Goal: Task Accomplishment & Management: Use online tool/utility

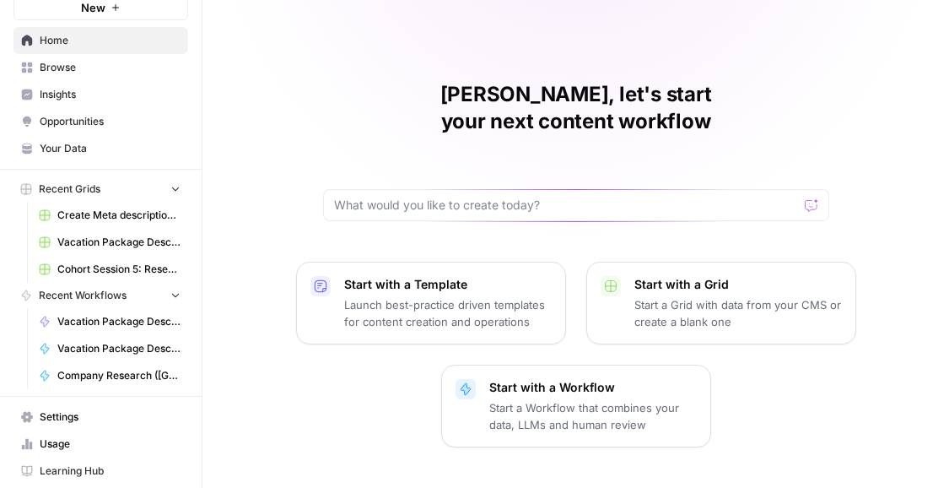
scroll to position [98, 0]
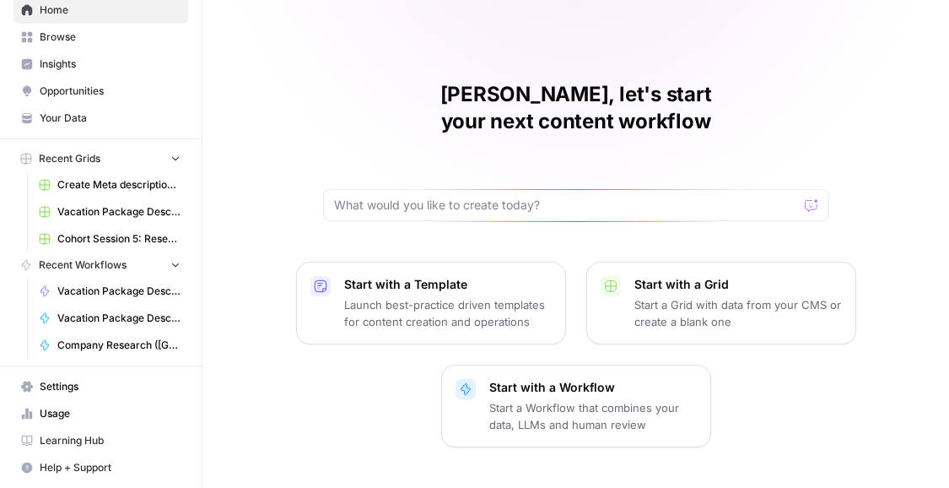
click at [58, 389] on span "Settings" at bounding box center [110, 386] width 141 height 15
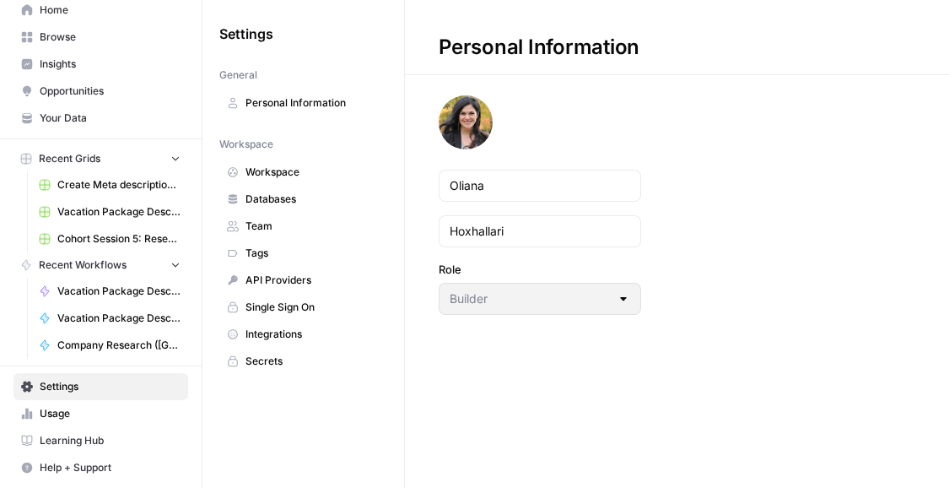
click at [259, 365] on span "Secrets" at bounding box center [312, 360] width 134 height 15
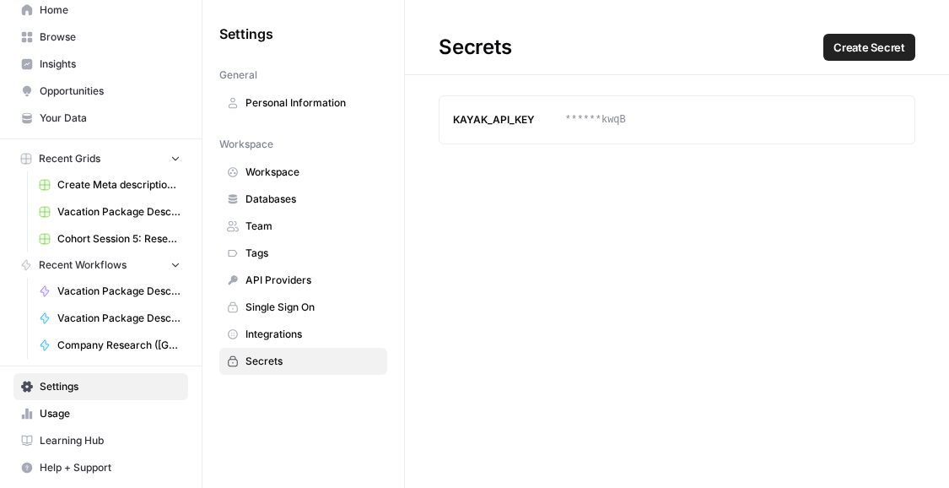
click at [889, 45] on span "Create Secret" at bounding box center [869, 47] width 72 height 17
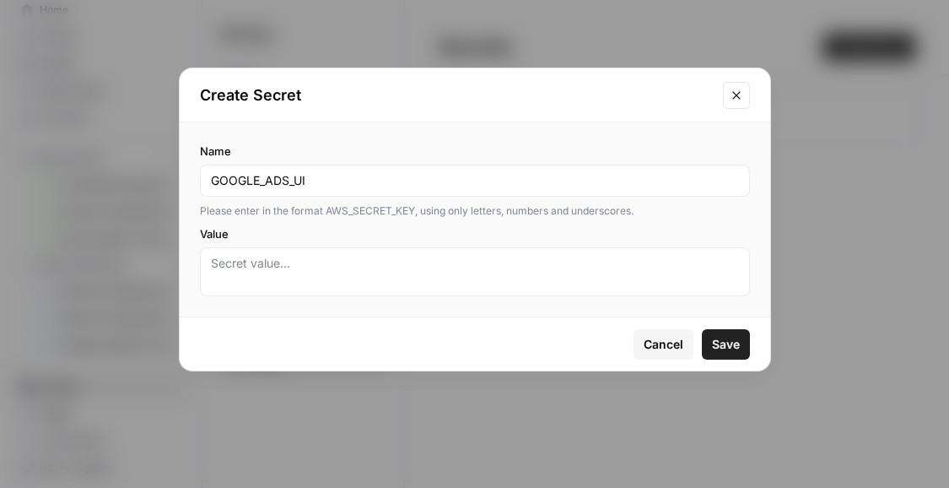
type input "GOOGLE_ADS_UI"
click at [250, 260] on textarea "Value" at bounding box center [475, 272] width 528 height 34
paste textarea "Goqt6H3UB-pPLbUhC3adfw"
click at [735, 350] on span "Save" at bounding box center [726, 344] width 28 height 17
click at [236, 259] on textarea "Goqt6H3UB-pPLbUhC3adfw" at bounding box center [475, 272] width 528 height 34
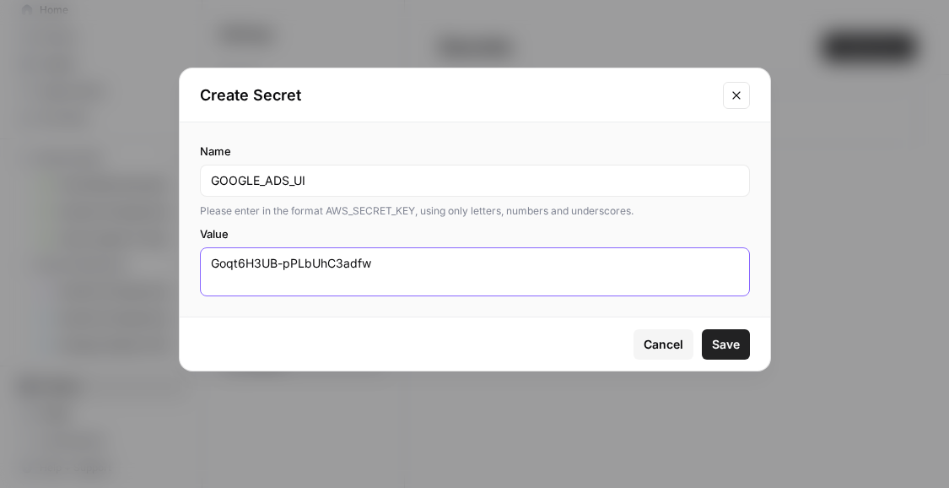
click at [212, 283] on textarea "Goqt6H3UB-pPLbUhC3adfw" at bounding box center [475, 272] width 528 height 34
type textarea "Goqt6H3UB-pPLbUhC3adfw"
click at [737, 344] on span "Save" at bounding box center [726, 344] width 28 height 17
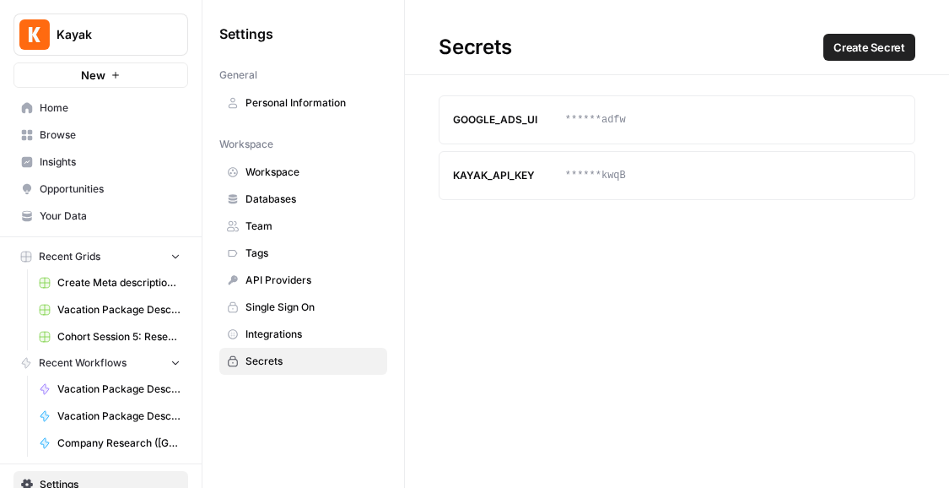
click at [63, 108] on span "Home" at bounding box center [110, 107] width 141 height 15
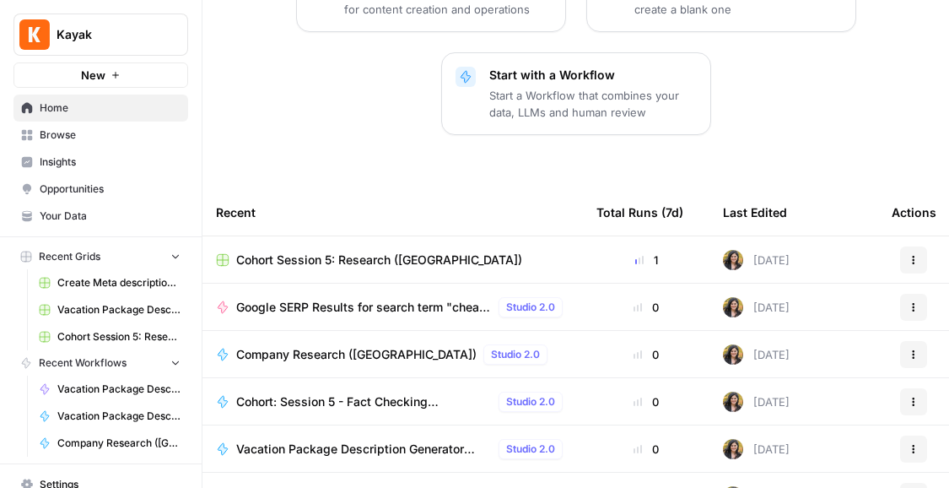
scroll to position [391, 0]
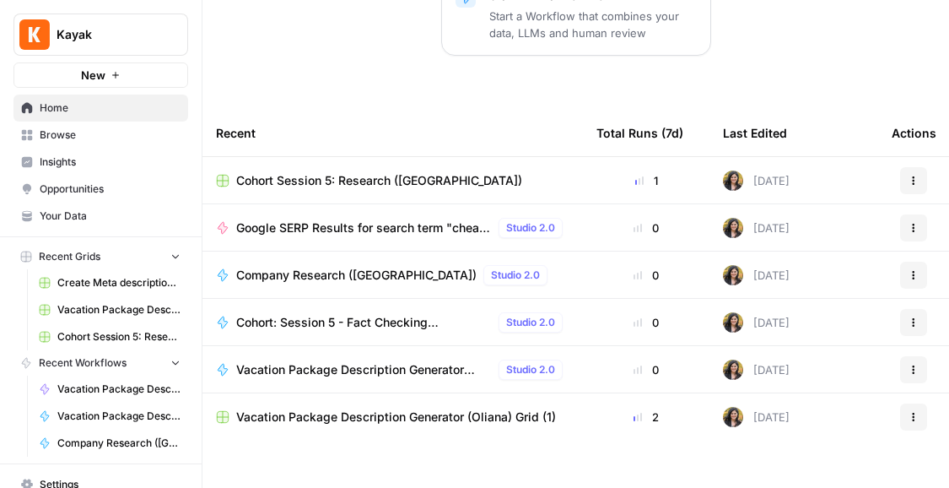
click at [406, 219] on span "Google SERP Results for search term "cheap flights"" at bounding box center [364, 227] width 256 height 17
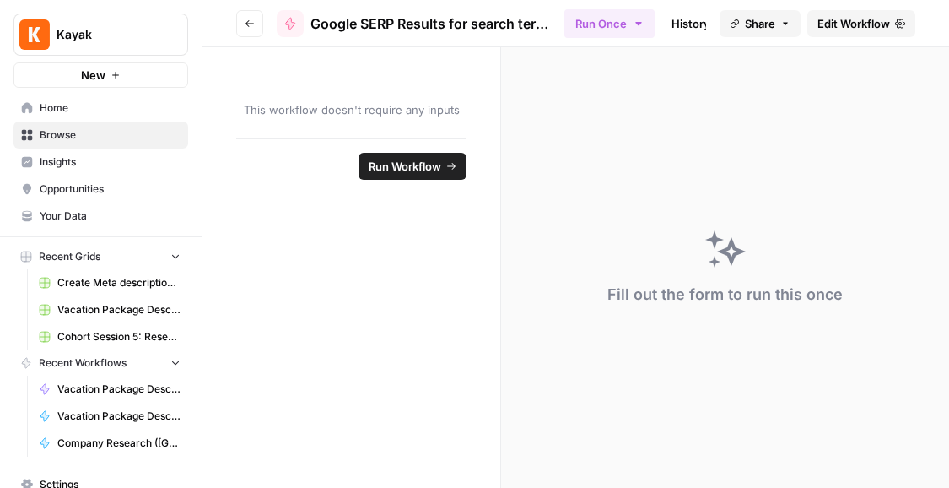
click at [424, 163] on span "Run Workflow" at bounding box center [405, 166] width 73 height 17
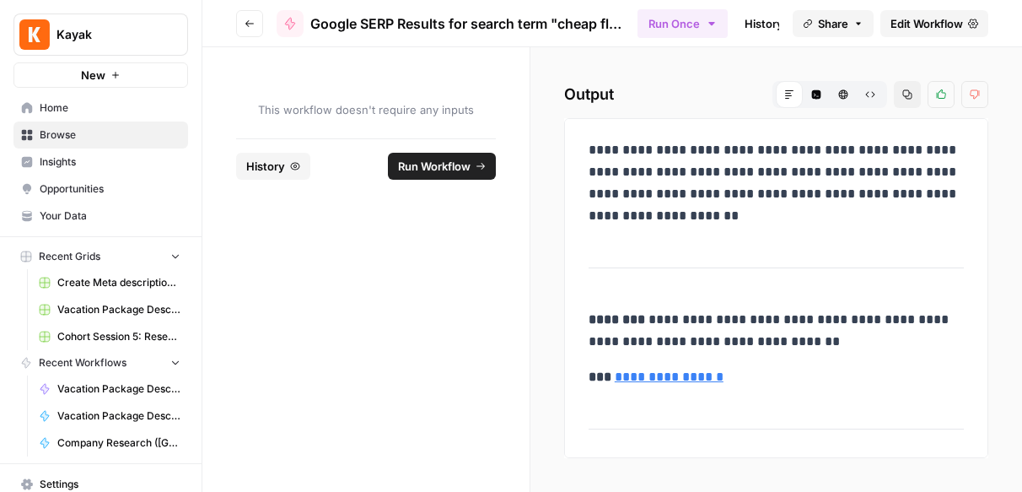
click at [944, 27] on span "Edit Workflow" at bounding box center [927, 23] width 73 height 17
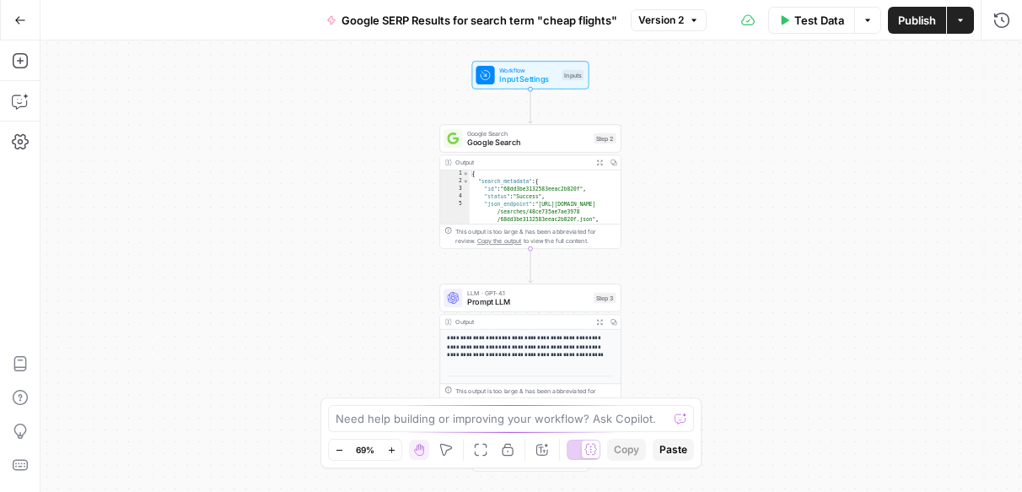
click at [528, 339] on p "**********" at bounding box center [530, 346] width 167 height 25
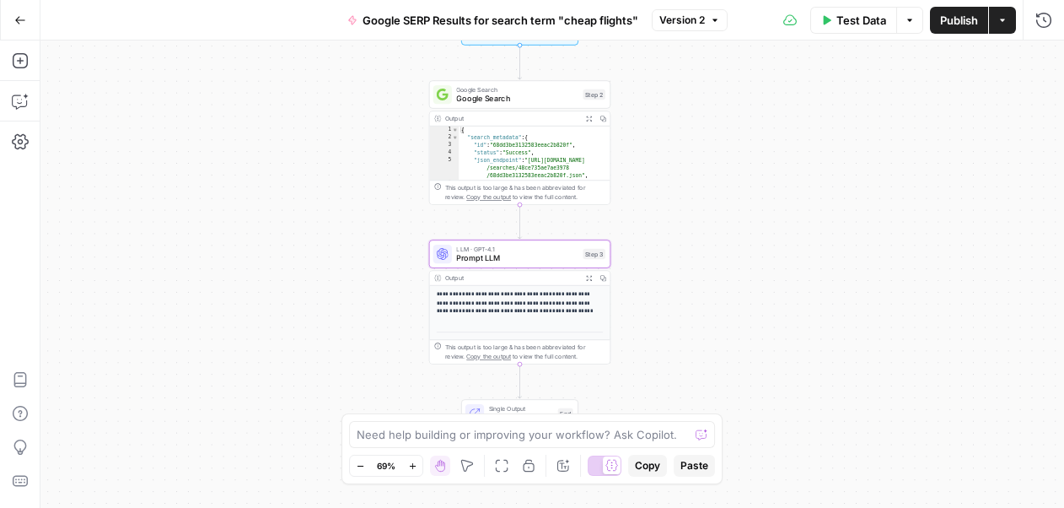
click at [546, 305] on p "**********" at bounding box center [520, 302] width 167 height 25
click at [530, 246] on span "LLM · GPT-4.1" at bounding box center [517, 248] width 122 height 9
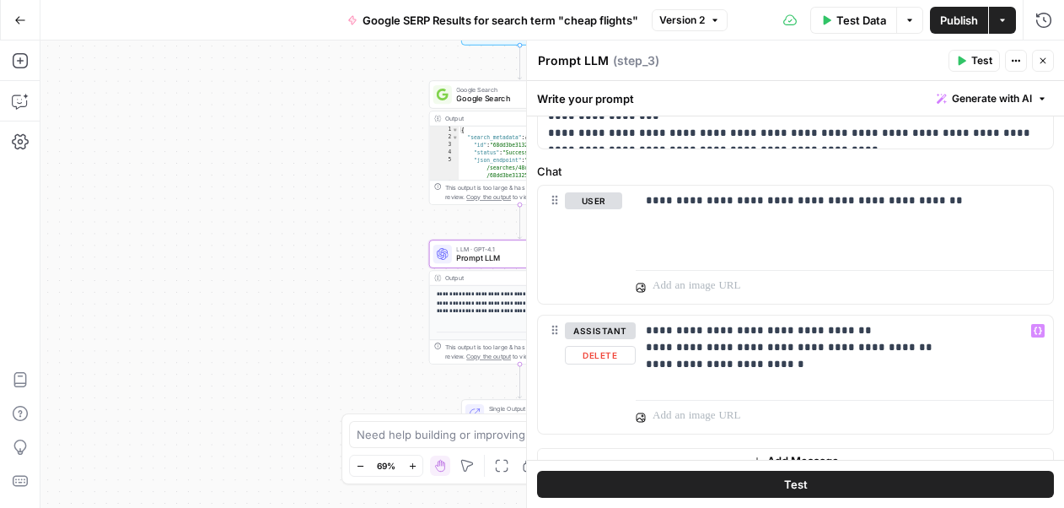
scroll to position [168, 0]
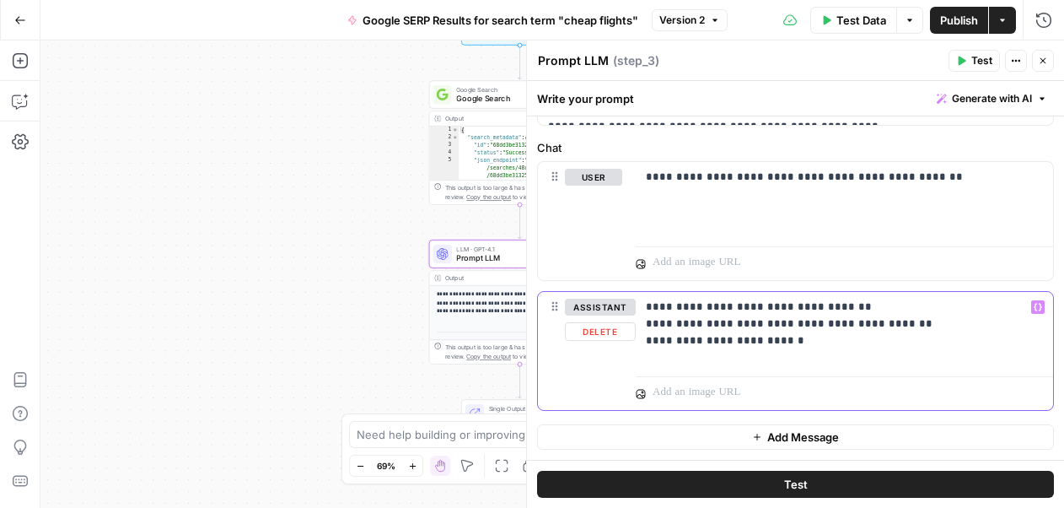
drag, startPoint x: 904, startPoint y: 322, endPoint x: 634, endPoint y: 320, distance: 269.9
click at [634, 320] on div "**********" at bounding box center [795, 351] width 515 height 118
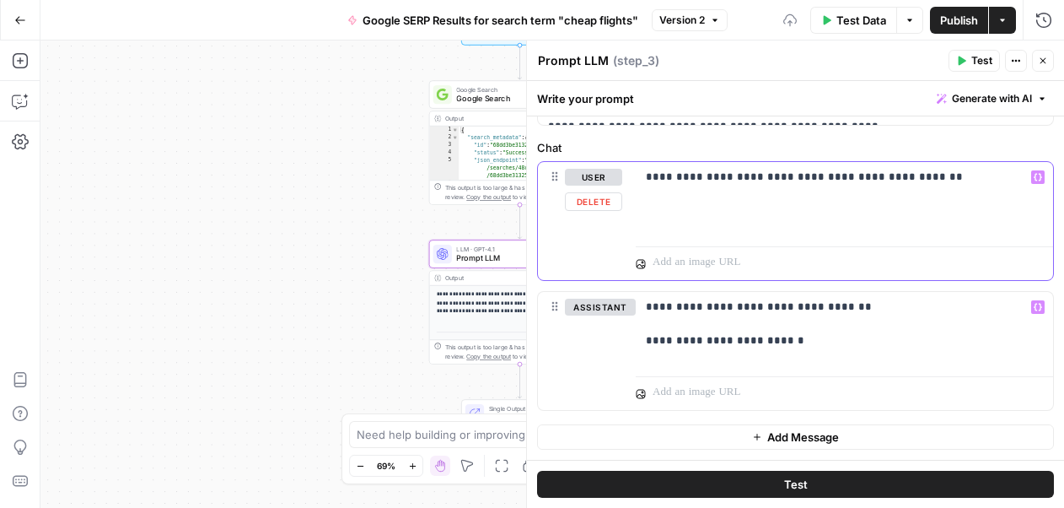
click at [666, 200] on div "**********" at bounding box center [845, 201] width 418 height 78
drag, startPoint x: 944, startPoint y: 175, endPoint x: 617, endPoint y: 179, distance: 326.4
click at [617, 179] on div "**********" at bounding box center [795, 221] width 515 height 118
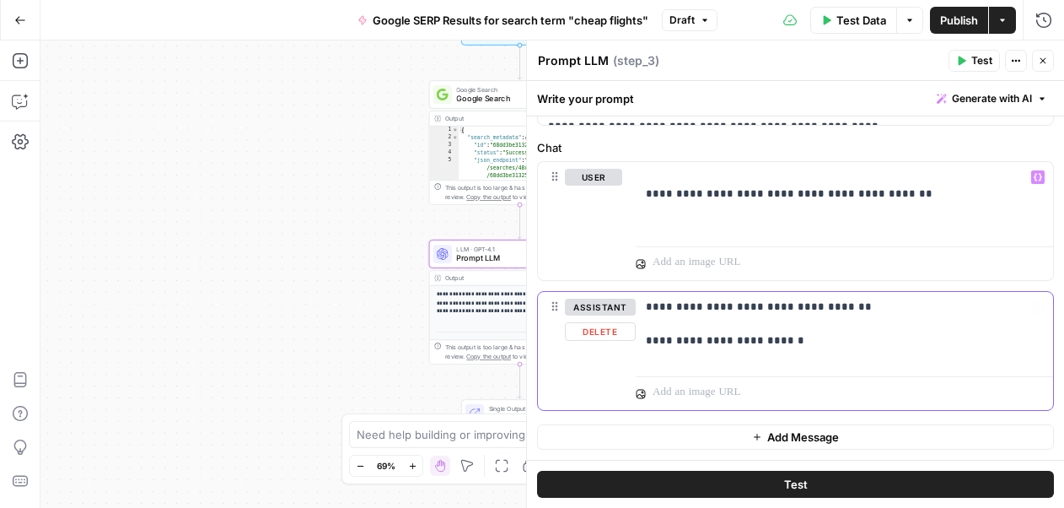
click at [658, 329] on p "**********" at bounding box center [844, 324] width 397 height 51
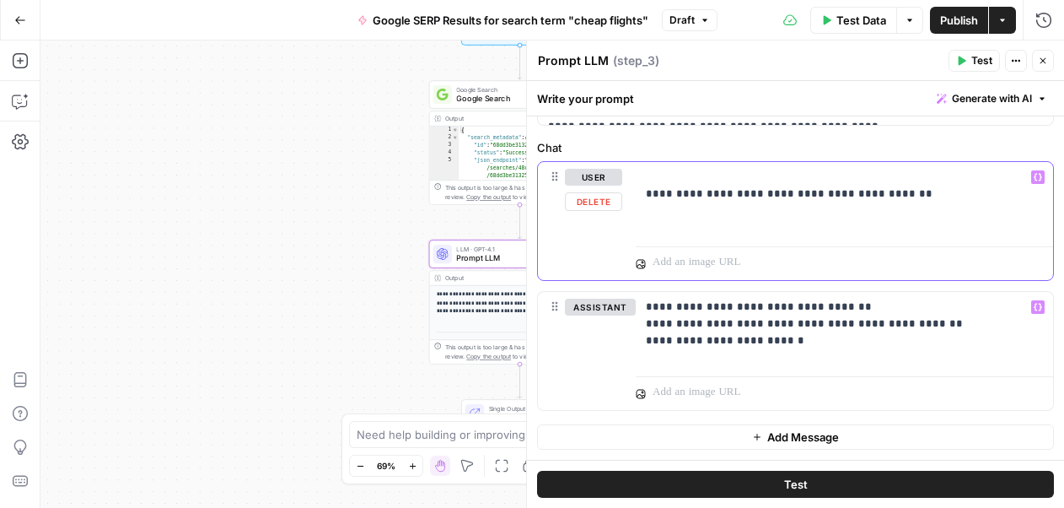
drag, startPoint x: 893, startPoint y: 191, endPoint x: 616, endPoint y: 191, distance: 277.5
click at [616, 190] on div "**********" at bounding box center [795, 221] width 515 height 118
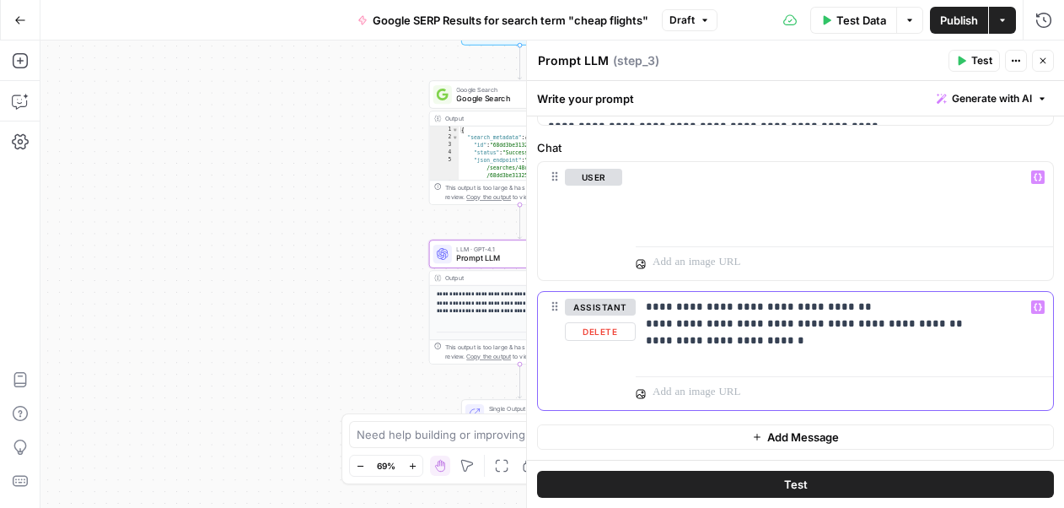
drag, startPoint x: 791, startPoint y: 342, endPoint x: 624, endPoint y: 305, distance: 171.1
click at [623, 305] on div "**********" at bounding box center [795, 351] width 515 height 118
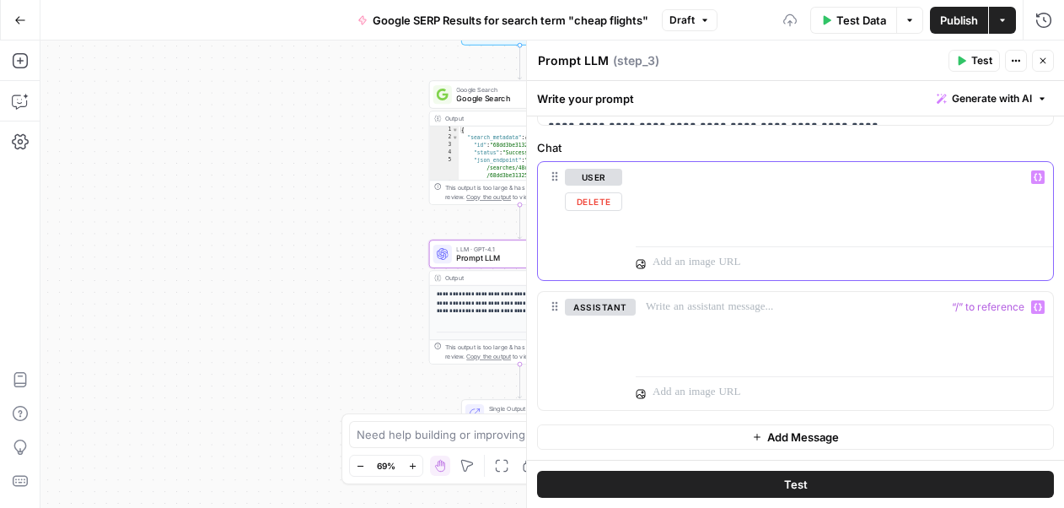
click at [662, 173] on p at bounding box center [844, 186] width 397 height 34
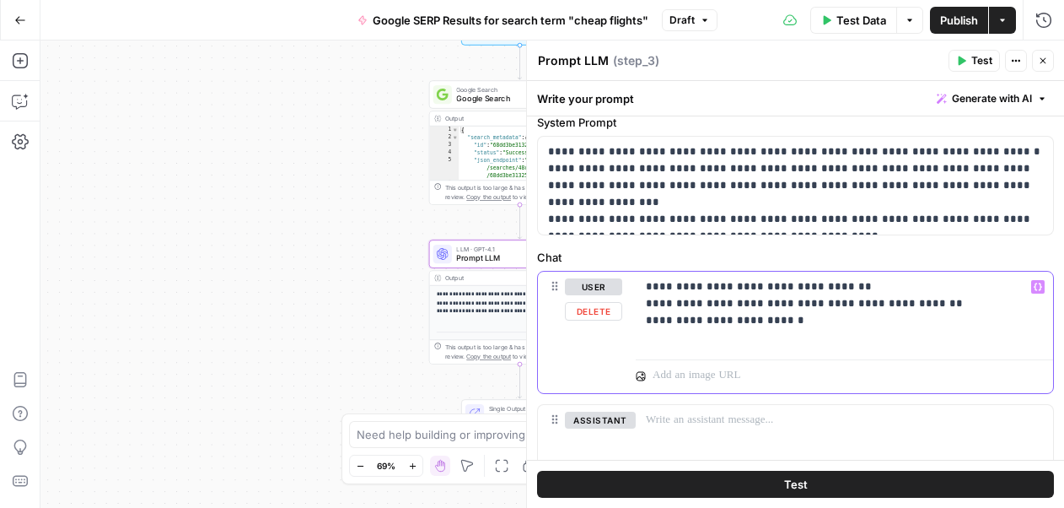
scroll to position [56, 0]
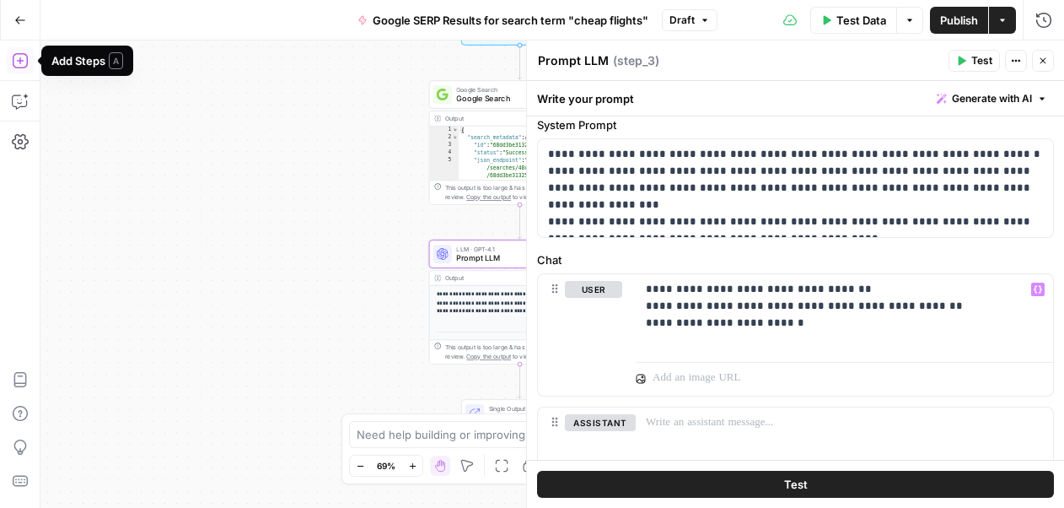
click at [21, 58] on icon "button" at bounding box center [20, 60] width 17 height 17
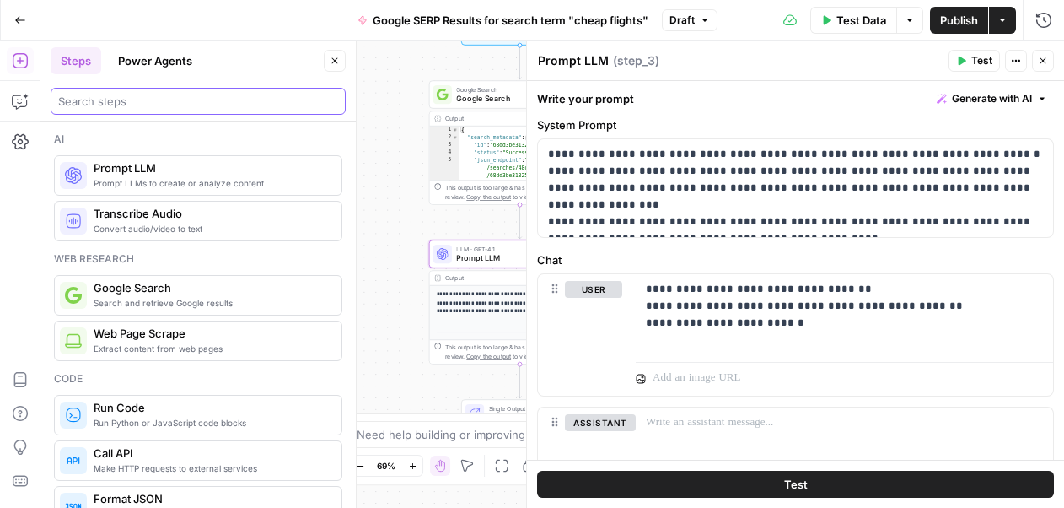
click at [94, 105] on input "search" at bounding box center [198, 101] width 280 height 17
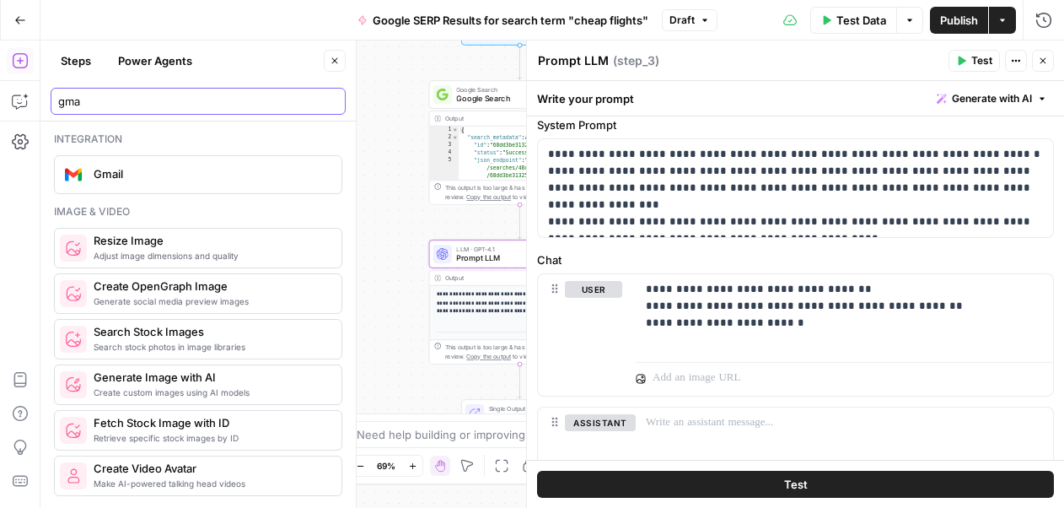
type input "gma"
click at [108, 177] on span "Gmail" at bounding box center [211, 173] width 234 height 17
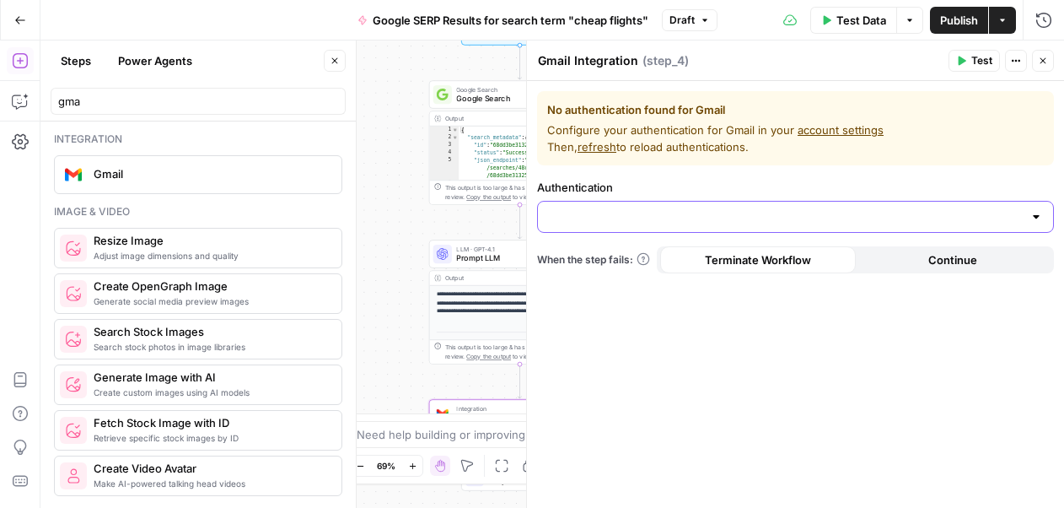
click at [585, 216] on input "Authentication" at bounding box center [785, 216] width 475 height 17
click at [590, 366] on div "No authentication found for Gmail Configure your authentication for Gmail in yo…" at bounding box center [795, 294] width 537 height 427
click at [568, 216] on input "Authentication" at bounding box center [785, 216] width 475 height 17
click at [585, 259] on span "﹢ Create New" at bounding box center [793, 259] width 482 height 17
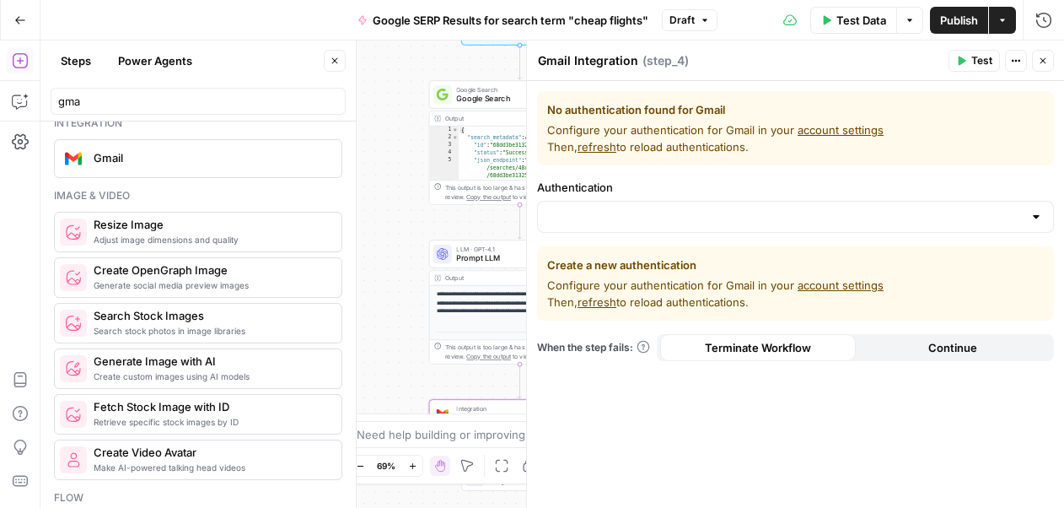
scroll to position [0, 0]
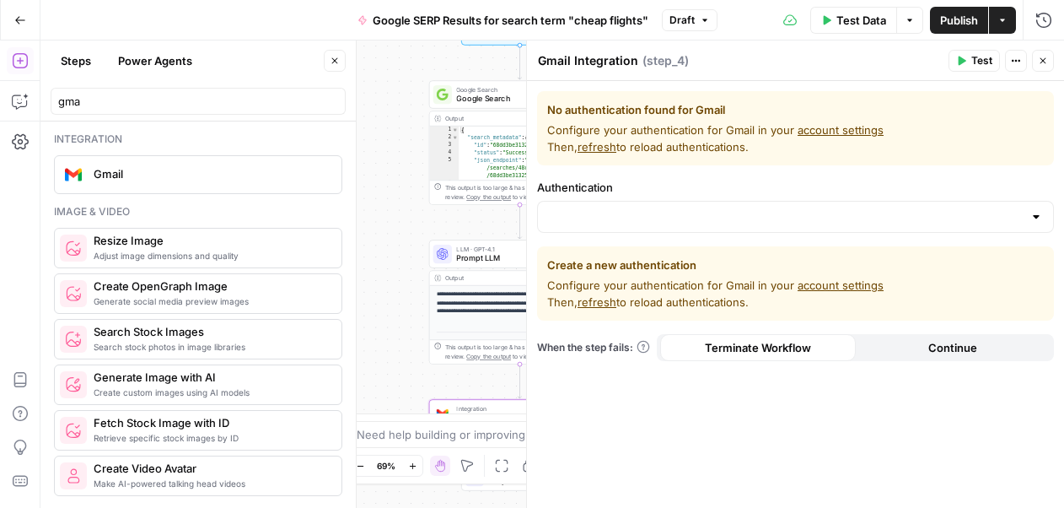
click at [848, 287] on link "account settings" at bounding box center [841, 284] width 86 height 13
click at [605, 214] on input "Authentication" at bounding box center [785, 216] width 475 height 17
click at [269, 25] on div "Go Back Google SERP Results for search term "cheap flights" Draft Test Data Opt…" at bounding box center [532, 20] width 1064 height 40
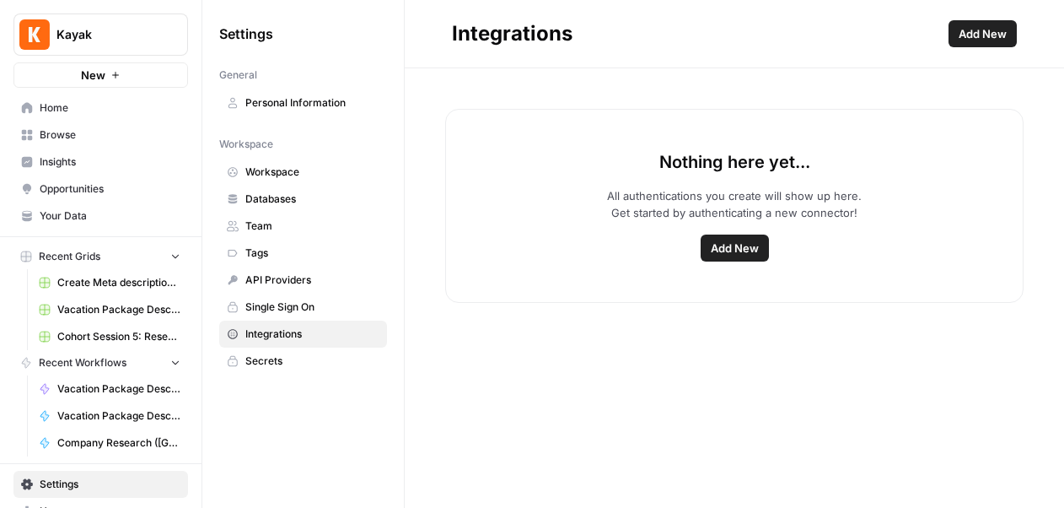
click at [739, 247] on span "Add New" at bounding box center [735, 248] width 48 height 17
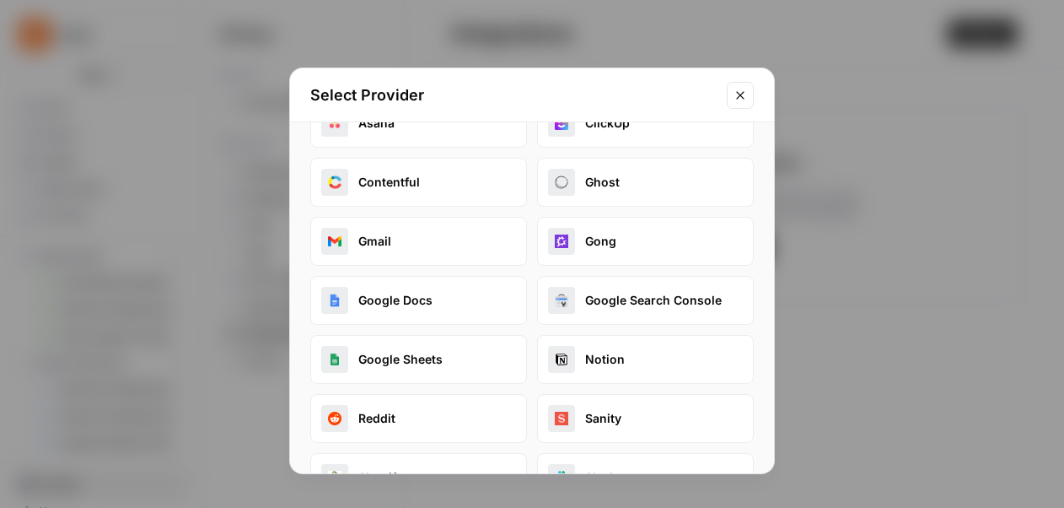
scroll to position [54, 0]
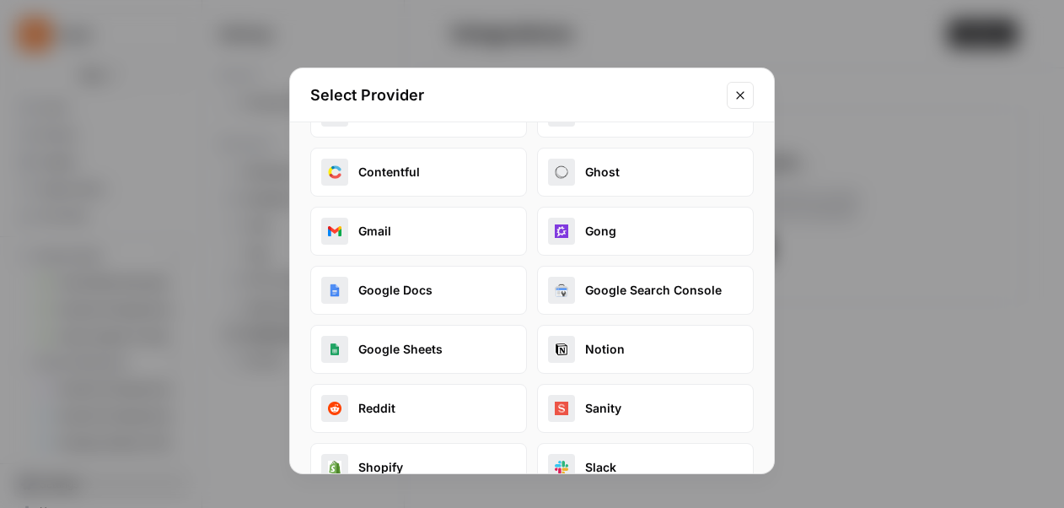
click at [382, 236] on button "Gmail" at bounding box center [418, 231] width 217 height 49
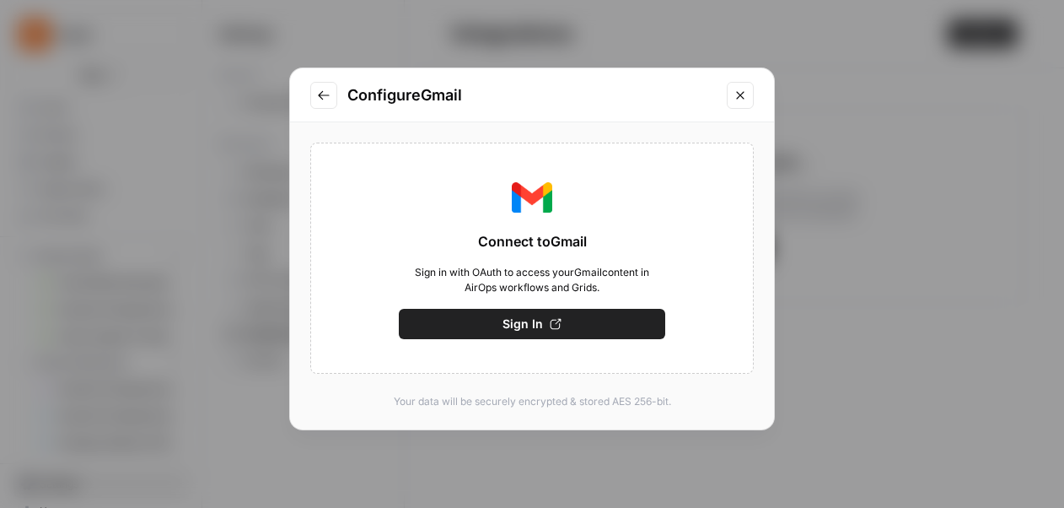
click at [532, 331] on span "Sign In" at bounding box center [523, 323] width 40 height 17
click at [522, 325] on span "Sign In" at bounding box center [523, 323] width 40 height 17
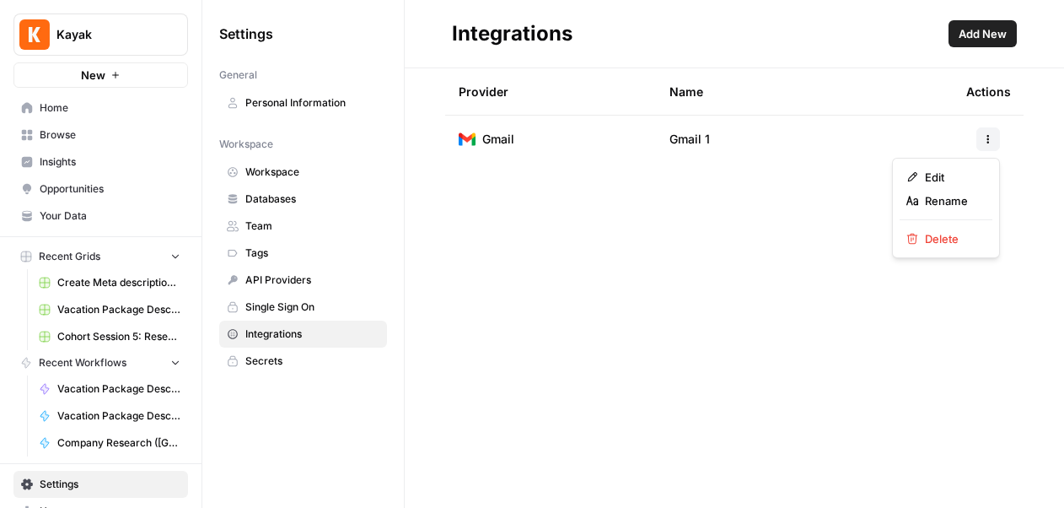
click at [985, 135] on icon "button" at bounding box center [988, 139] width 10 height 10
click at [954, 201] on span "Rename" at bounding box center [952, 200] width 54 height 17
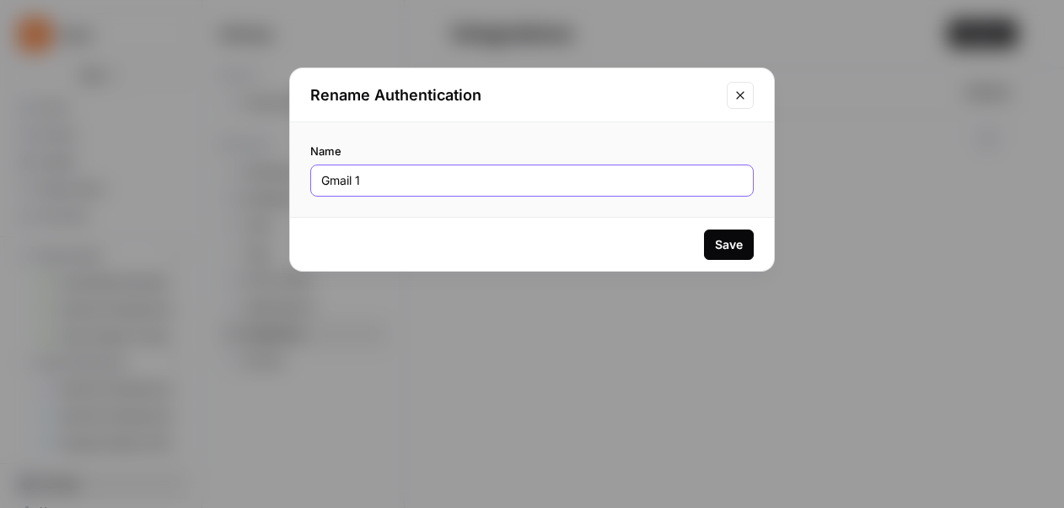
click at [408, 176] on input "Gmail 1" at bounding box center [532, 180] width 422 height 17
type input "G"
type input "[PERSON_NAME]'s Gmail Account"
click at [719, 245] on div "Save" at bounding box center [729, 244] width 28 height 17
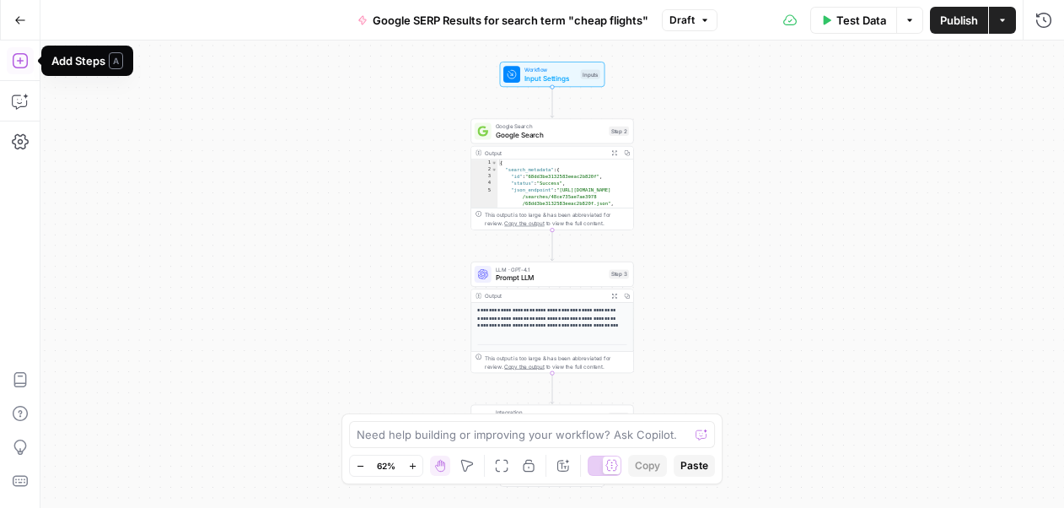
click at [17, 62] on icon "button" at bounding box center [20, 60] width 17 height 17
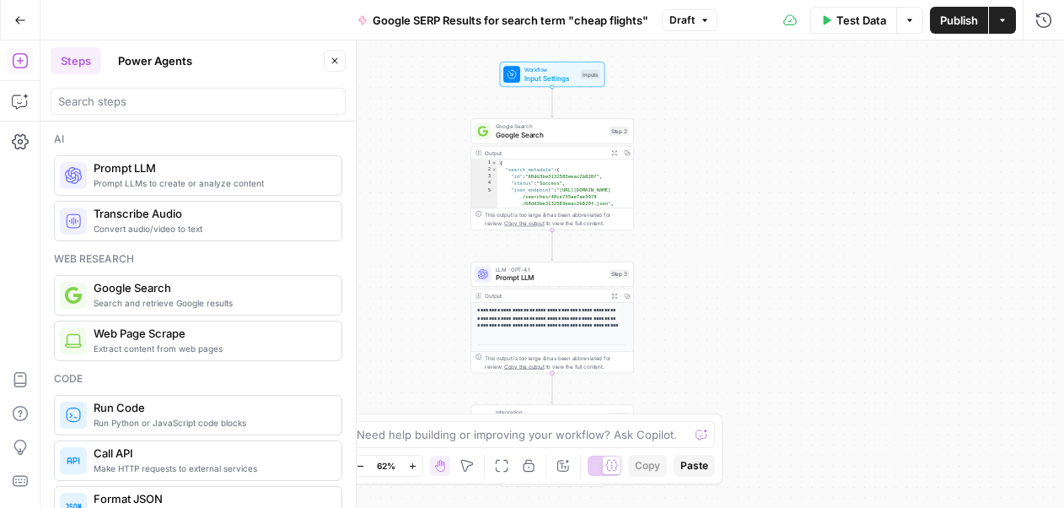
click at [18, 17] on icon "button" at bounding box center [20, 20] width 12 height 12
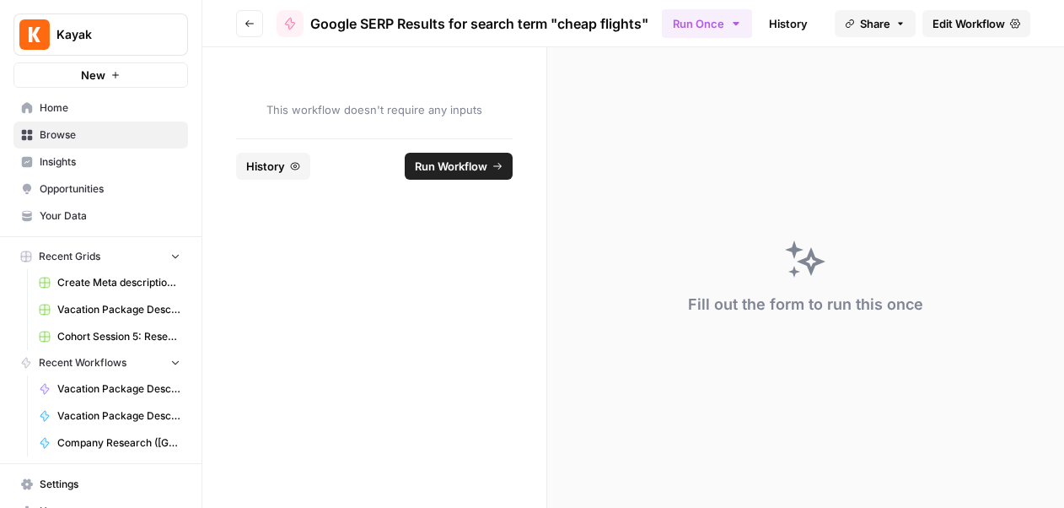
click at [961, 26] on span "Edit Workflow" at bounding box center [969, 23] width 73 height 17
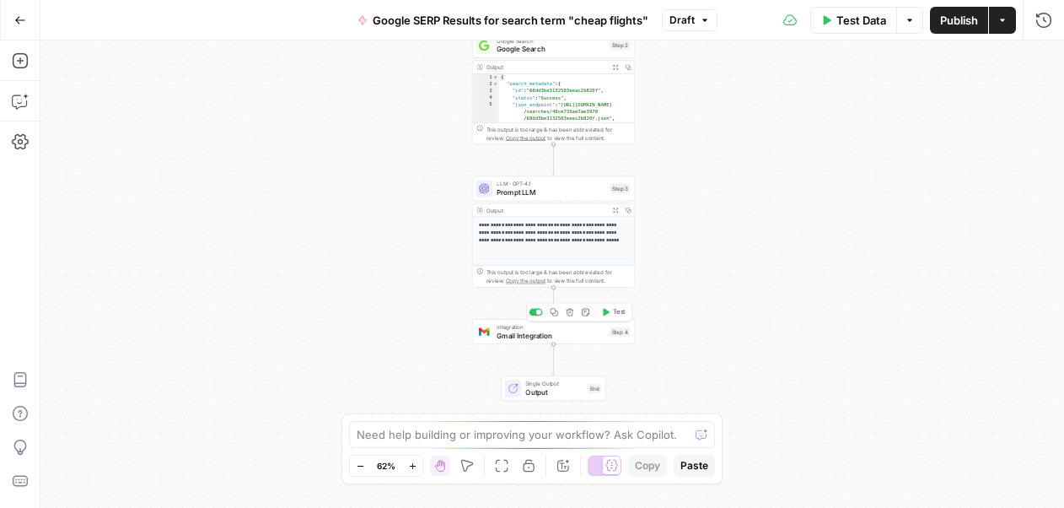
click at [504, 339] on span "Gmail Integration" at bounding box center [551, 335] width 109 height 10
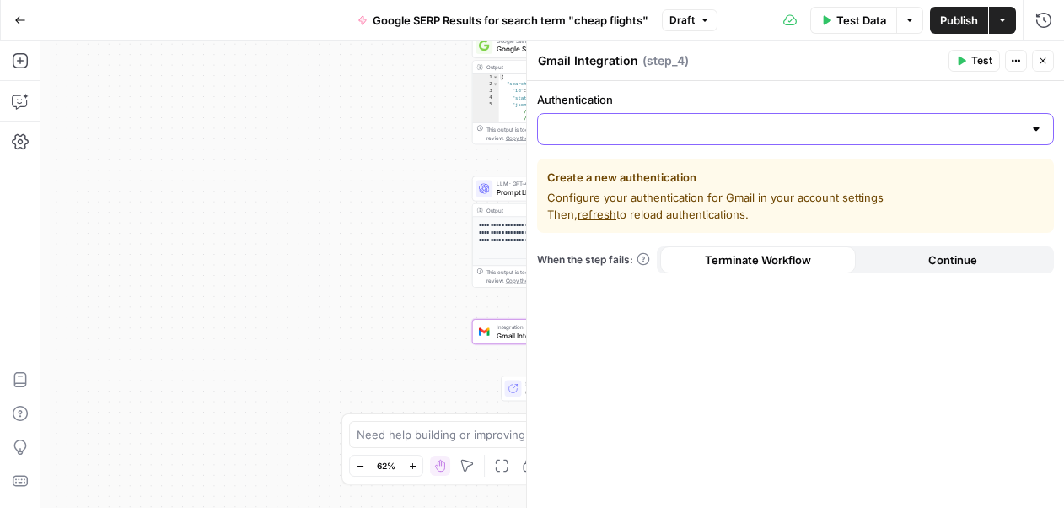
click at [641, 132] on input "Authentication" at bounding box center [785, 129] width 475 height 17
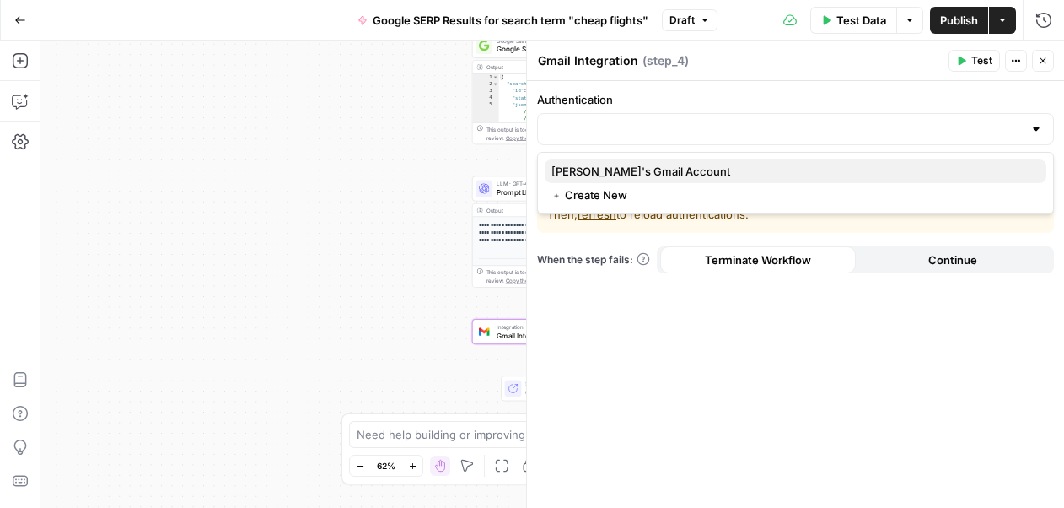
click at [630, 170] on span "Oliana's Gmail Account" at bounding box center [793, 171] width 482 height 17
type input "Oliana's Gmail Account"
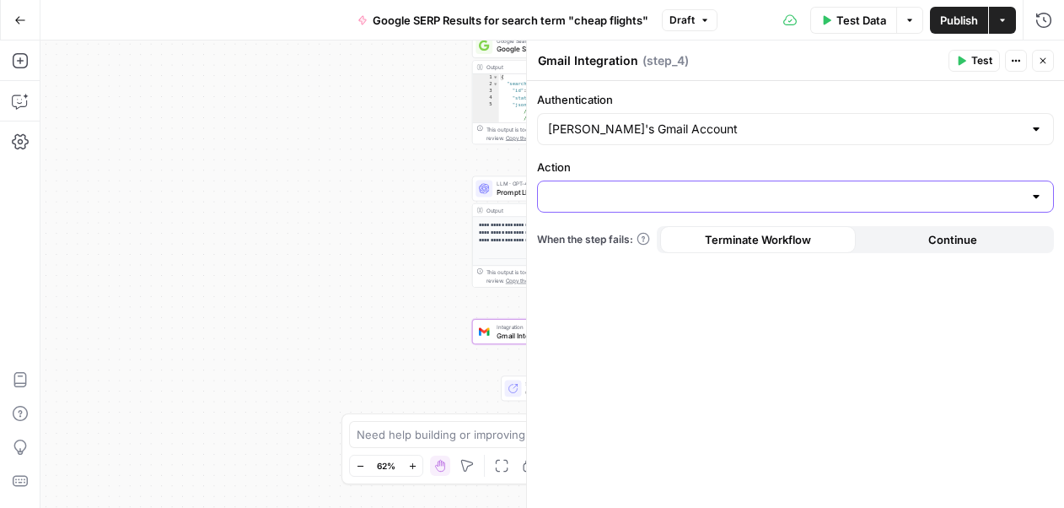
click at [573, 191] on input "Action" at bounding box center [785, 196] width 475 height 17
click at [585, 240] on span "Send email" at bounding box center [793, 238] width 482 height 17
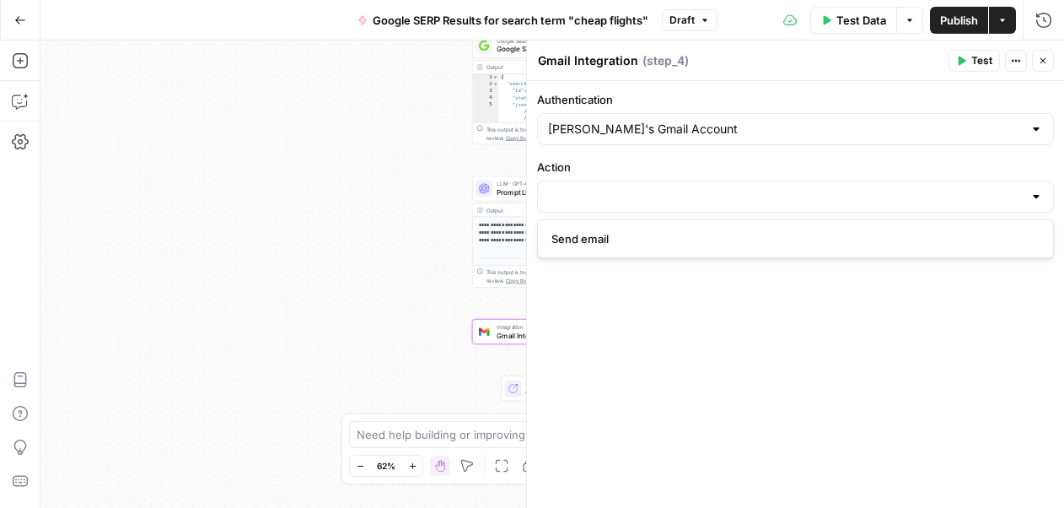
type input "Send email"
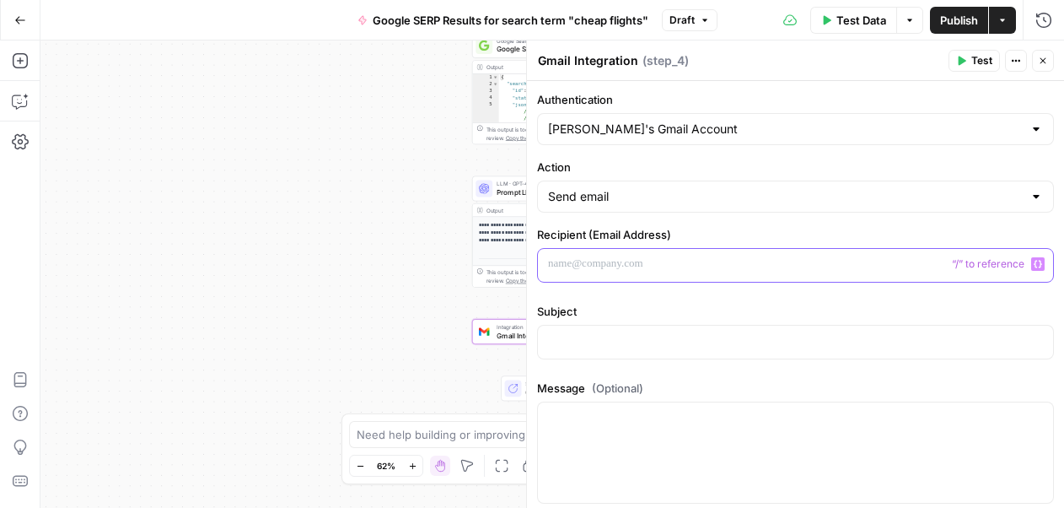
click at [551, 265] on p at bounding box center [795, 264] width 495 height 17
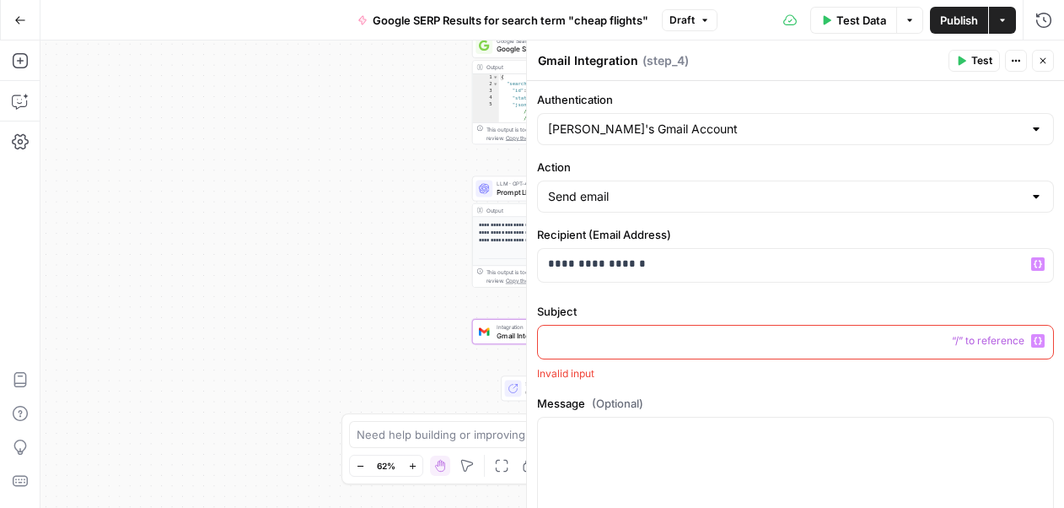
click at [615, 338] on p at bounding box center [795, 340] width 495 height 17
click at [572, 340] on p at bounding box center [795, 340] width 495 height 17
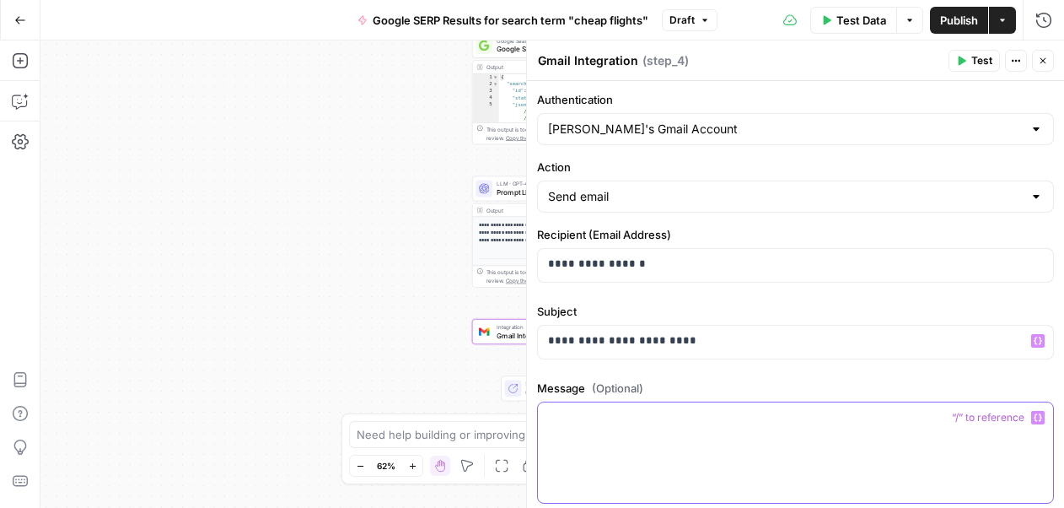
click at [613, 420] on p at bounding box center [795, 417] width 495 height 17
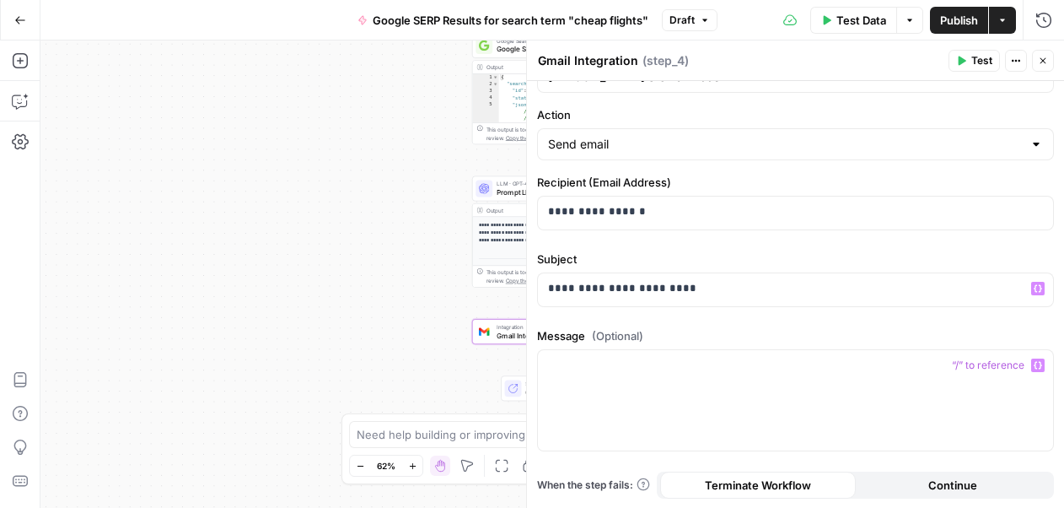
click at [959, 493] on button "Continue" at bounding box center [954, 484] width 196 height 27
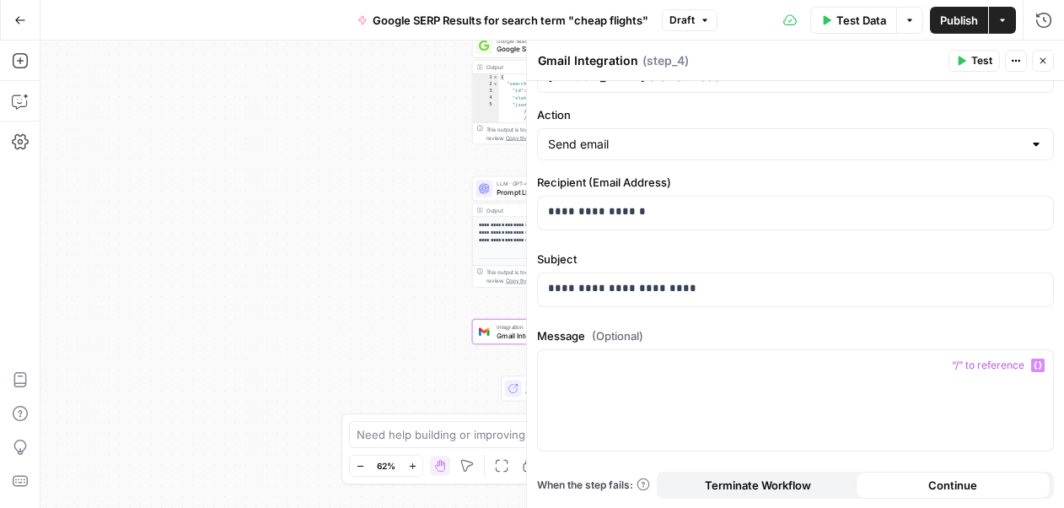
click at [359, 293] on div "**********" at bounding box center [552, 273] width 1024 height 467
click at [1043, 62] on icon "button" at bounding box center [1043, 61] width 10 height 10
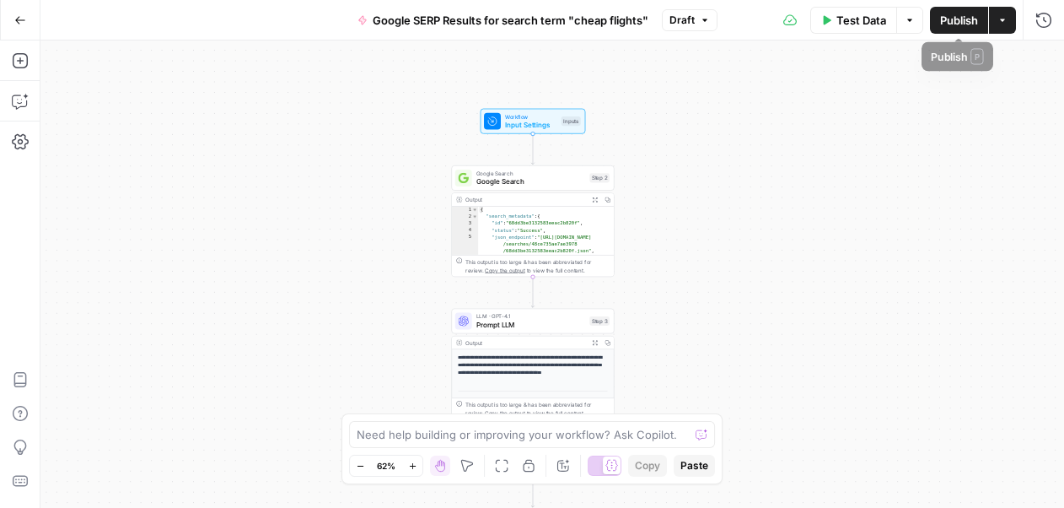
click at [964, 22] on span "Publish" at bounding box center [959, 20] width 38 height 17
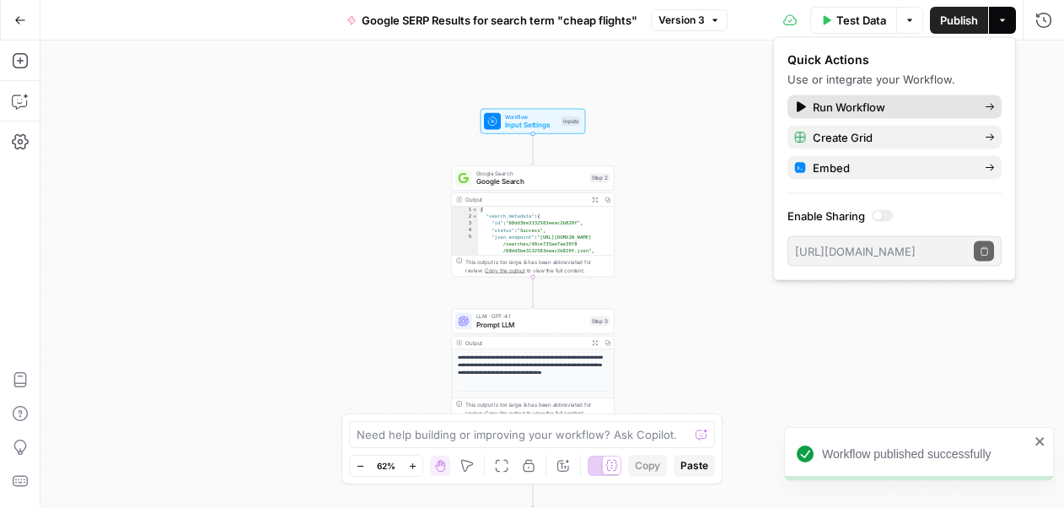
click at [881, 104] on span "Run Workflow" at bounding box center [892, 107] width 159 height 17
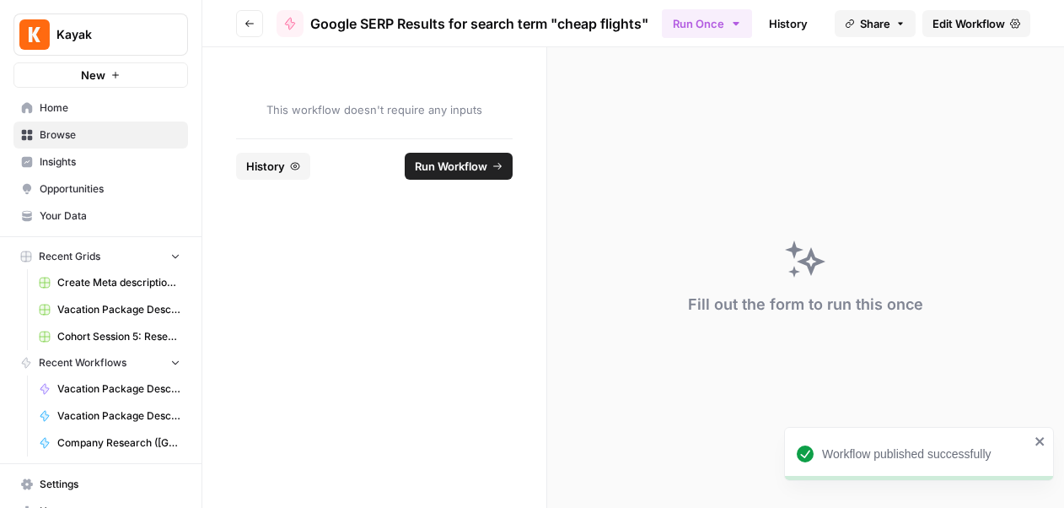
click at [468, 167] on span "Run Workflow" at bounding box center [451, 166] width 73 height 17
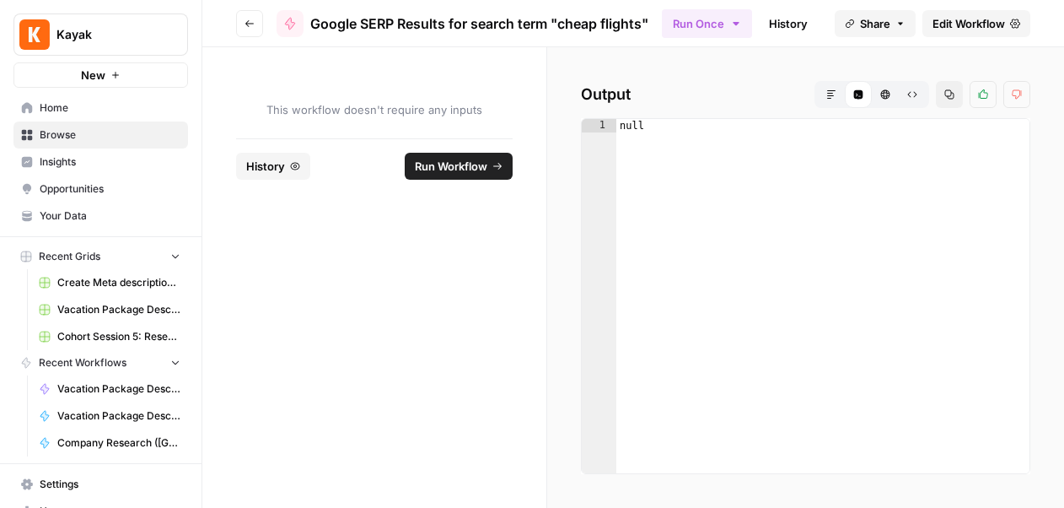
click at [453, 173] on span "Run Workflow" at bounding box center [451, 166] width 73 height 17
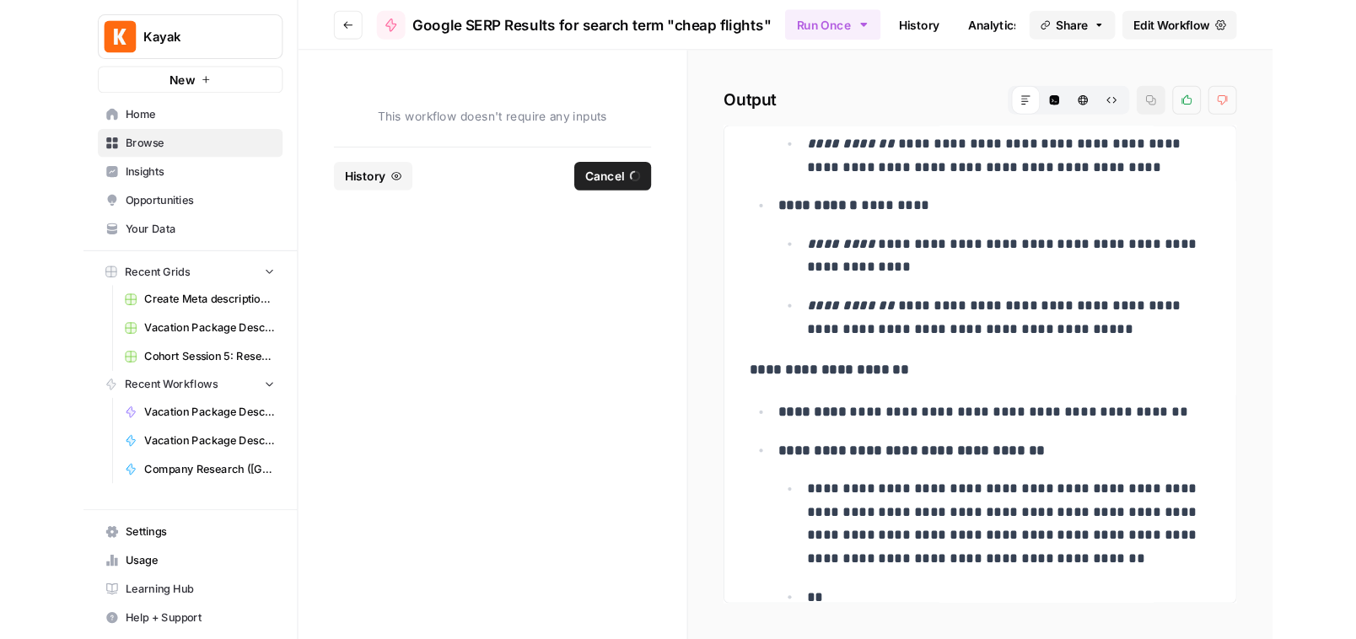
scroll to position [591, 0]
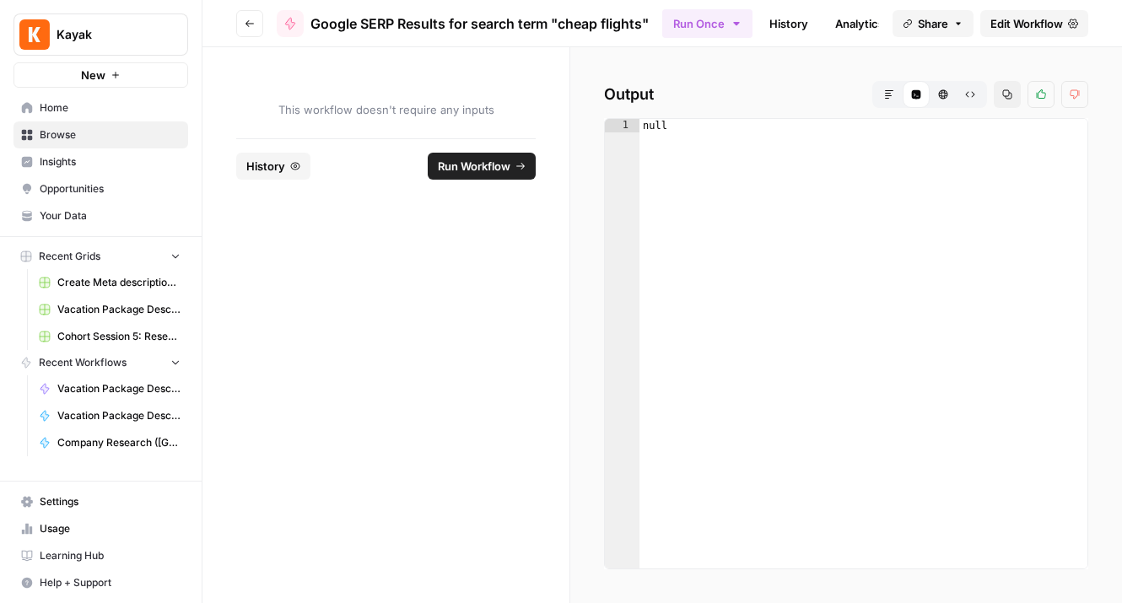
click at [1008, 27] on span "Edit Workflow" at bounding box center [1026, 23] width 73 height 17
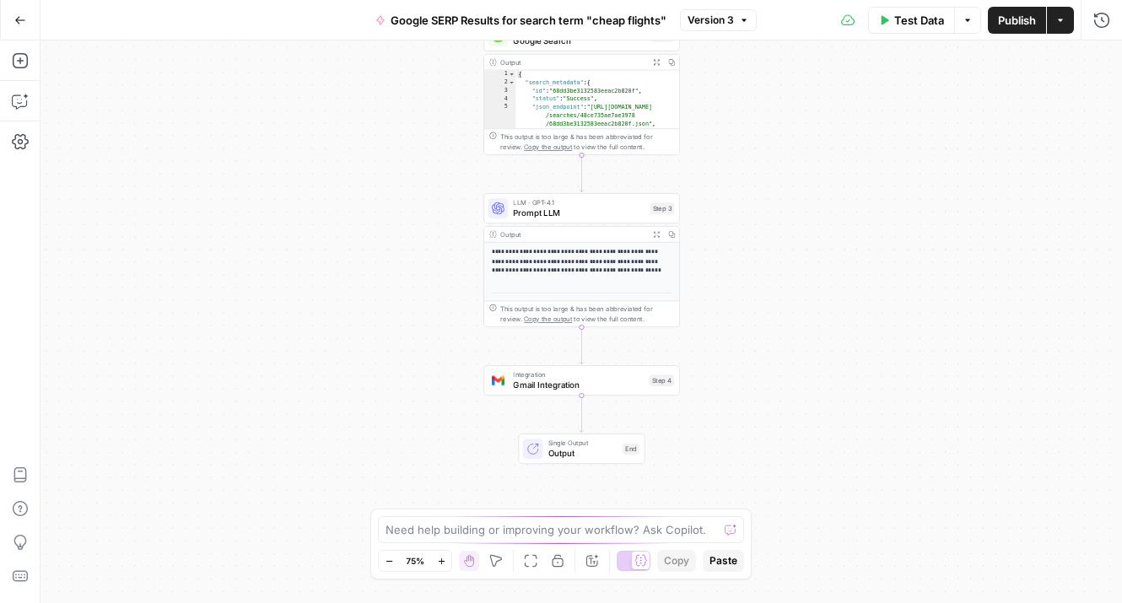
click at [590, 265] on p "**********" at bounding box center [582, 262] width 180 height 28
click at [601, 217] on span "Prompt LLM" at bounding box center [579, 213] width 132 height 13
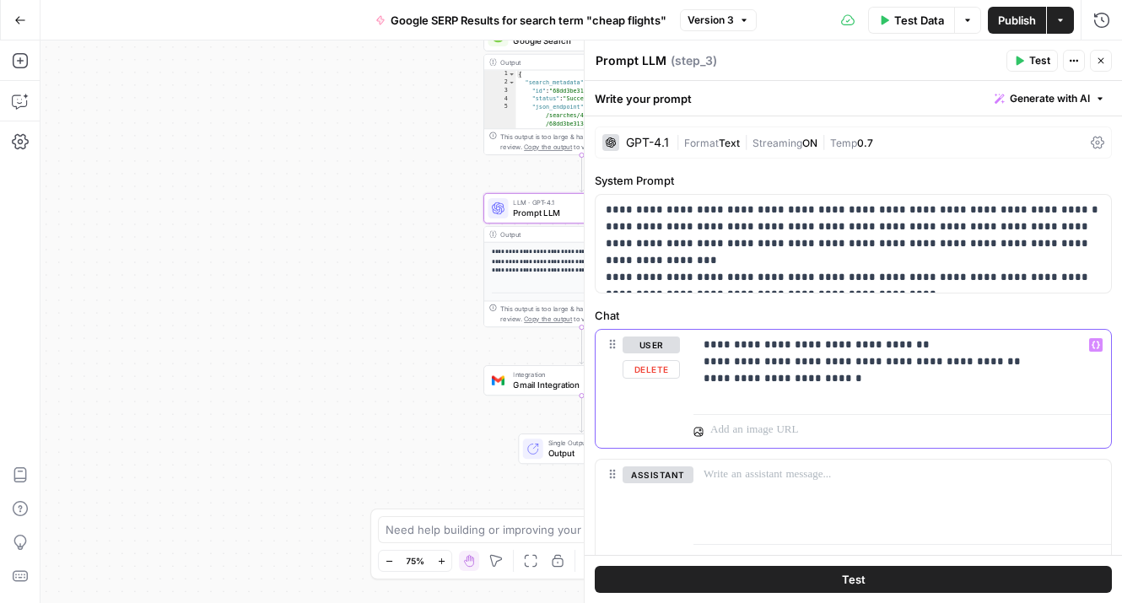
click at [874, 378] on p "**********" at bounding box center [901, 362] width 397 height 51
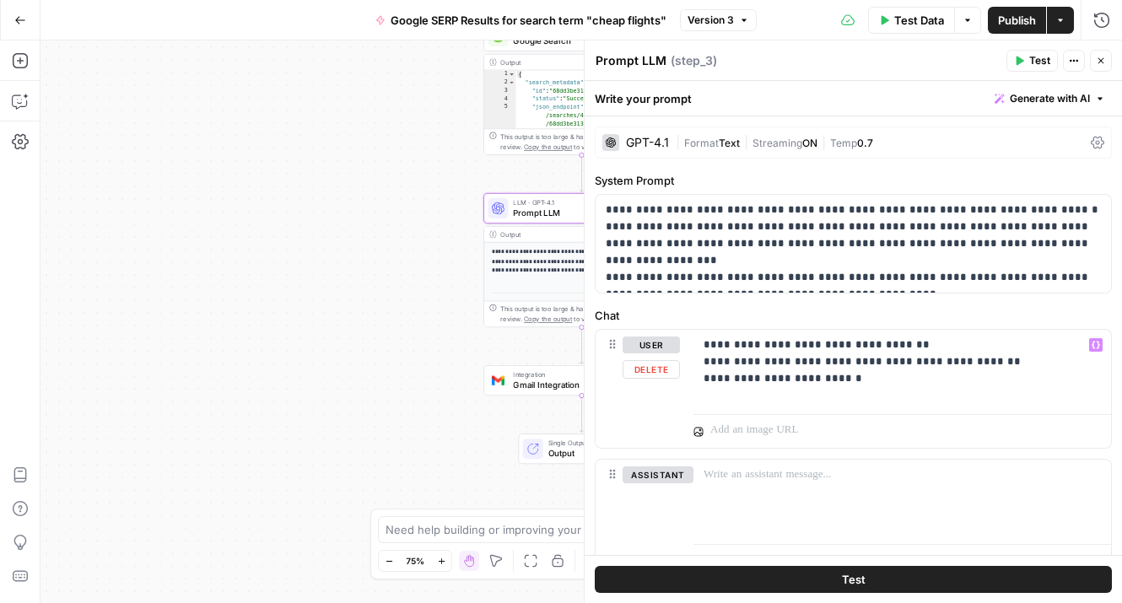
click at [549, 385] on span "Gmail Integration" at bounding box center [578, 385] width 131 height 13
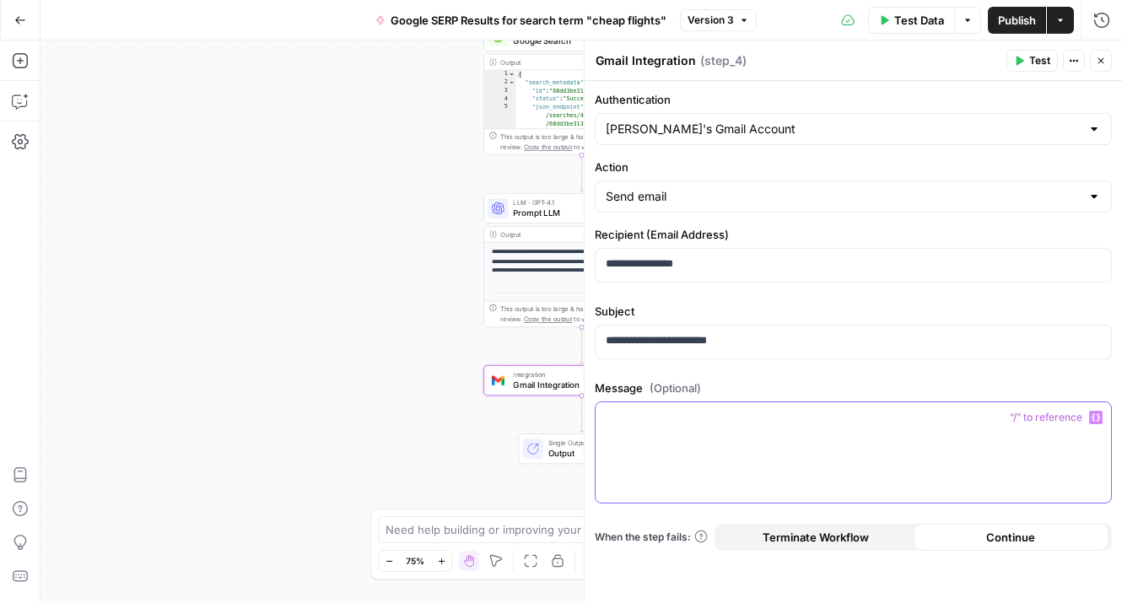
click at [671, 412] on p at bounding box center [853, 417] width 495 height 17
click at [645, 412] on p "*" at bounding box center [853, 417] width 495 height 17
click at [1037, 60] on span "Test" at bounding box center [1039, 60] width 21 height 15
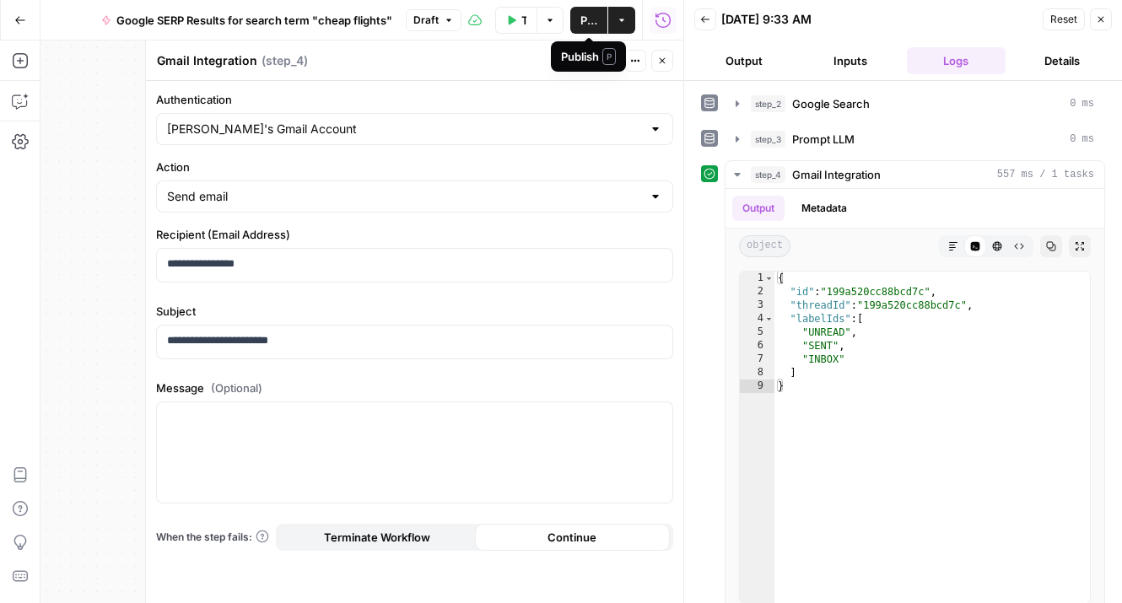
click at [606, 60] on span "P" at bounding box center [608, 56] width 13 height 17
click at [473, 79] on header "Gmail Integration Gmail Integration ( step_4 ) Test Actions Close" at bounding box center [414, 60] width 537 height 40
click at [595, 65] on span "Test" at bounding box center [600, 60] width 21 height 15
click at [1064, 17] on icon "button" at bounding box center [1101, 19] width 10 height 10
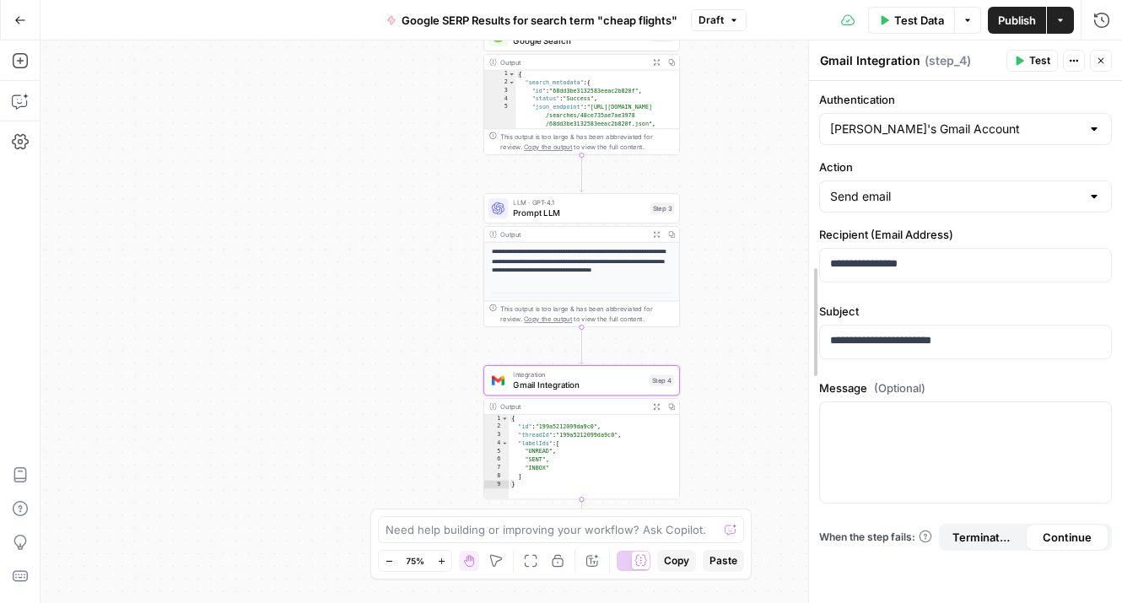
drag, startPoint x: 585, startPoint y: 186, endPoint x: 807, endPoint y: 175, distance: 222.1
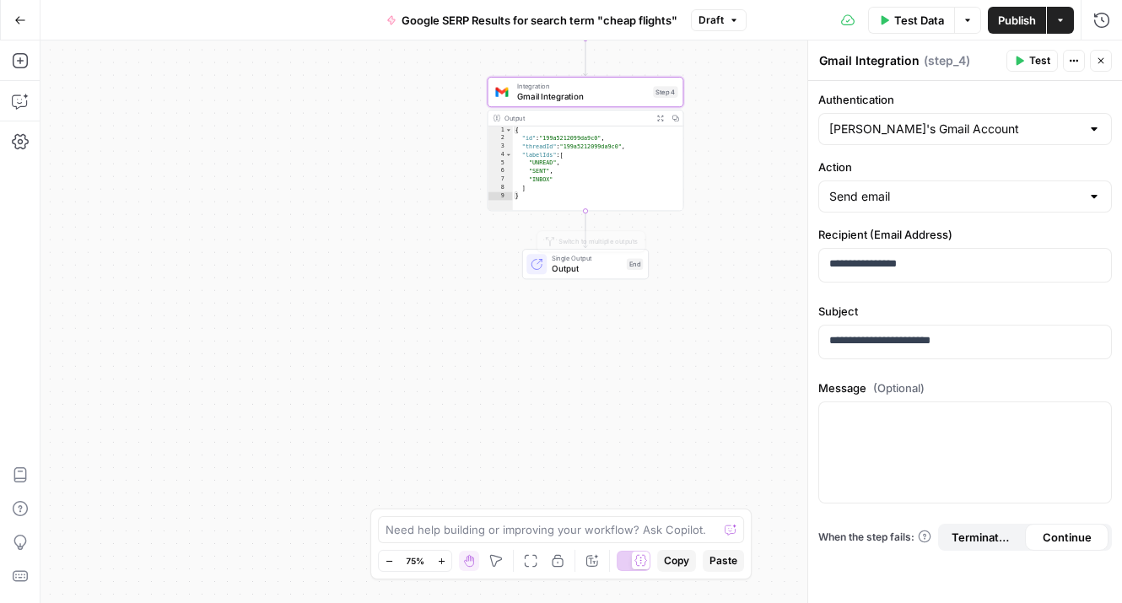
click at [571, 272] on span "Output" at bounding box center [587, 268] width 70 height 13
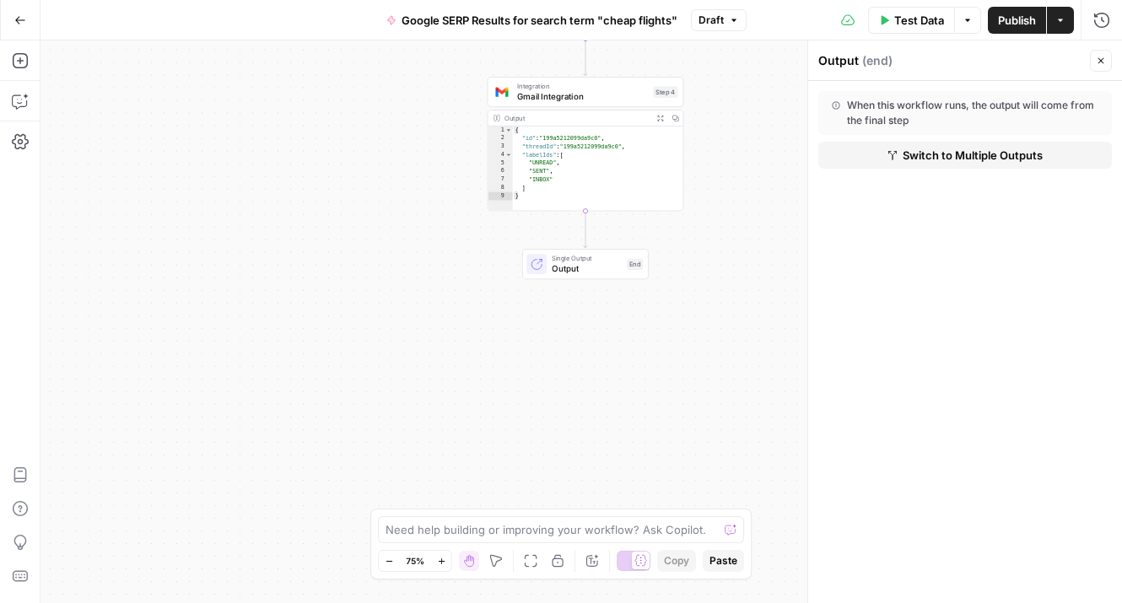
click at [847, 69] on div "Output ( end ) Close" at bounding box center [965, 61] width 294 height 22
click at [871, 62] on span "( end )" at bounding box center [877, 60] width 30 height 17
click at [561, 272] on span "Output" at bounding box center [587, 268] width 70 height 13
type textarea "*******"
click at [582, 194] on div "{ "id" : "199a5212099da9c0" , "threadId" : "199a5212099da9c0" , "labelIds" : [ …" at bounding box center [598, 178] width 171 height 102
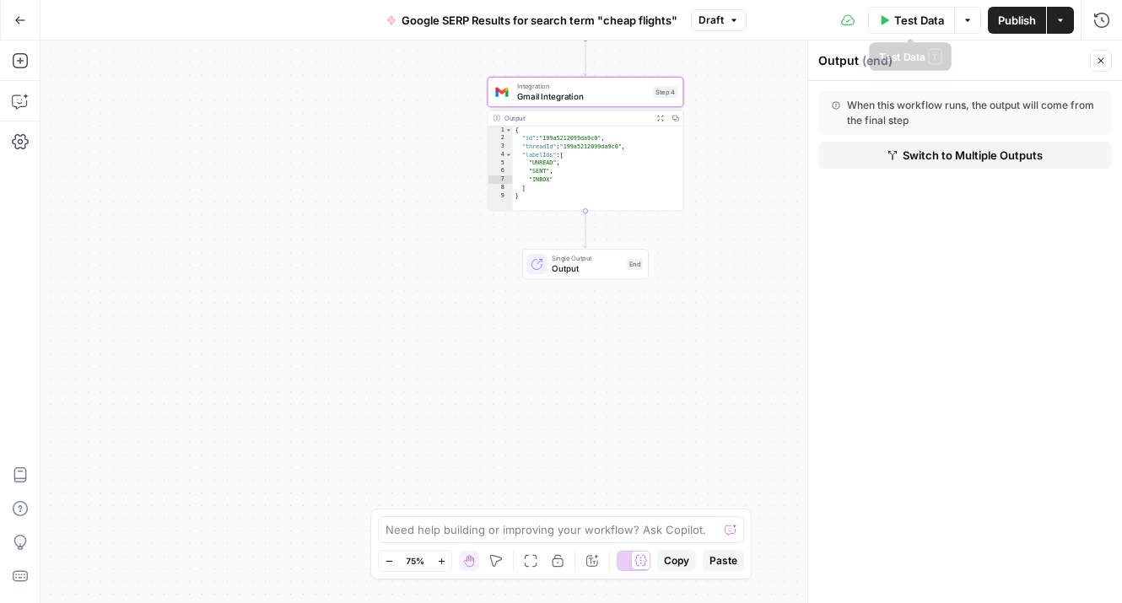
click at [914, 23] on span "Test Data" at bounding box center [919, 20] width 50 height 17
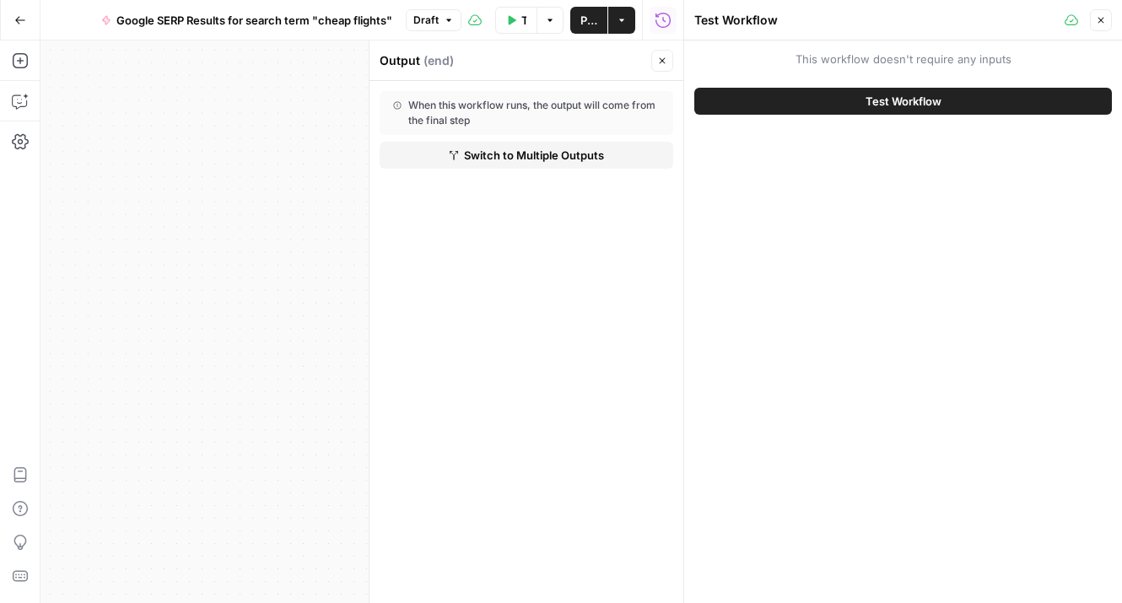
click at [914, 104] on span "Test Workflow" at bounding box center [903, 101] width 76 height 17
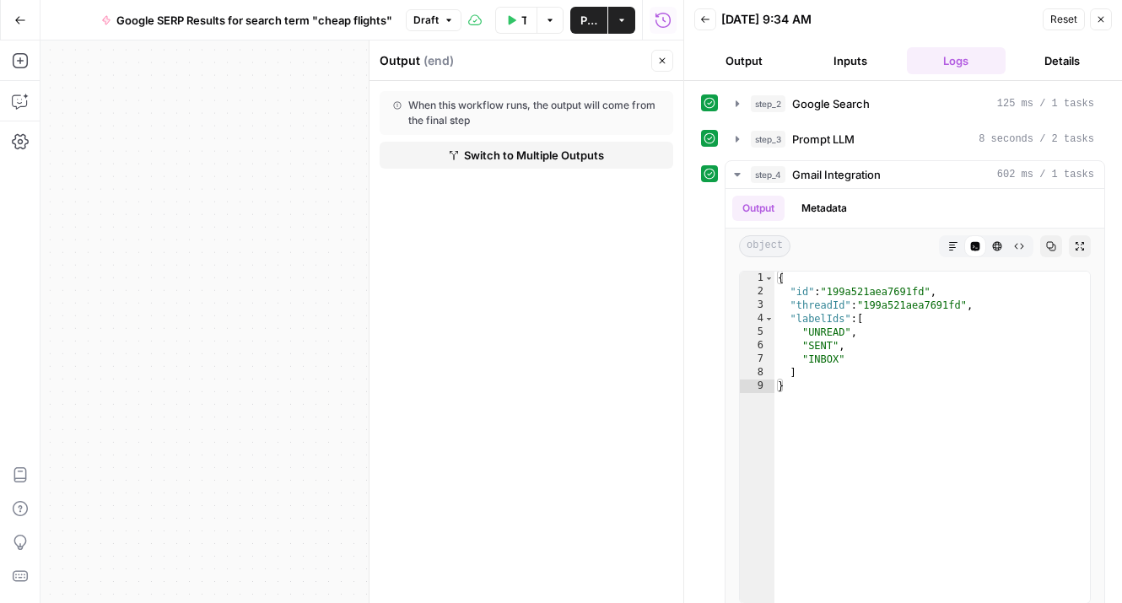
click at [1064, 66] on button "Details" at bounding box center [1062, 60] width 100 height 27
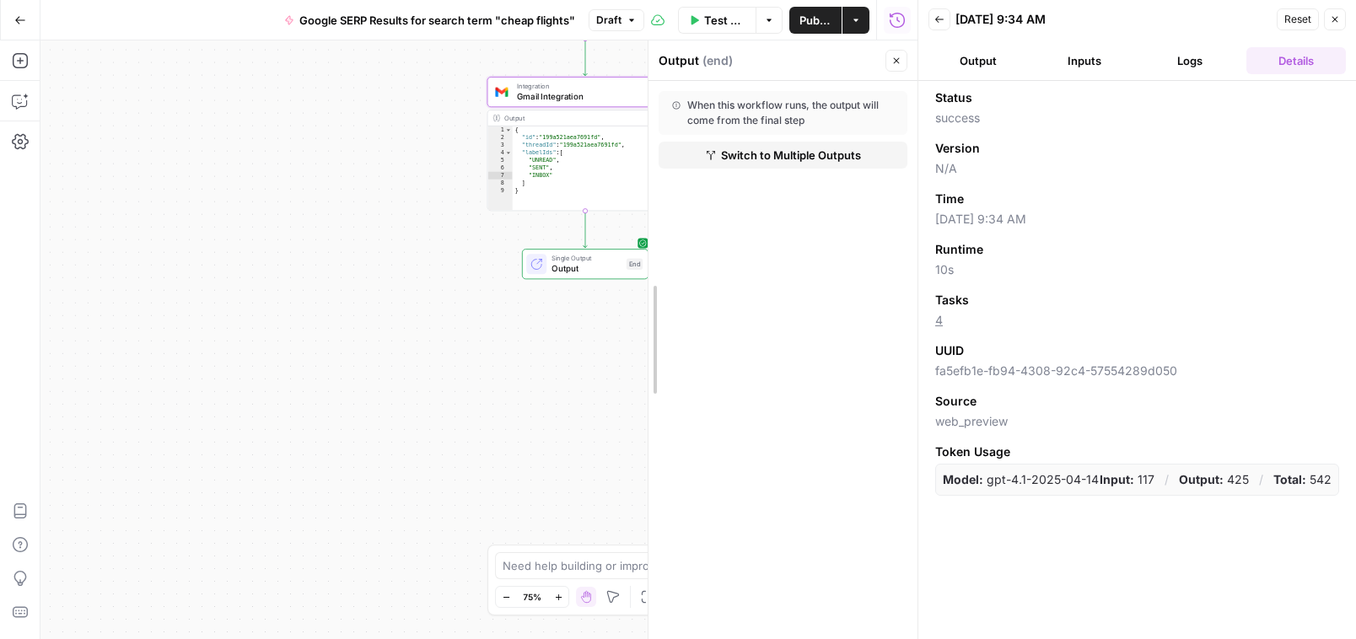
drag, startPoint x: 605, startPoint y: 99, endPoint x: 744, endPoint y: 98, distance: 139.2
click at [897, 62] on icon "button" at bounding box center [897, 61] width 10 height 10
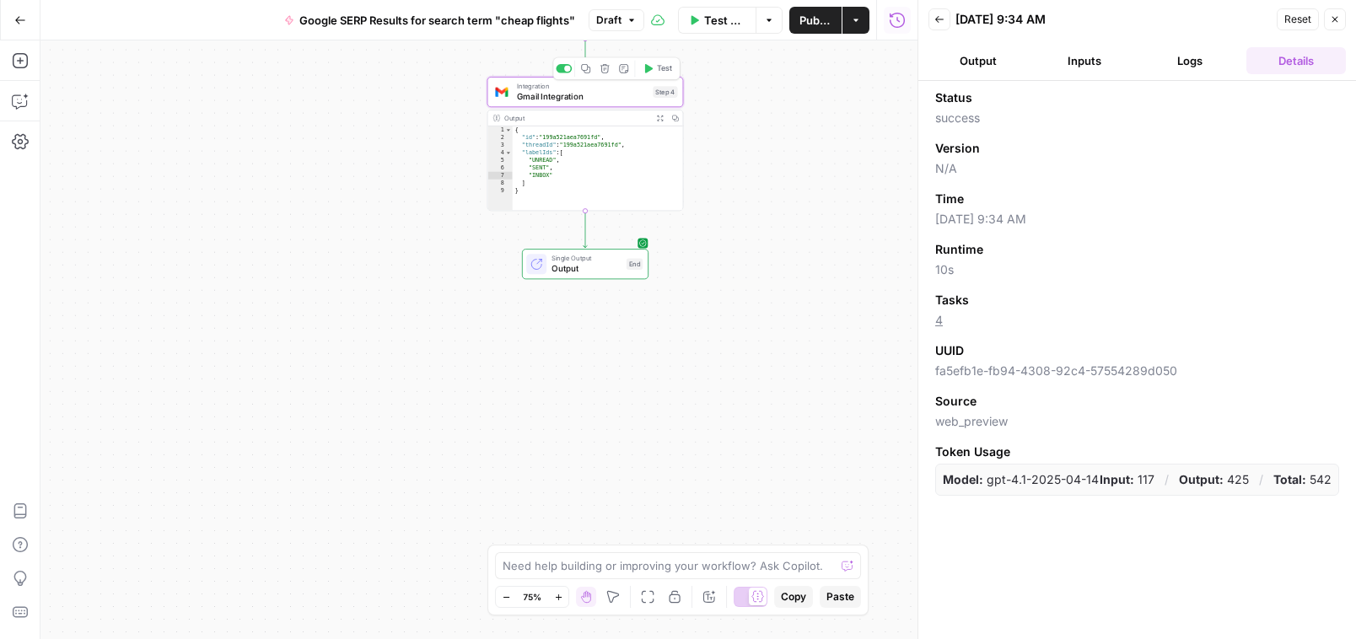
click at [626, 96] on span "Gmail Integration" at bounding box center [582, 96] width 131 height 13
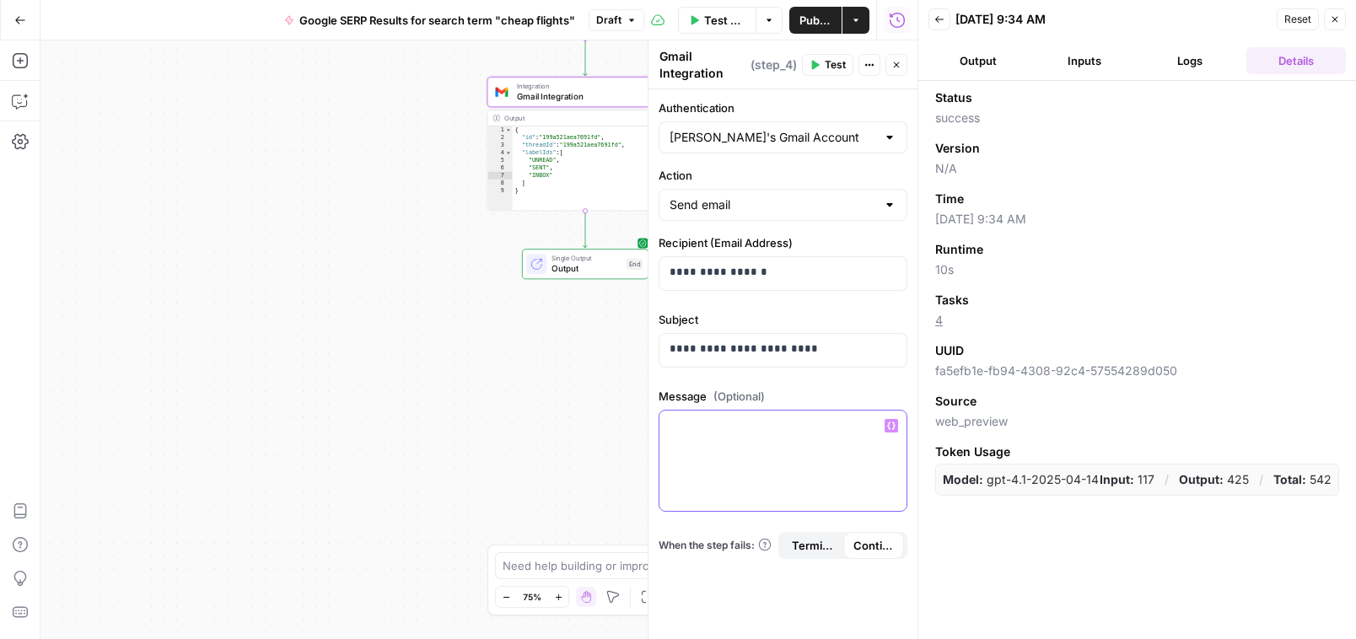
click at [682, 421] on p at bounding box center [783, 426] width 227 height 17
click at [889, 426] on icon "button" at bounding box center [891, 426] width 8 height 8
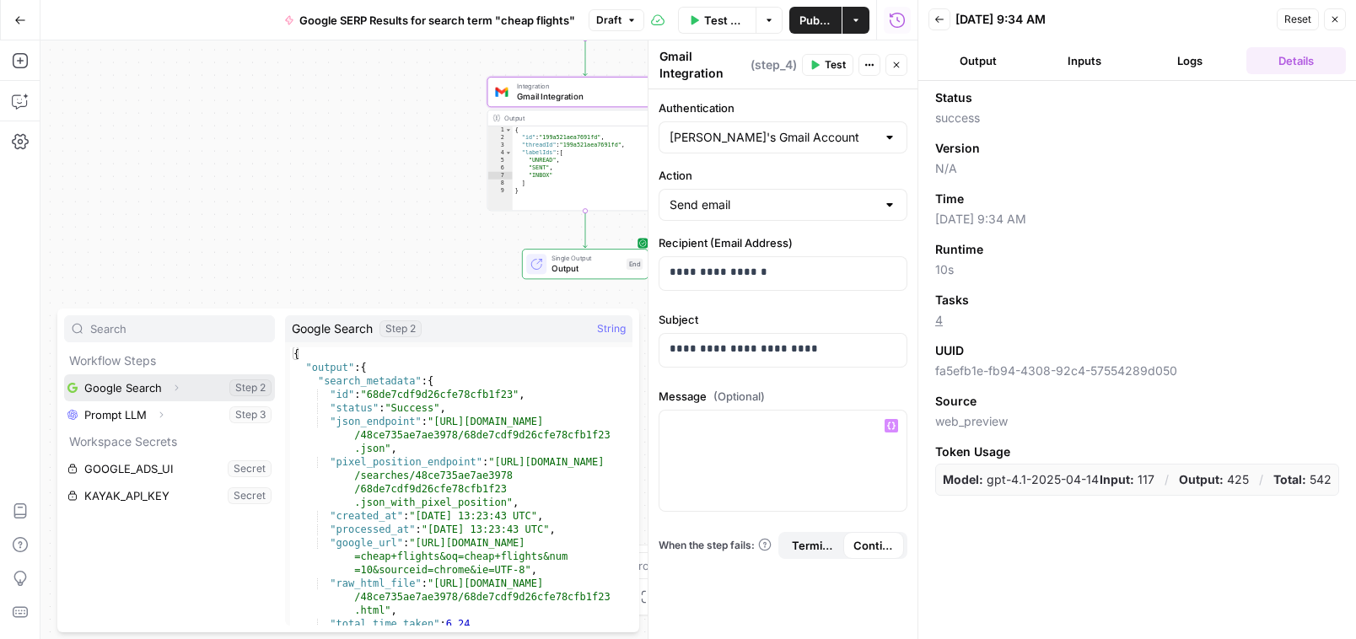
click at [108, 383] on button "Select variable Google Search" at bounding box center [169, 387] width 211 height 27
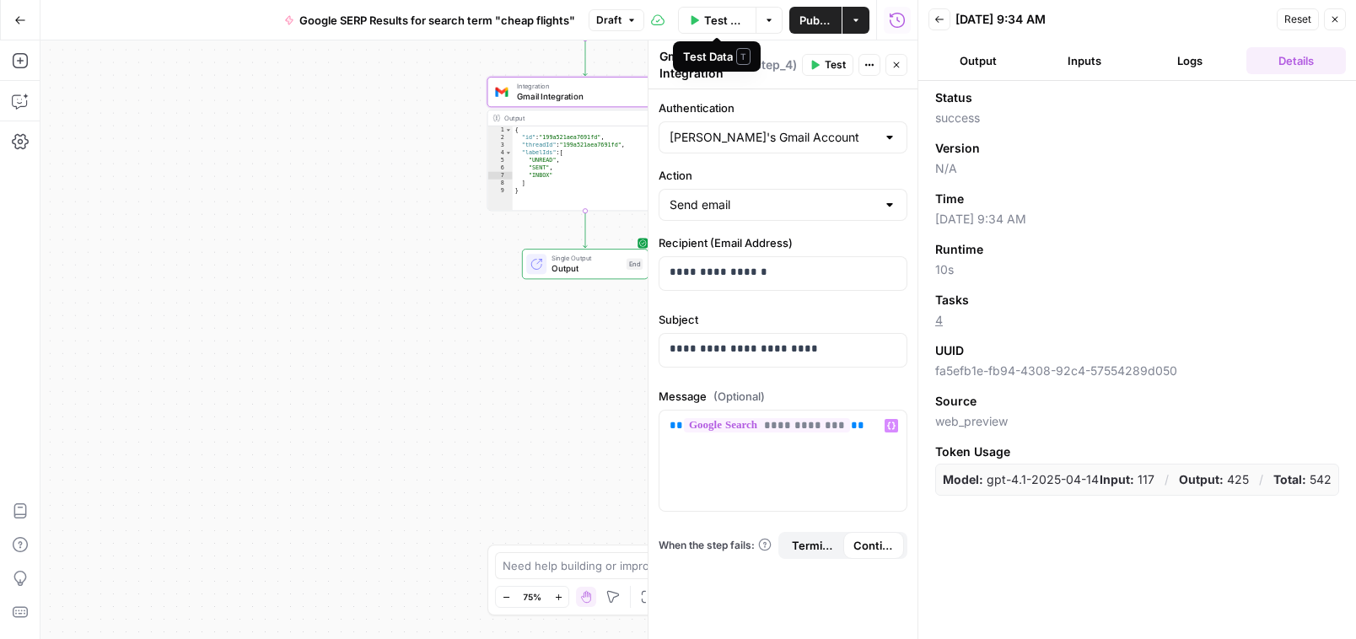
click at [717, 17] on span "Test Data" at bounding box center [725, 20] width 42 height 17
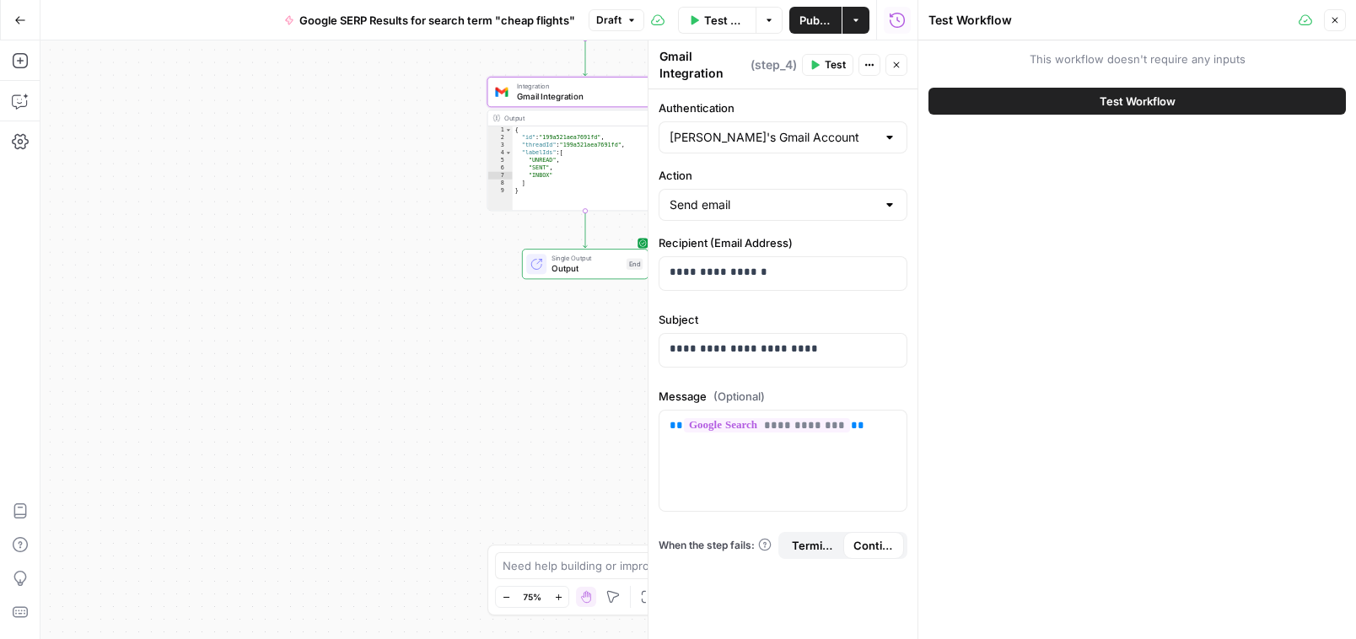
click at [1064, 93] on span "Test Workflow" at bounding box center [1138, 101] width 76 height 17
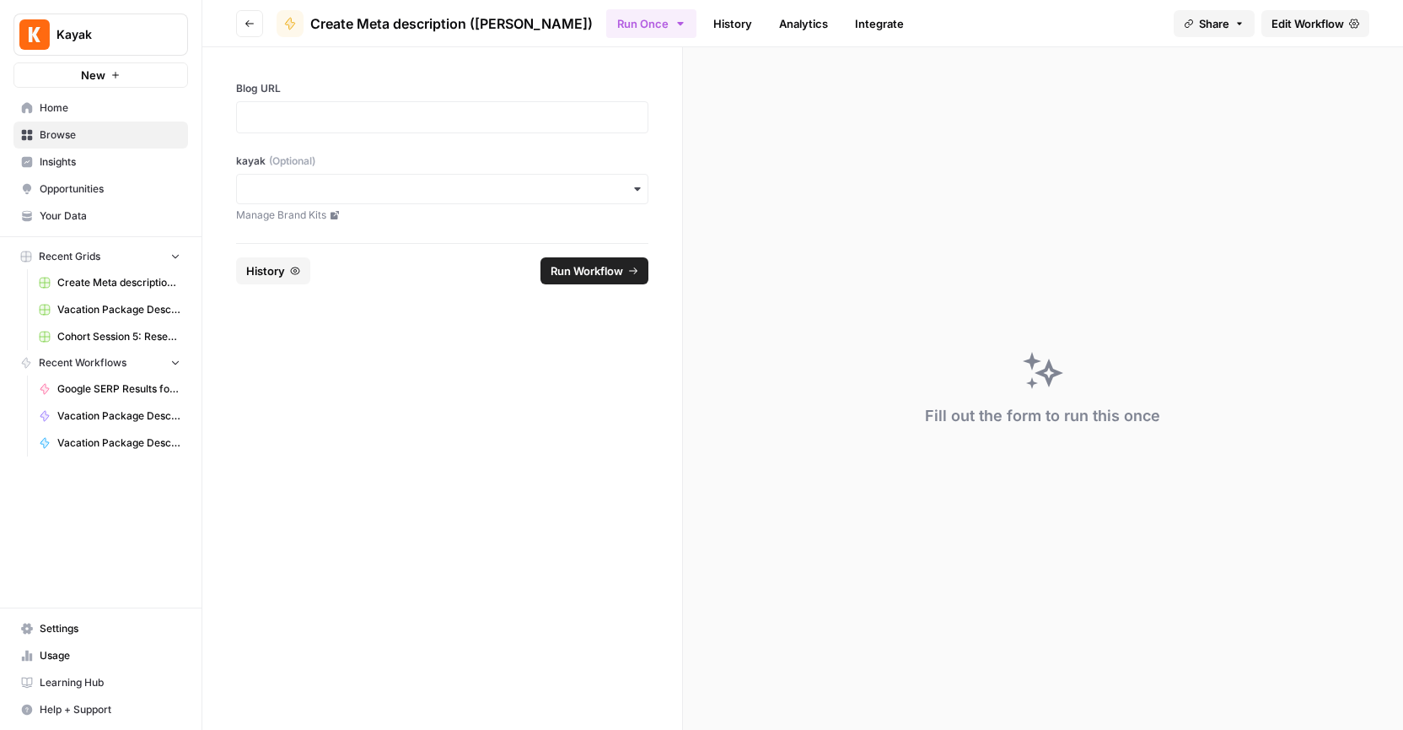
click at [145, 390] on span "Google SERP Results for search term "cheap flights"" at bounding box center [118, 388] width 123 height 15
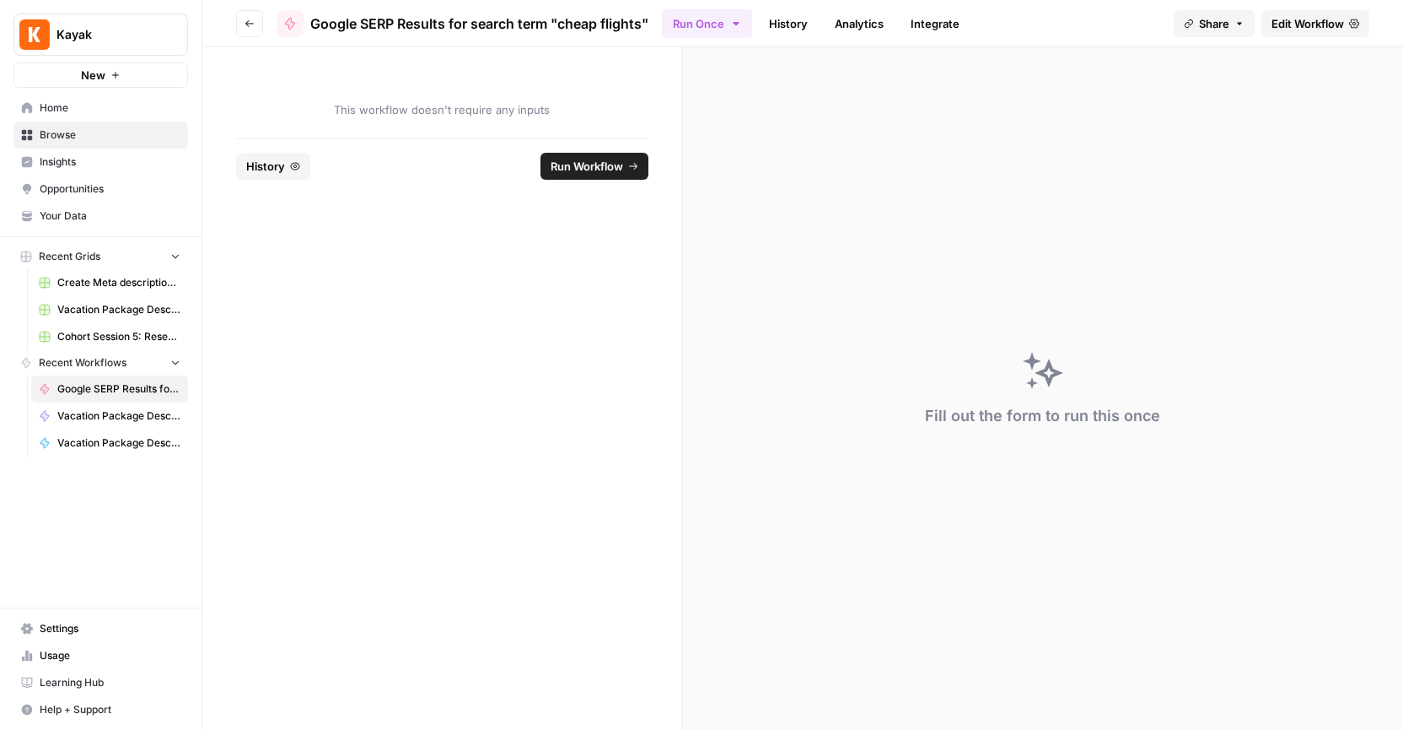
click at [1305, 26] on span "Edit Workflow" at bounding box center [1308, 23] width 73 height 17
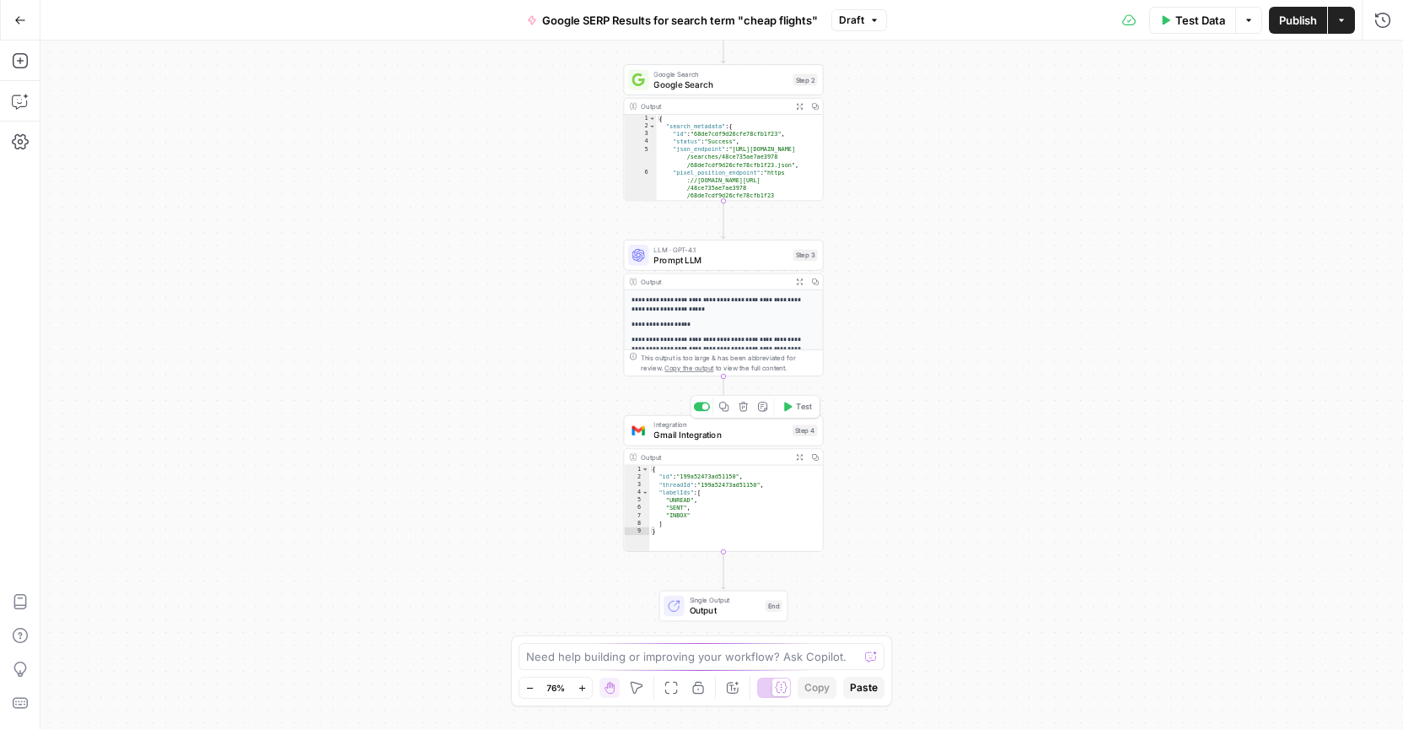
click at [801, 438] on div "Integration Gmail Integration Step 4 Copy step Delete step Add Note Test" at bounding box center [723, 430] width 190 height 22
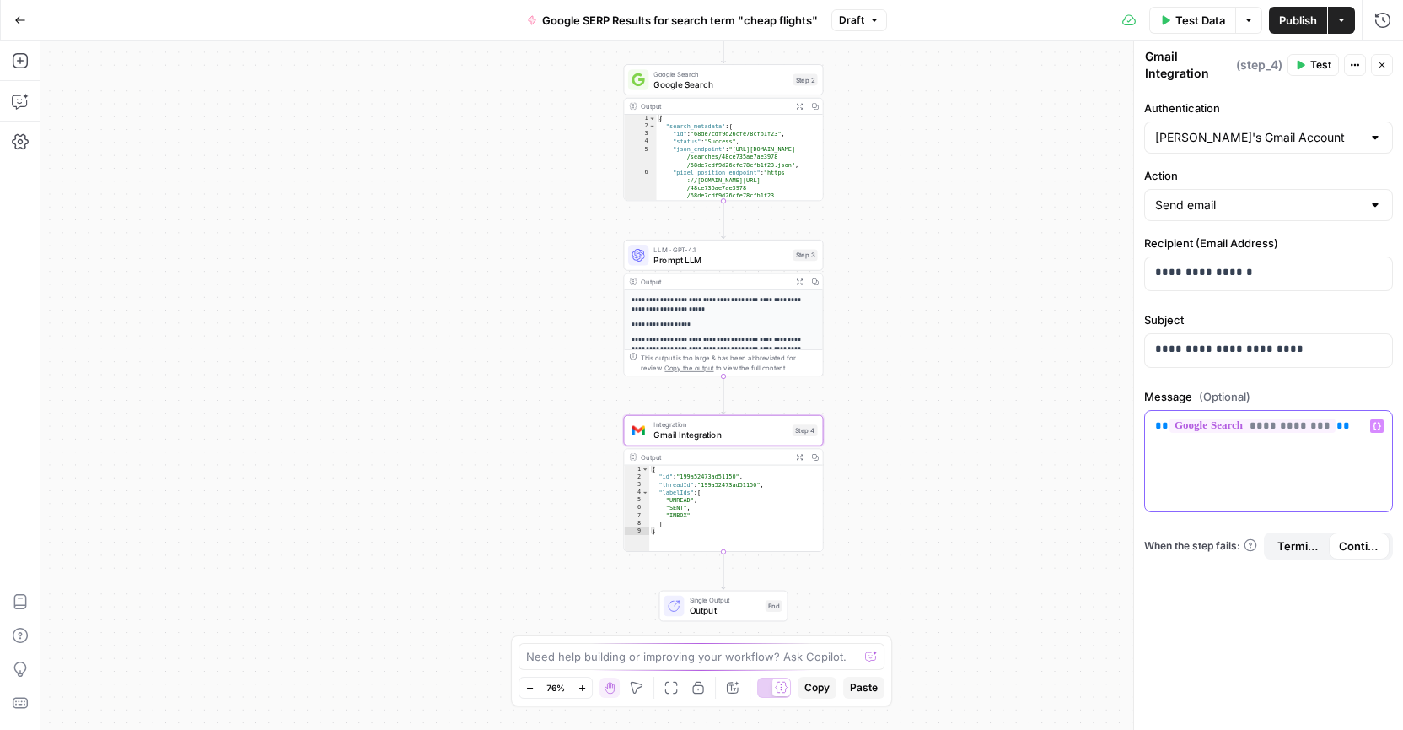
click at [1352, 426] on p "**********" at bounding box center [1269, 426] width 227 height 17
click at [1381, 426] on icon "button" at bounding box center [1377, 426] width 8 height 8
drag, startPoint x: 1351, startPoint y: 430, endPoint x: 1142, endPoint y: 425, distance: 209.2
click at [1141, 425] on div "**********" at bounding box center [1269, 384] width 270 height 689
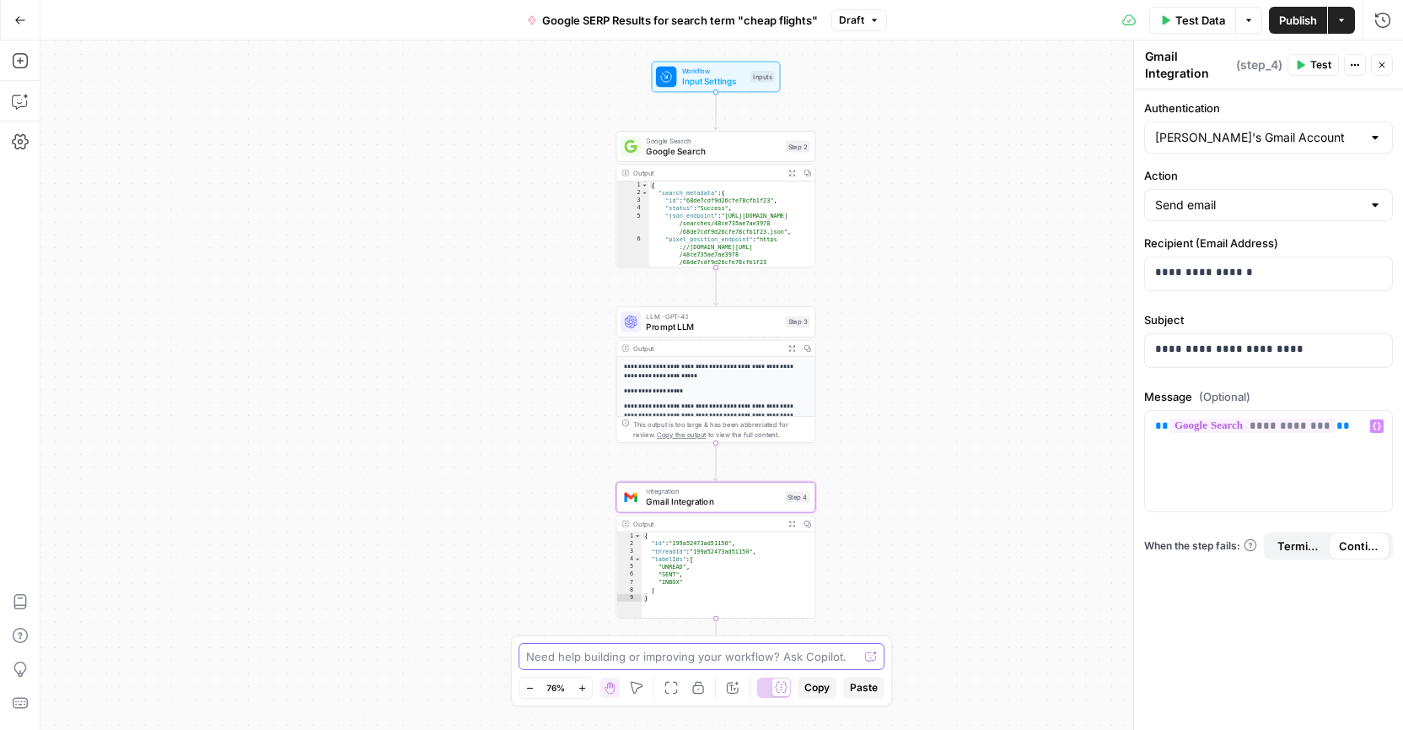
click at [787, 661] on textarea at bounding box center [692, 656] width 332 height 17
type textarea "how do i make sure that the results that the LLM is retrieving are emailed to m…"
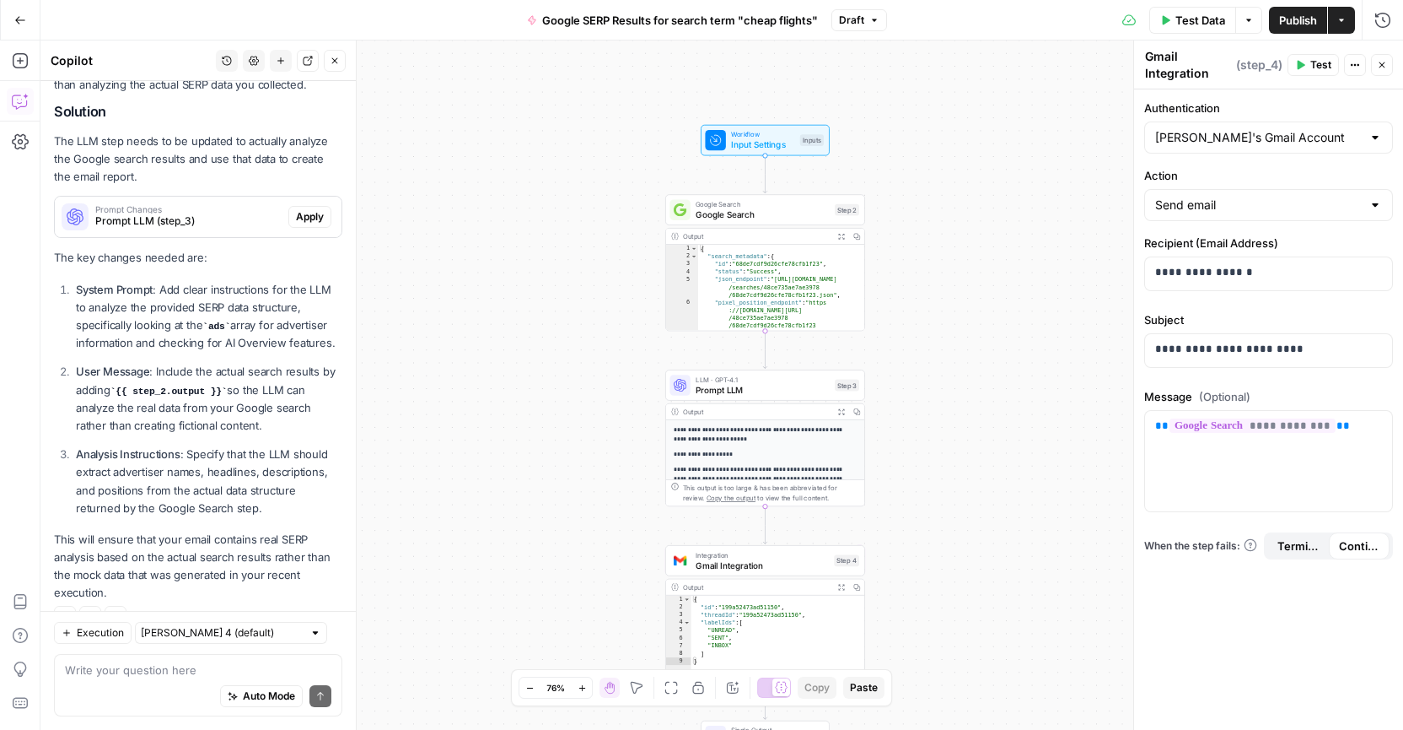
scroll to position [280, 0]
click at [309, 219] on span "Apply" at bounding box center [310, 218] width 28 height 15
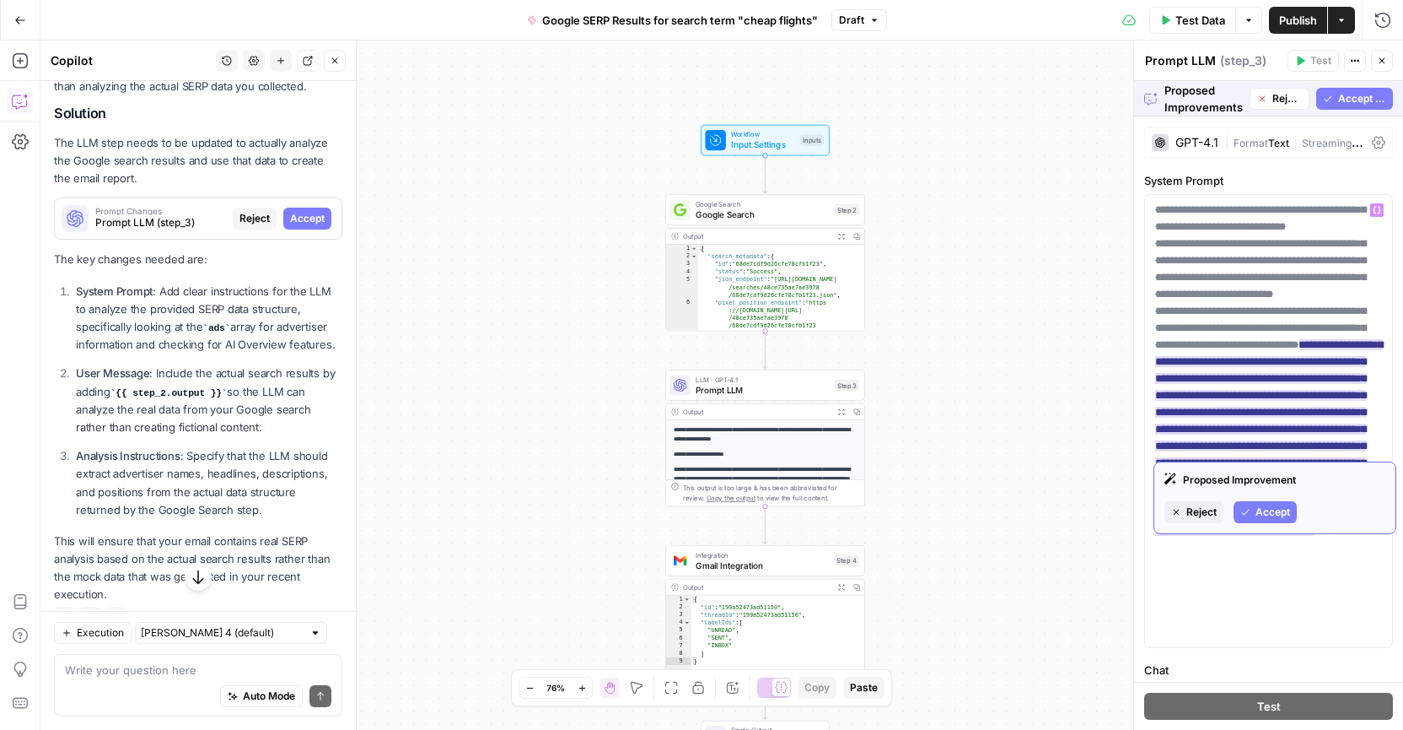
click at [1270, 510] on span "Accept" at bounding box center [1273, 511] width 35 height 15
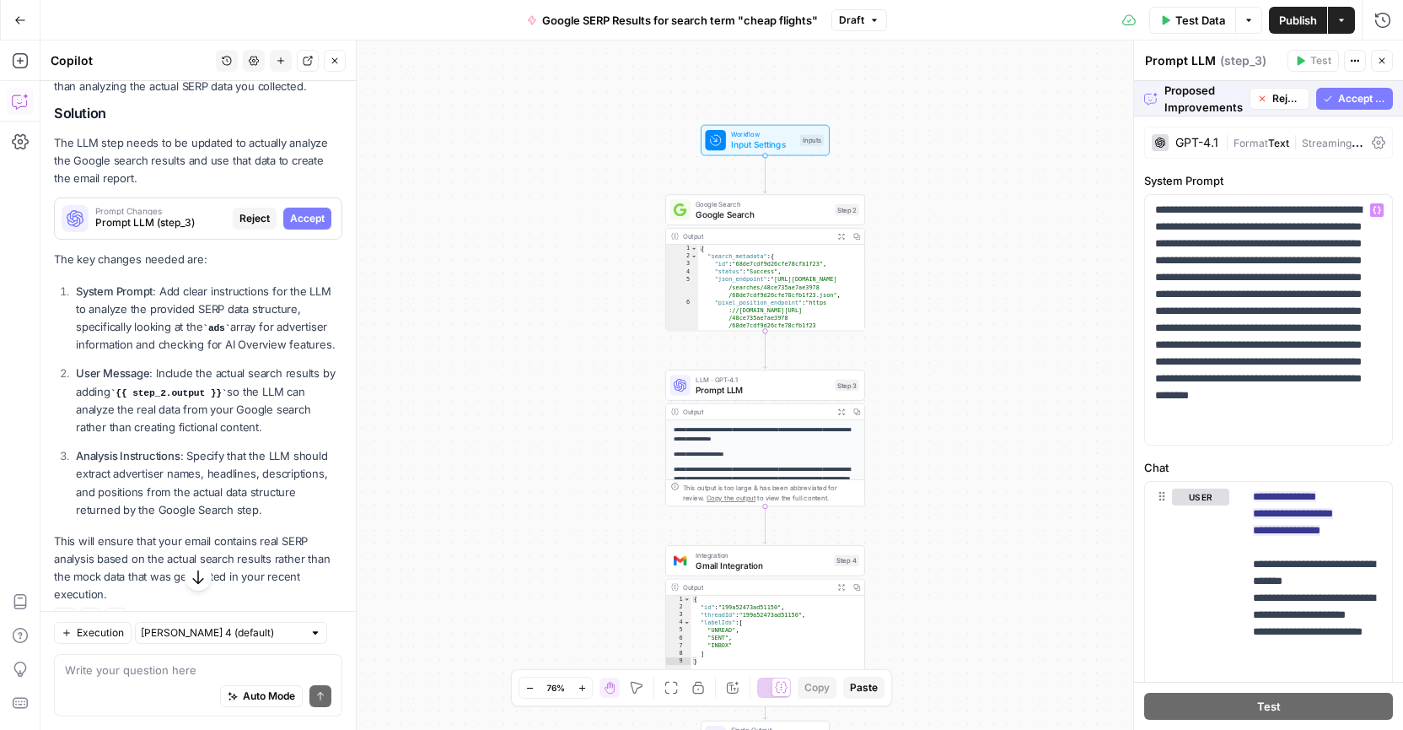
click at [1354, 101] on span "Accept All" at bounding box center [1363, 98] width 48 height 15
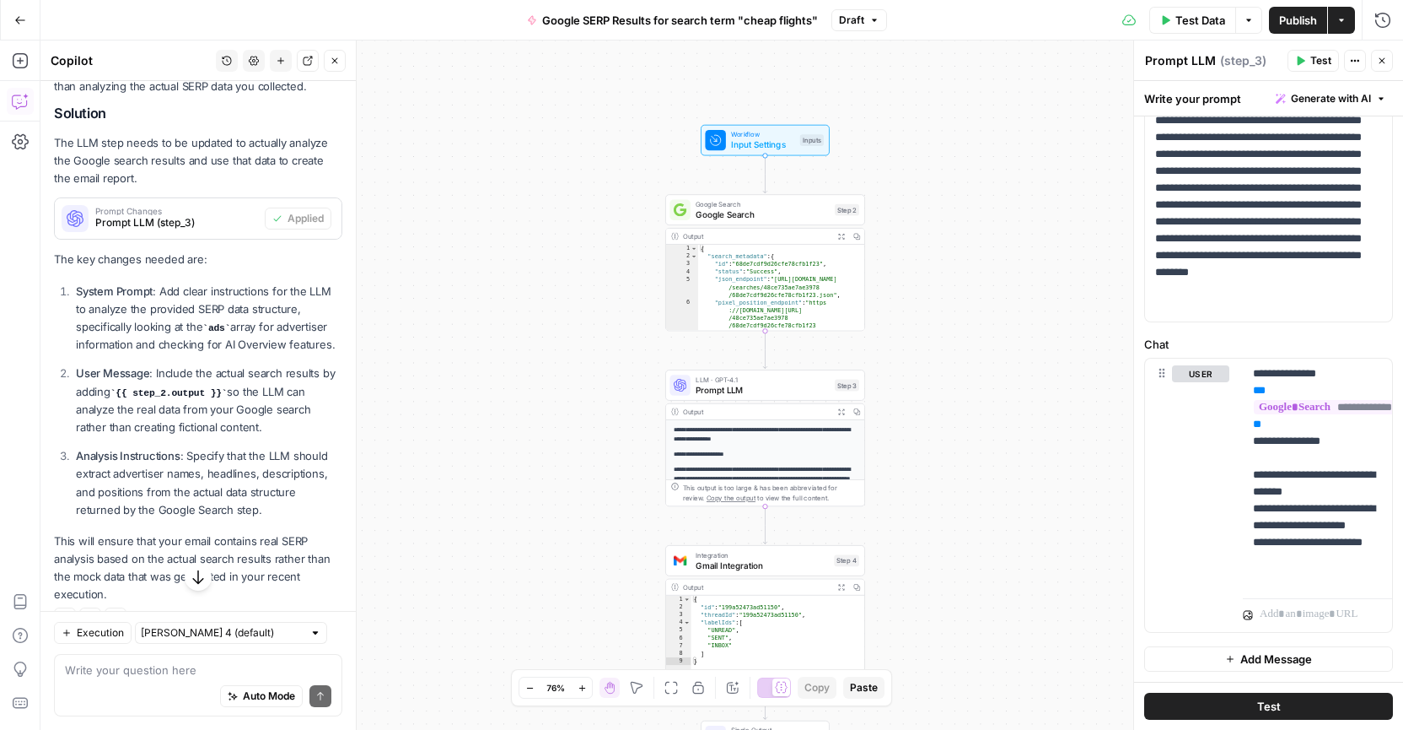
scroll to position [340, 0]
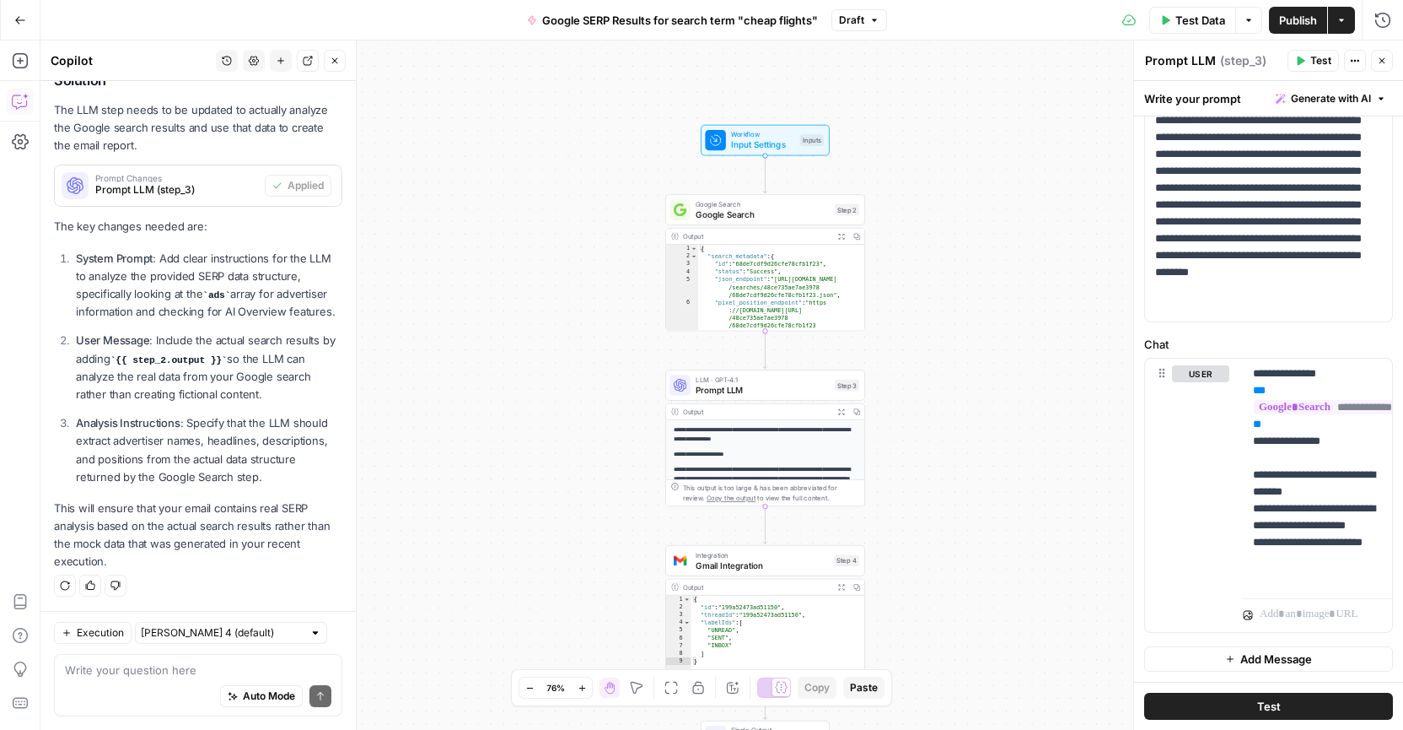
click at [1293, 703] on button "Test" at bounding box center [1269, 705] width 249 height 27
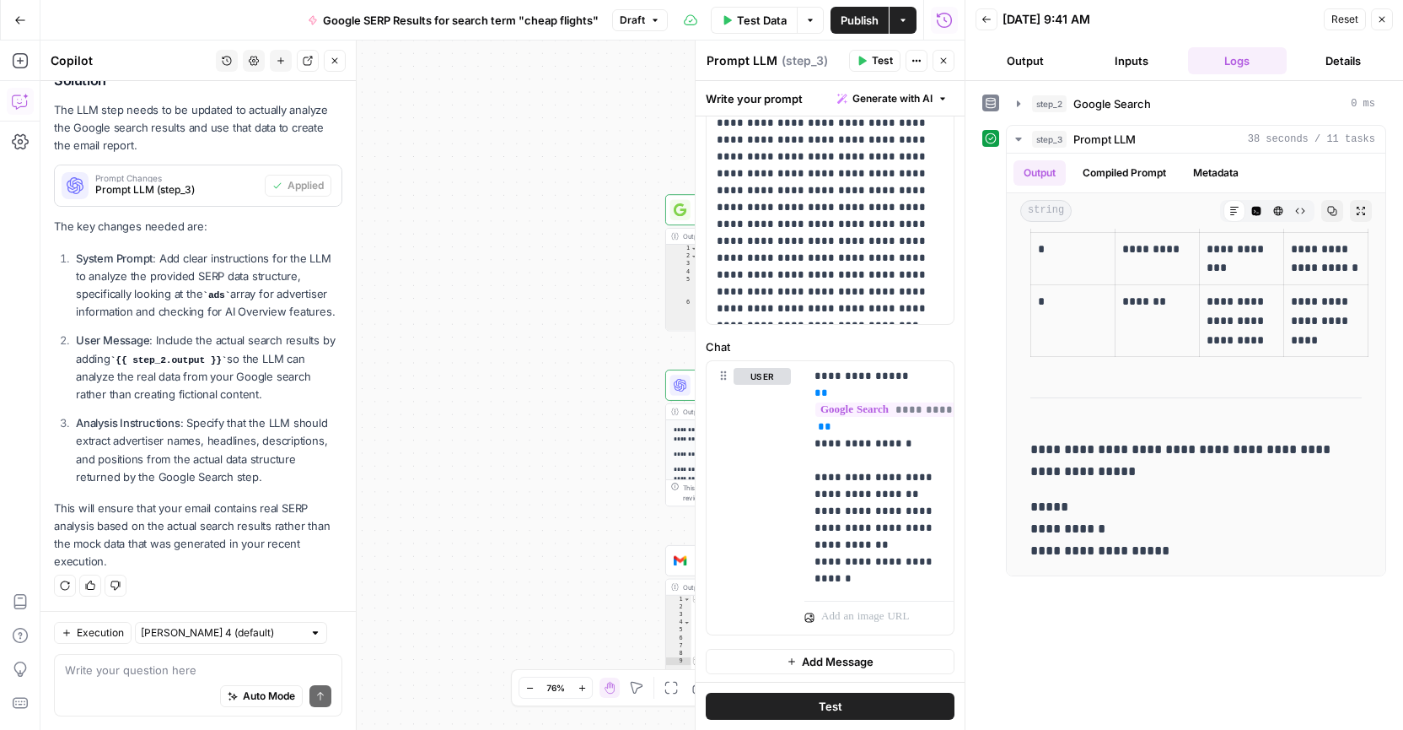
scroll to position [140, 0]
click at [836, 707] on span "Test" at bounding box center [831, 706] width 24 height 17
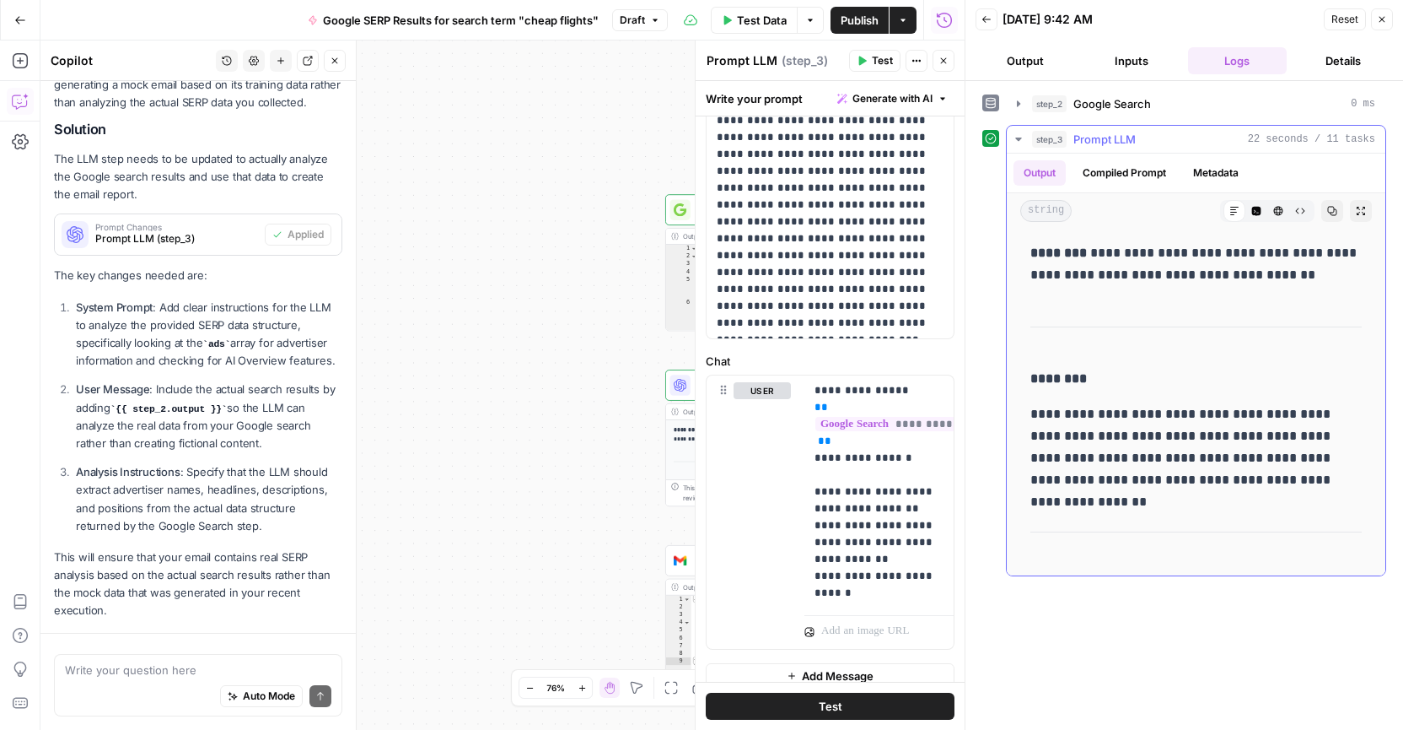
scroll to position [340, 0]
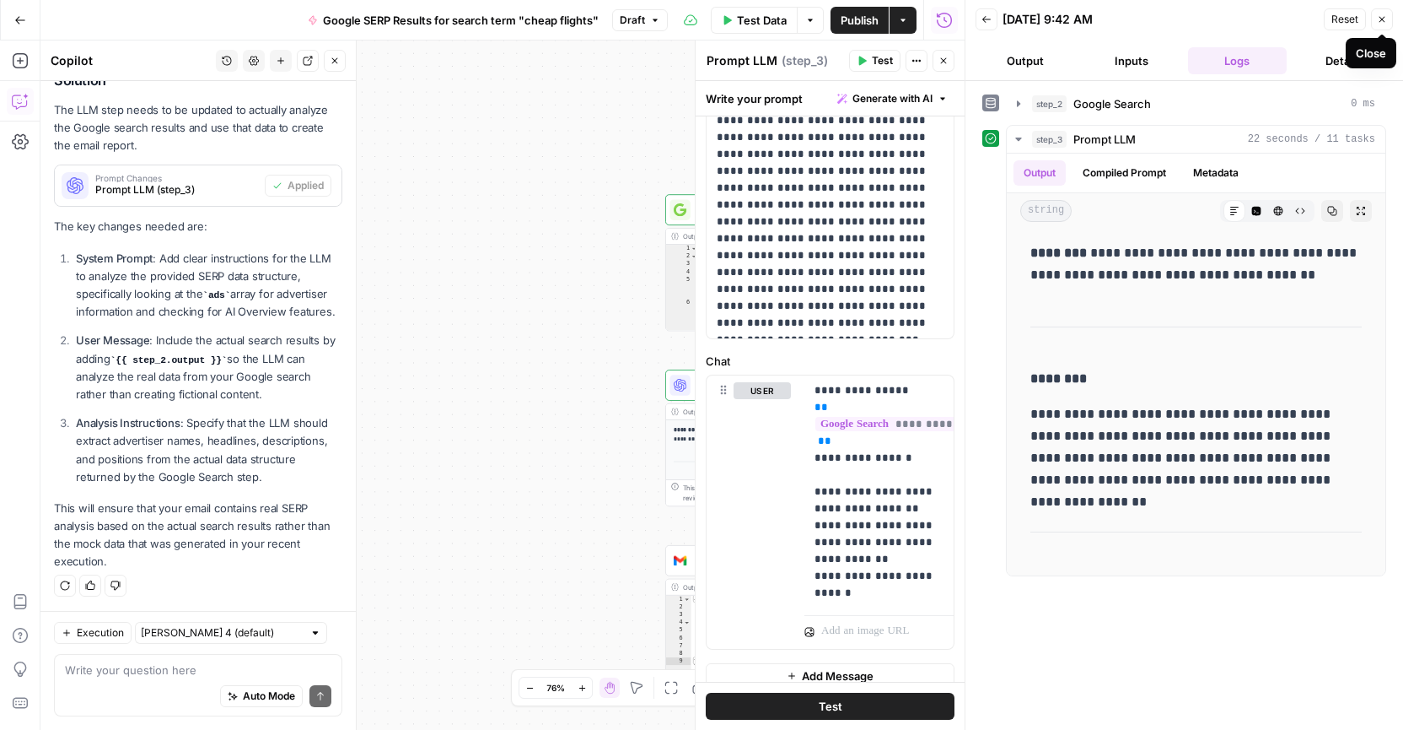
click at [1387, 20] on icon "button" at bounding box center [1382, 19] width 10 height 10
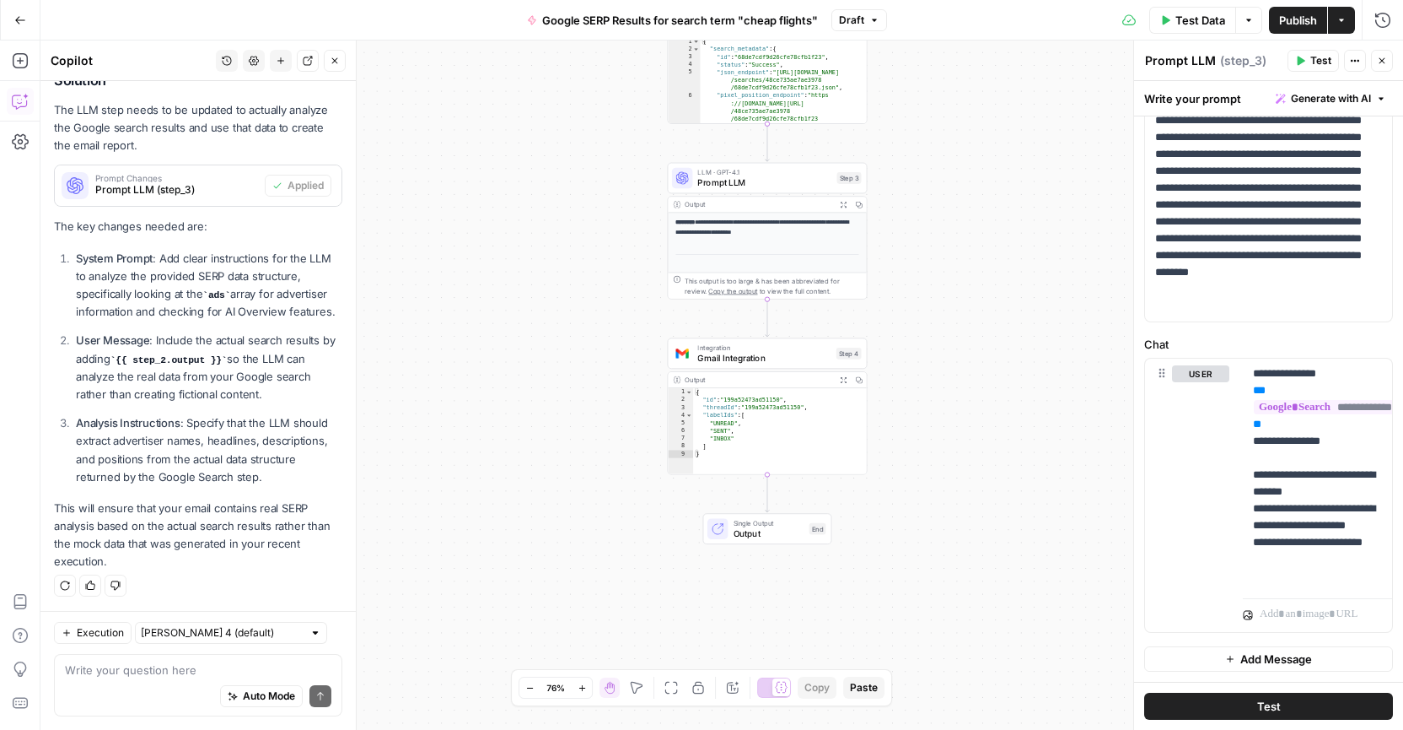
click at [790, 355] on span "Gmail Integration" at bounding box center [764, 358] width 133 height 13
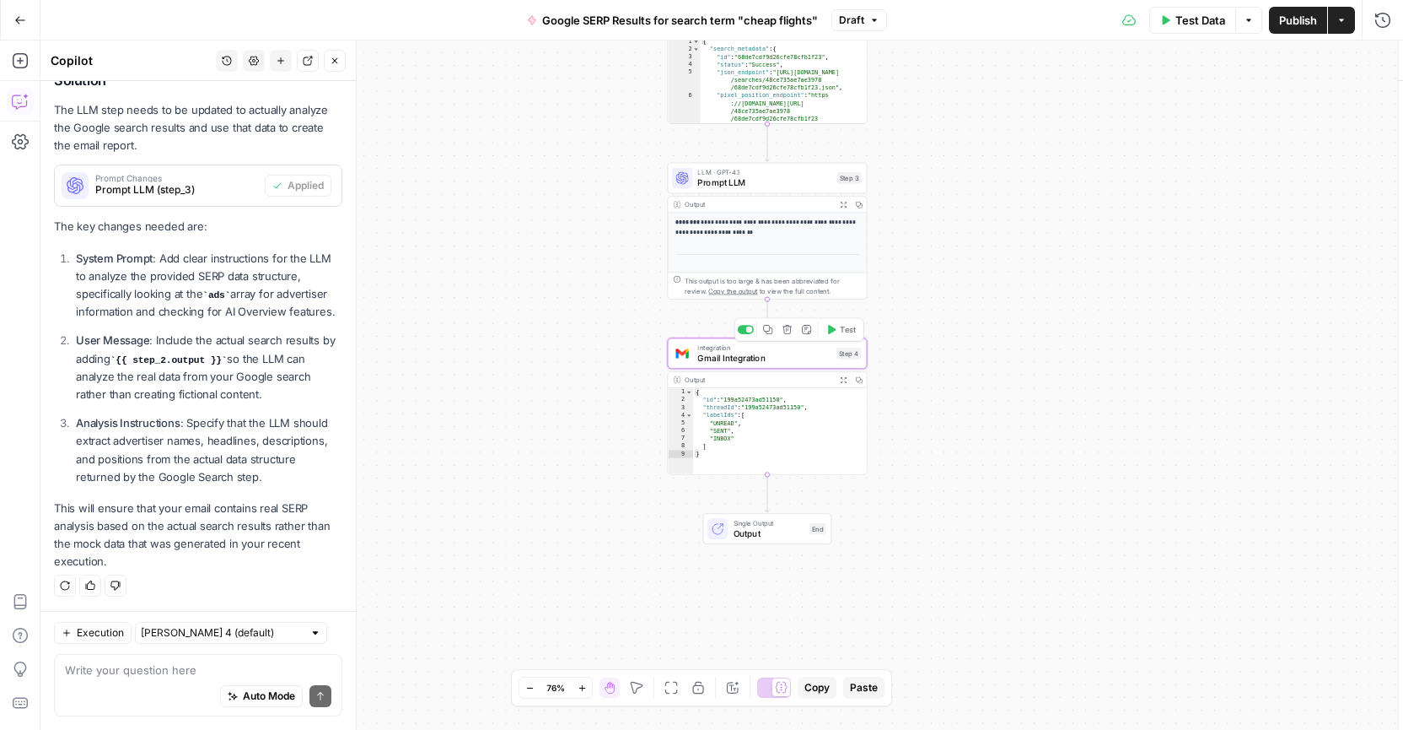
type textarea "Gmail Integration"
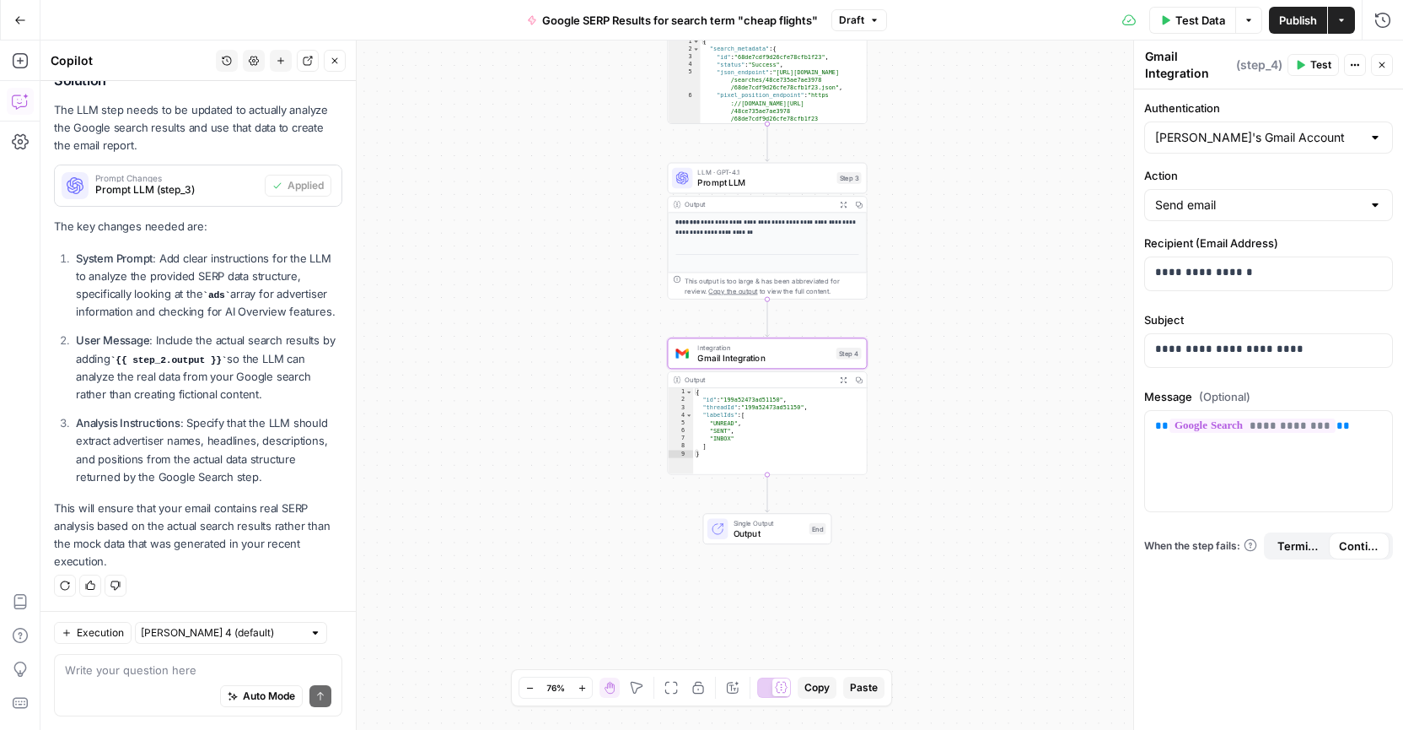
click at [237, 351] on p "User Message : Include the actual search results by adding {{ step_2.output }} …" at bounding box center [209, 367] width 267 height 72
drag, startPoint x: 229, startPoint y: 357, endPoint x: 116, endPoint y: 363, distance: 113.2
click at [116, 363] on code "{{ step_2.output }}" at bounding box center [168, 360] width 117 height 10
copy code "{{ step_2.output }}"
click at [1352, 428] on p "**********" at bounding box center [1269, 426] width 227 height 17
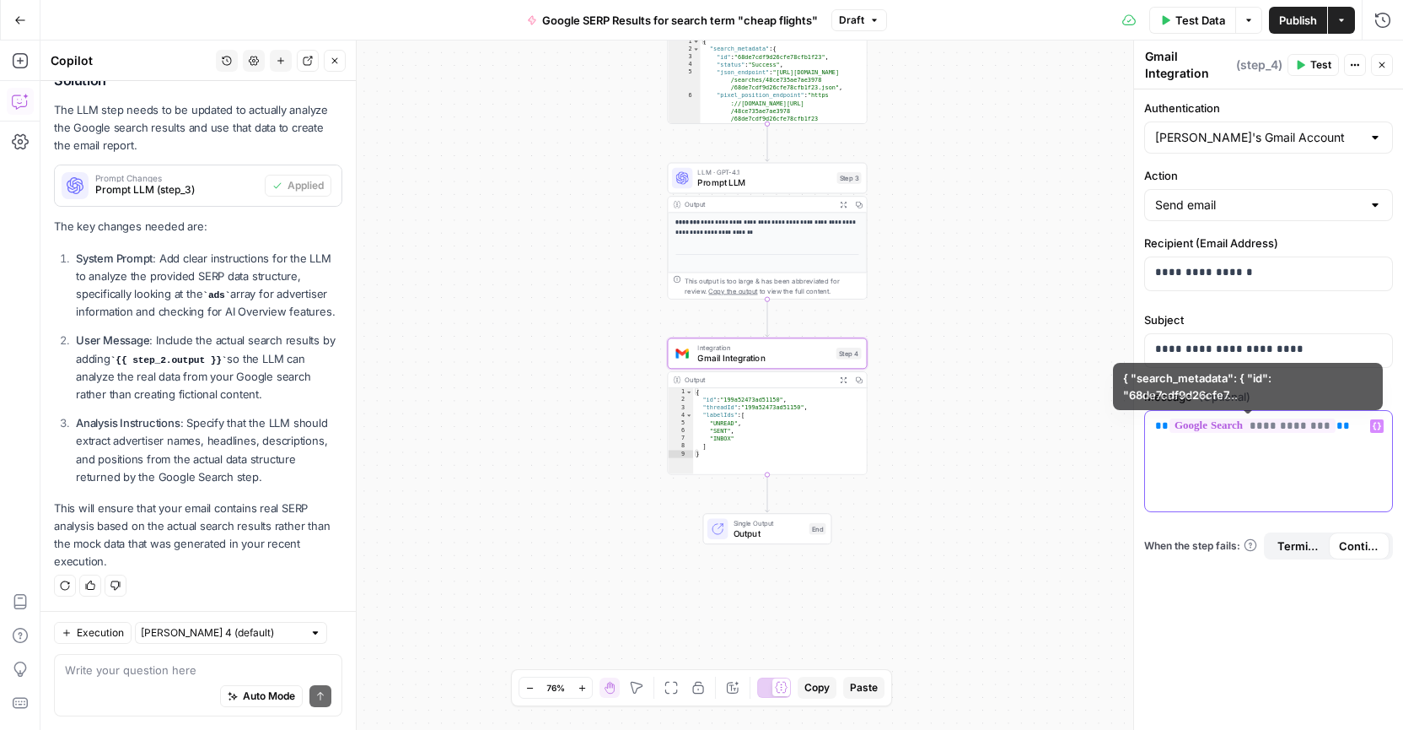
drag, startPoint x: 1354, startPoint y: 428, endPoint x: 1081, endPoint y: 423, distance: 272.5
click at [1081, 423] on body "Kayak New Home Browse Insights Opportunities Your Data Recent Grids Create Meta…" at bounding box center [701, 365] width 1403 height 730
drag, startPoint x: 1339, startPoint y: 427, endPoint x: 1106, endPoint y: 450, distance: 234.8
click at [1106, 450] on body "Kayak New Home Browse Insights Opportunities Your Data Recent Grids Create Meta…" at bounding box center [701, 365] width 1403 height 730
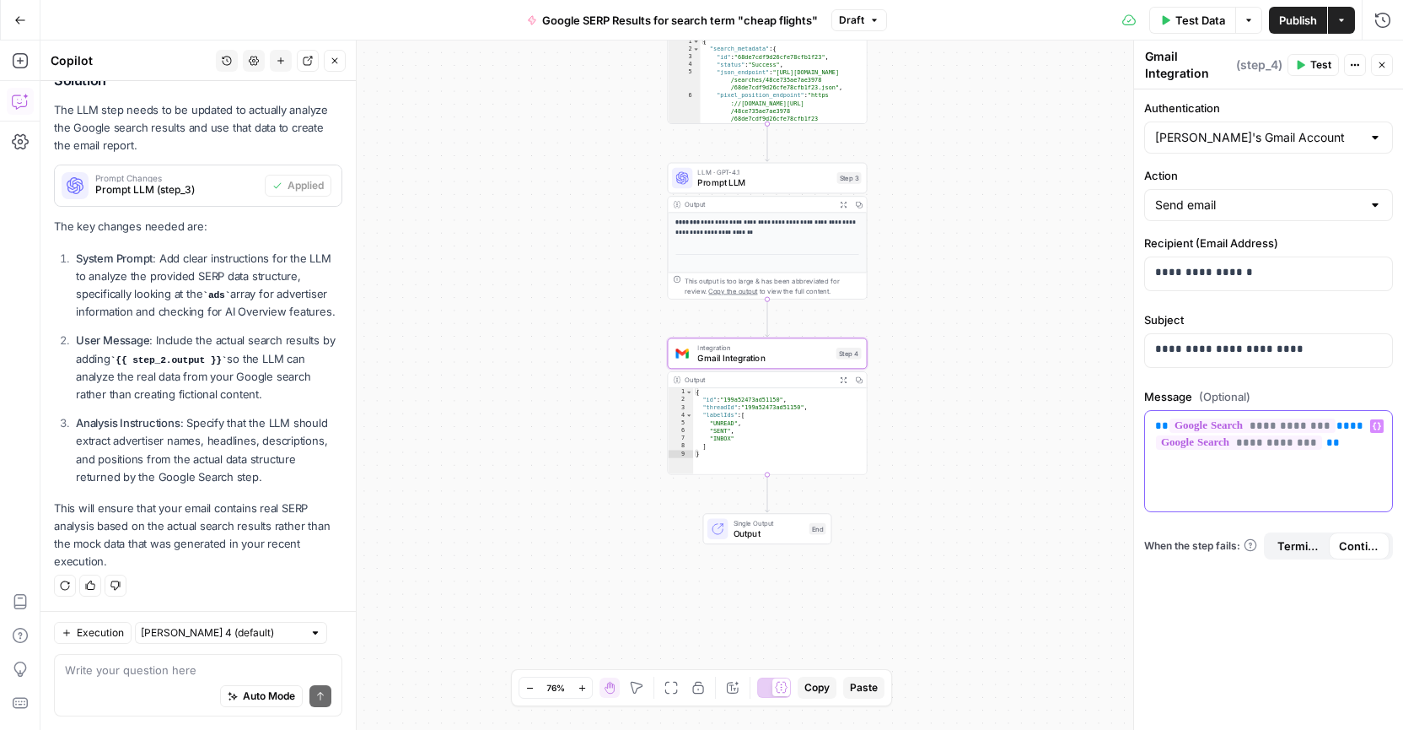
click at [1350, 428] on span "**" at bounding box center [1356, 425] width 13 height 11
click at [1312, 64] on span "P" at bounding box center [1317, 56] width 13 height 16
click at [1321, 65] on span "Test" at bounding box center [1321, 64] width 21 height 15
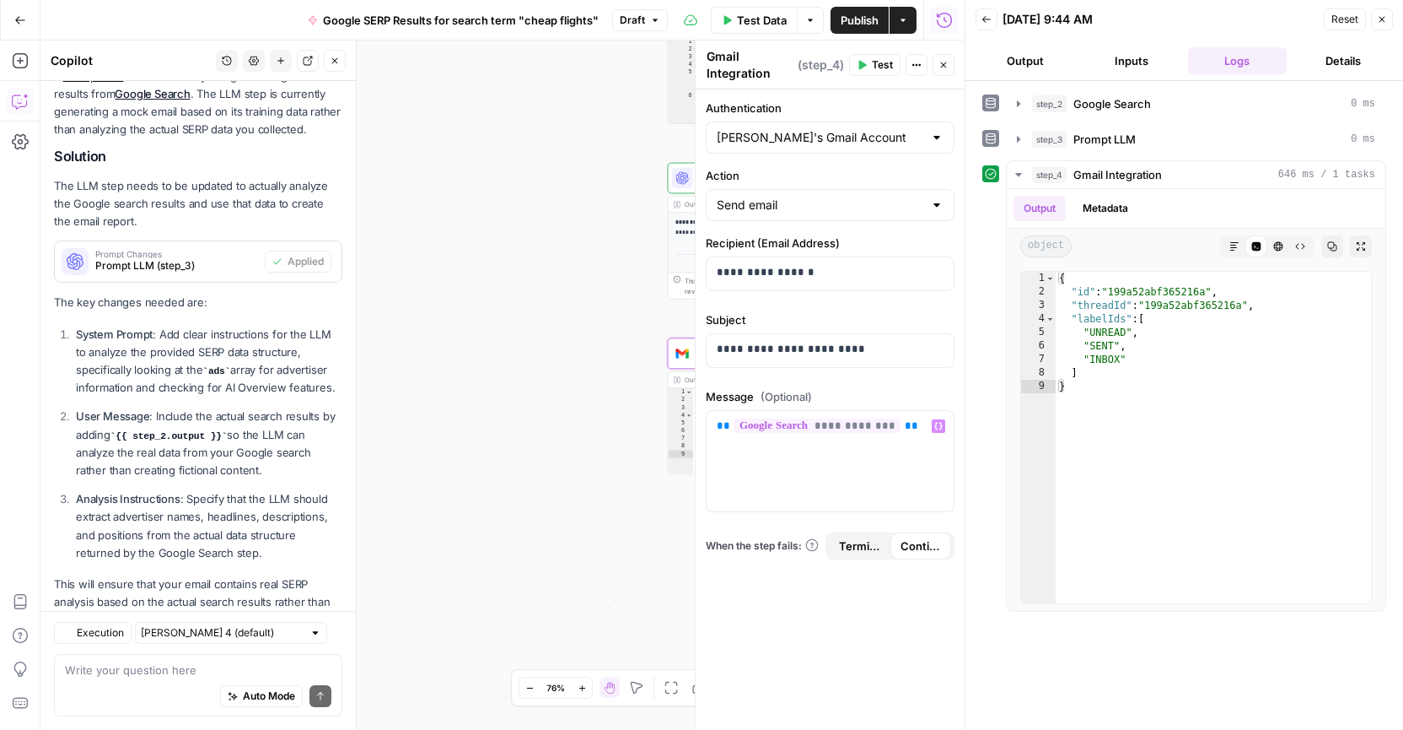
scroll to position [340, 0]
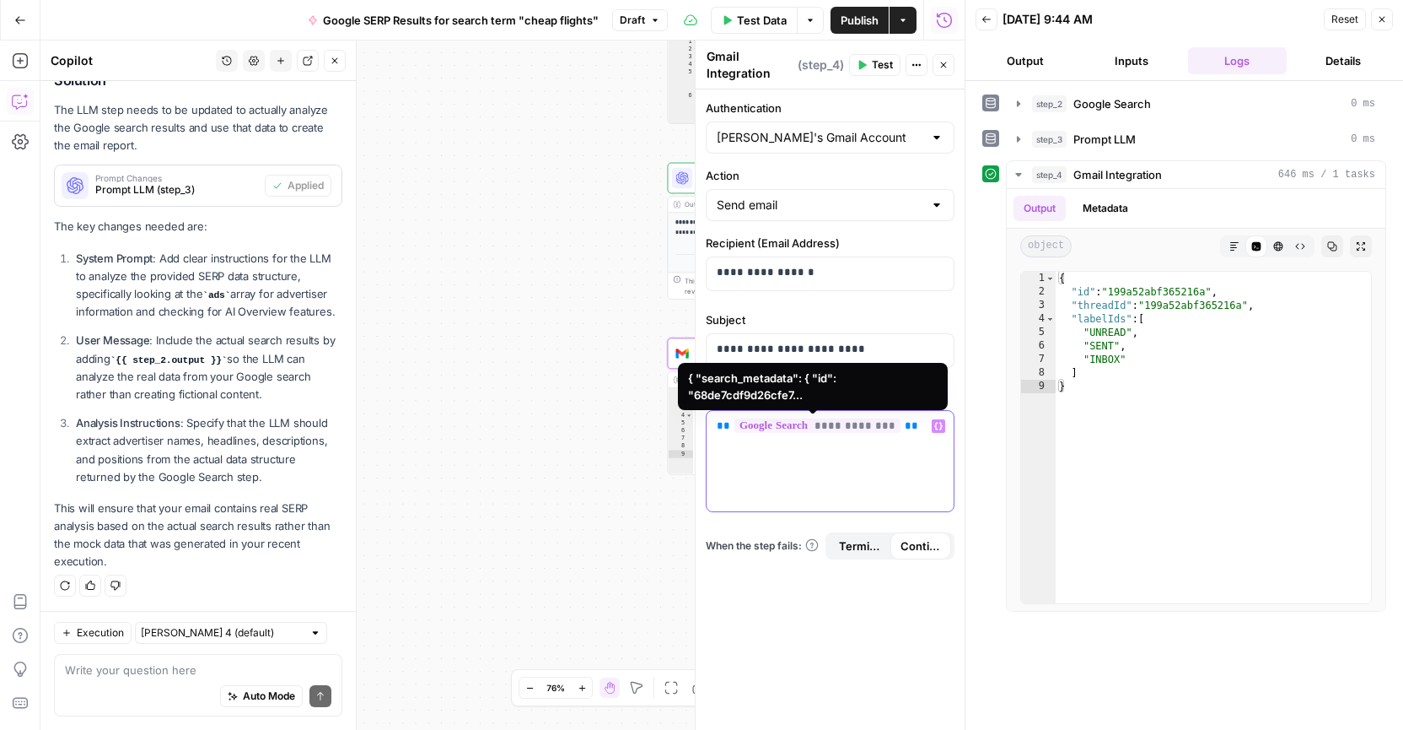
click at [824, 429] on span "**********" at bounding box center [818, 425] width 166 height 14
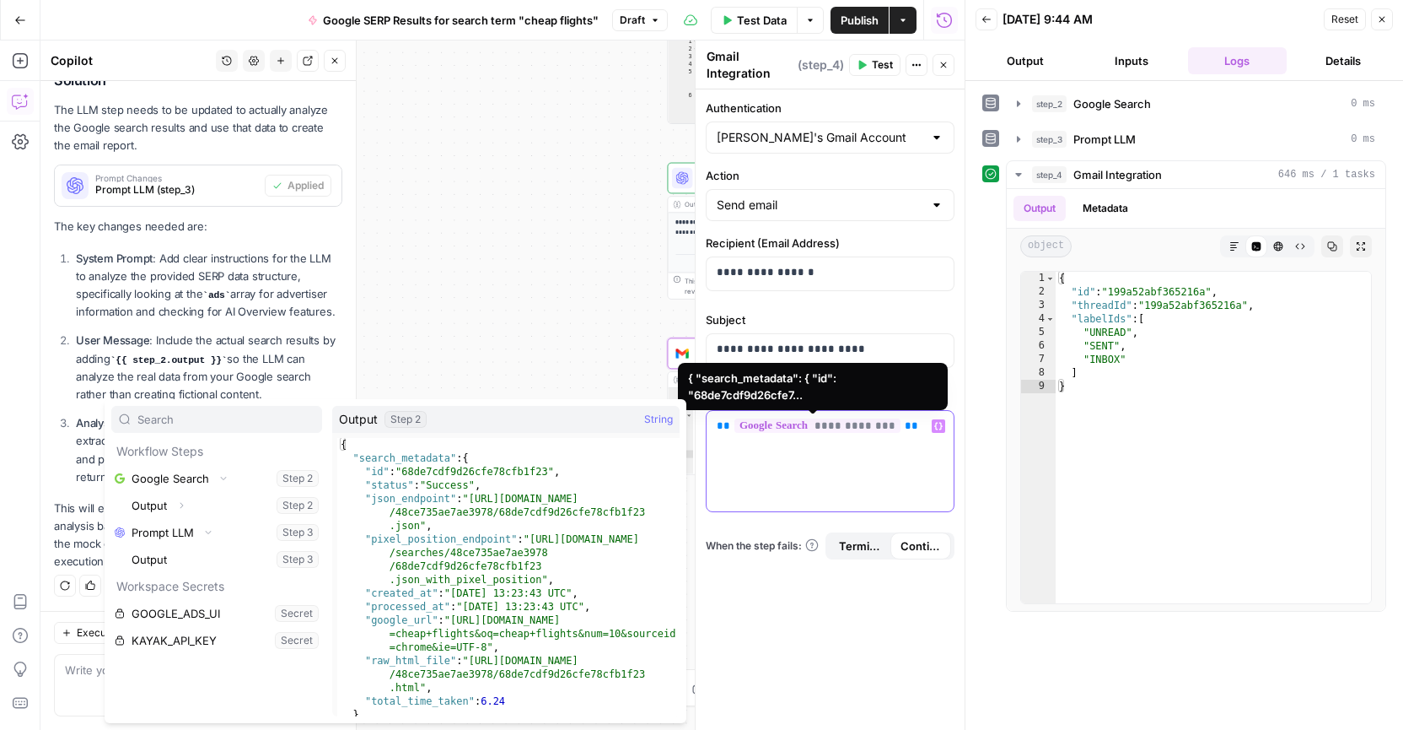
click at [818, 428] on span "**********" at bounding box center [818, 425] width 166 height 14
click at [822, 425] on span "**********" at bounding box center [818, 425] width 166 height 14
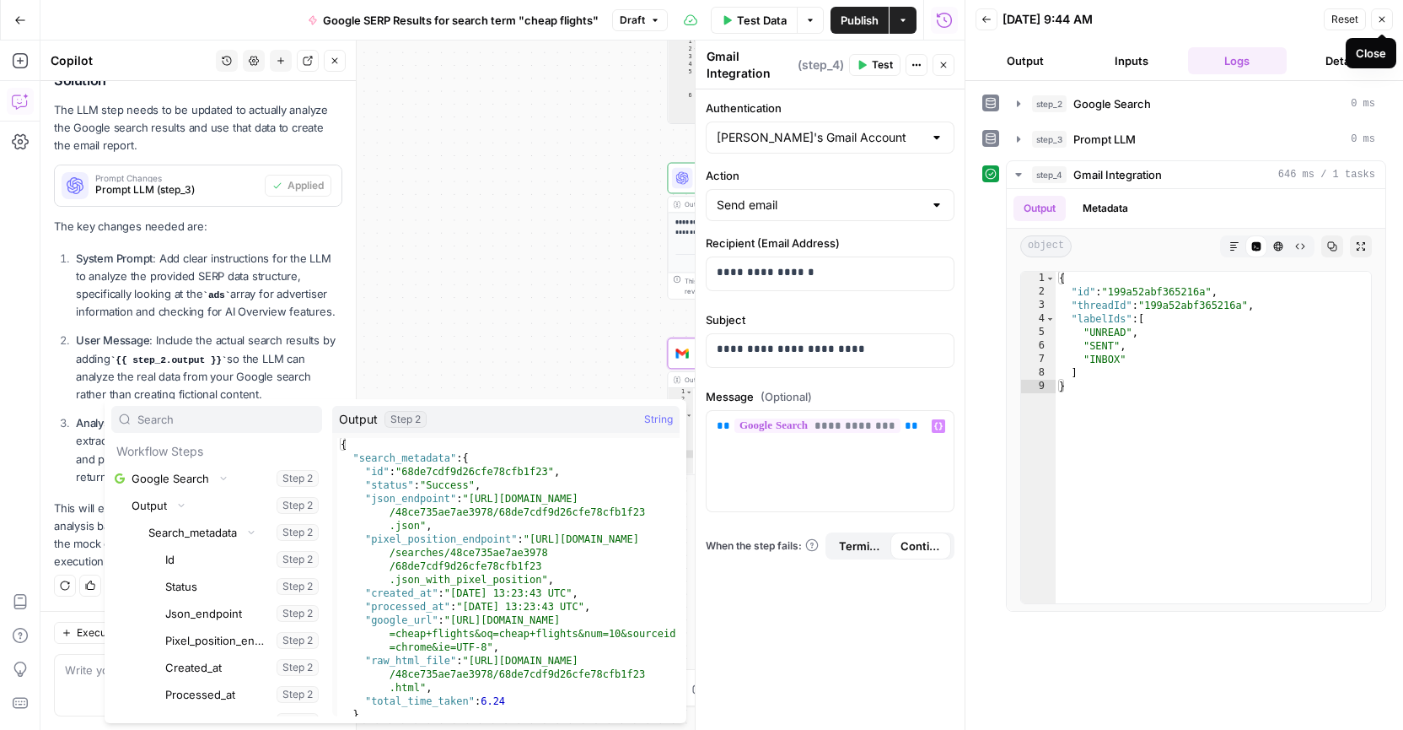
click at [1382, 16] on icon "button" at bounding box center [1382, 19] width 10 height 10
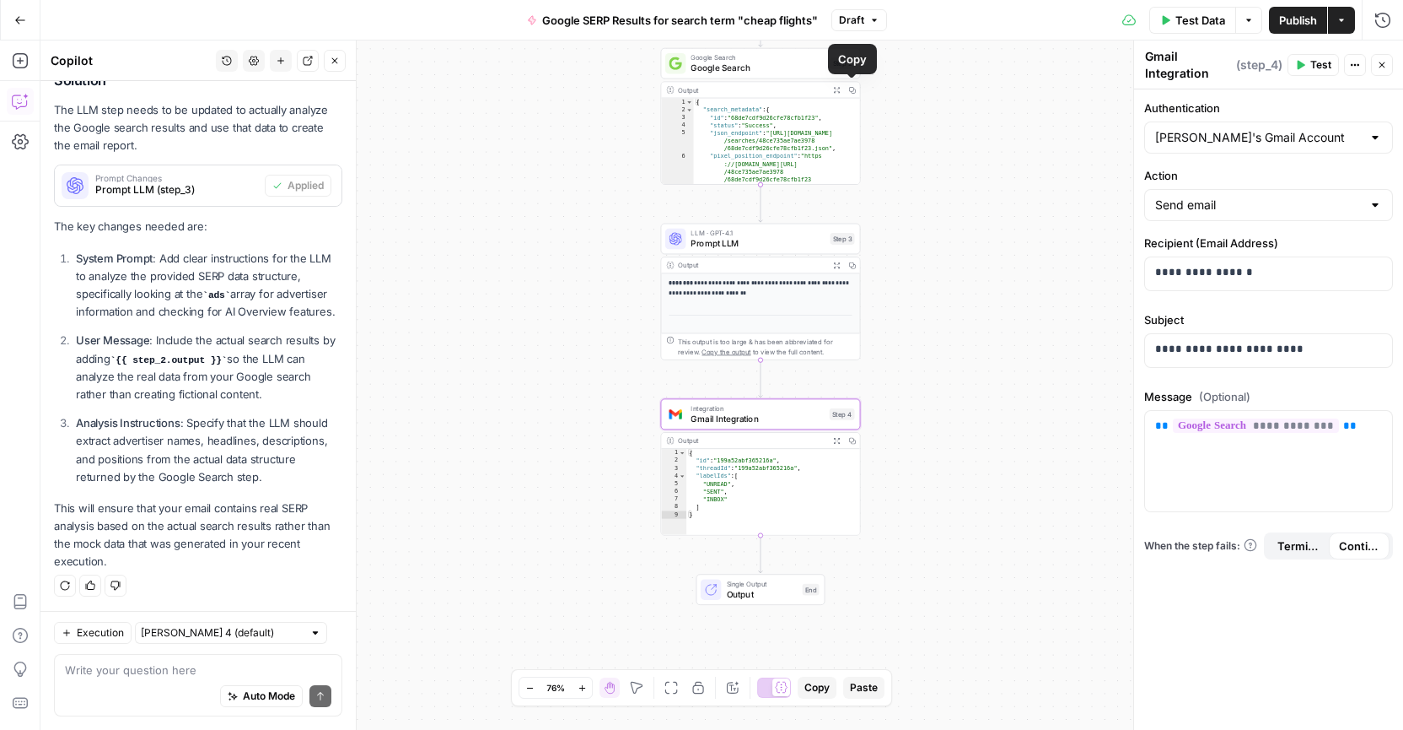
click at [837, 89] on icon "button" at bounding box center [836, 89] width 7 height 7
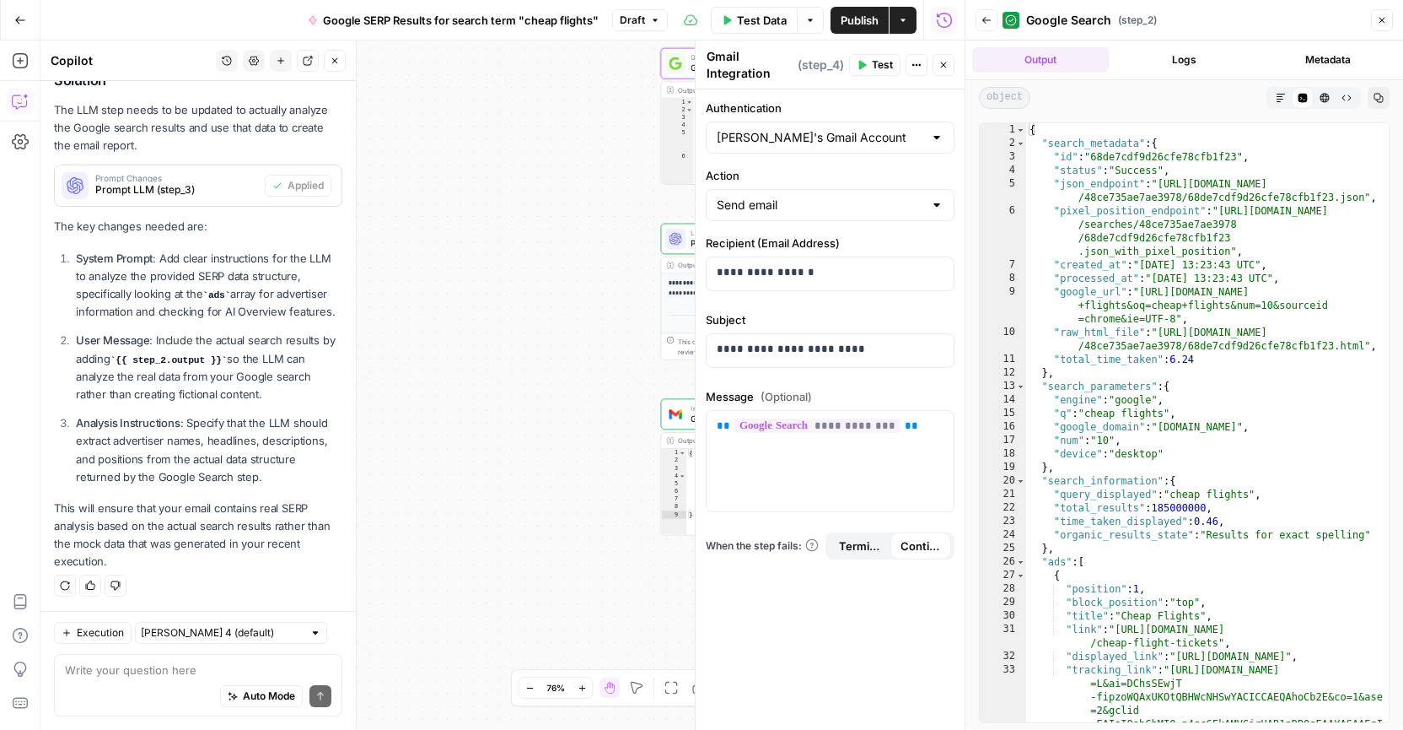
click at [1187, 61] on button "Logs" at bounding box center [1184, 59] width 137 height 25
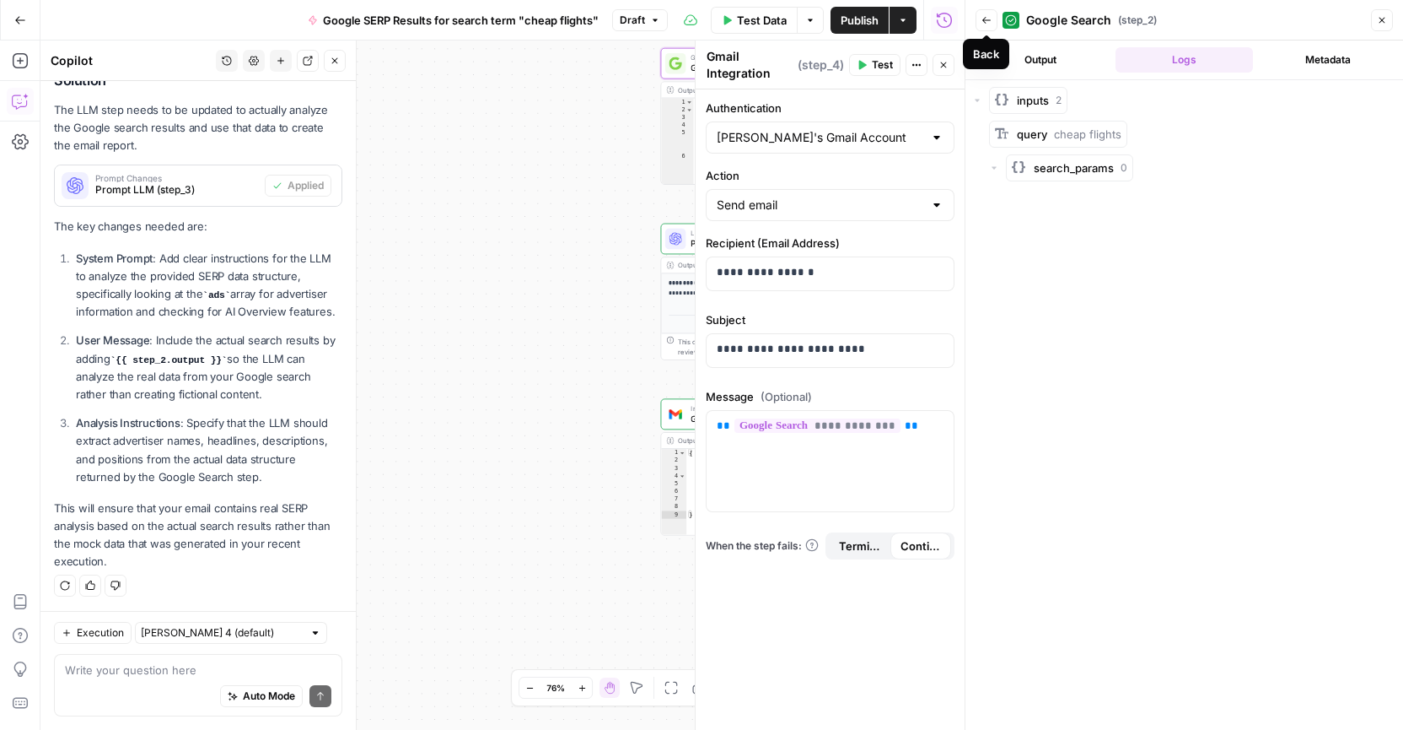
click at [983, 19] on icon "button" at bounding box center [987, 20] width 8 height 7
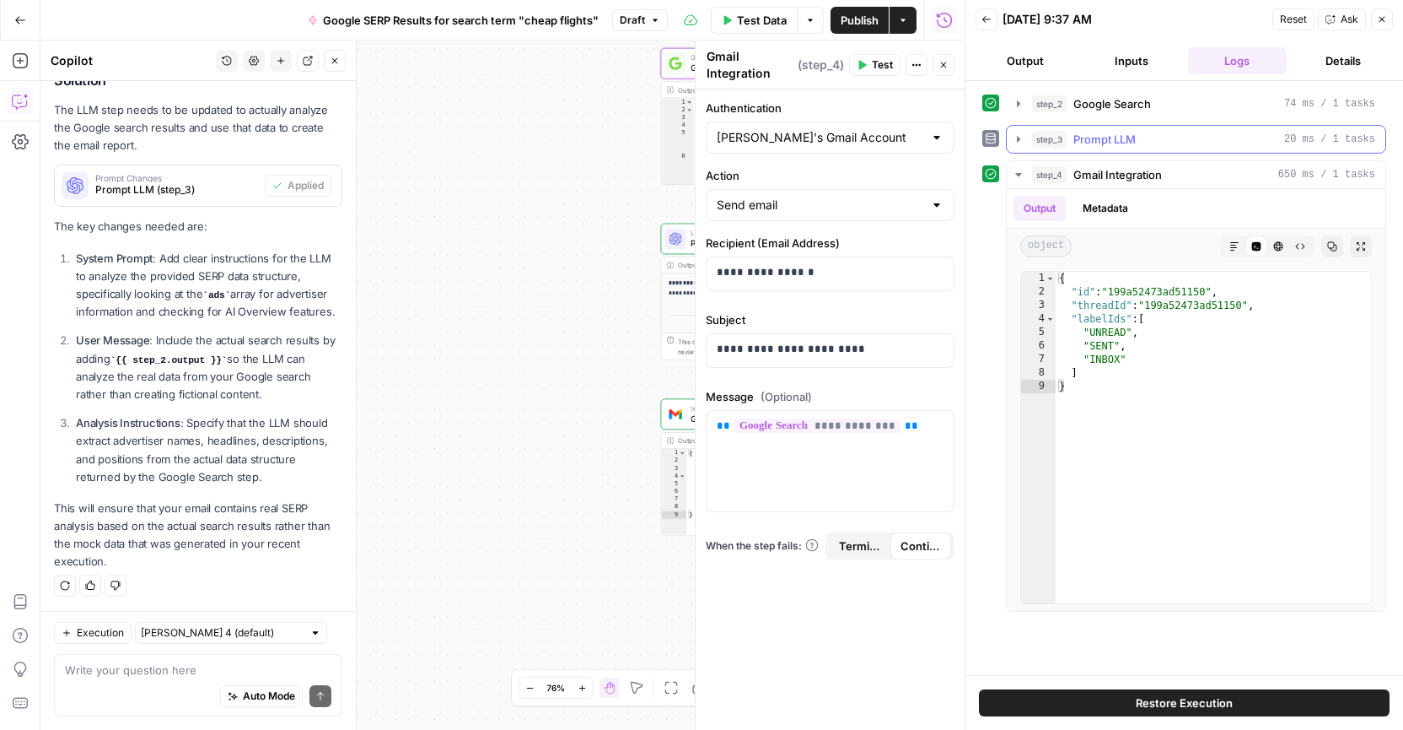
click at [1113, 141] on span "Prompt LLM" at bounding box center [1105, 139] width 62 height 17
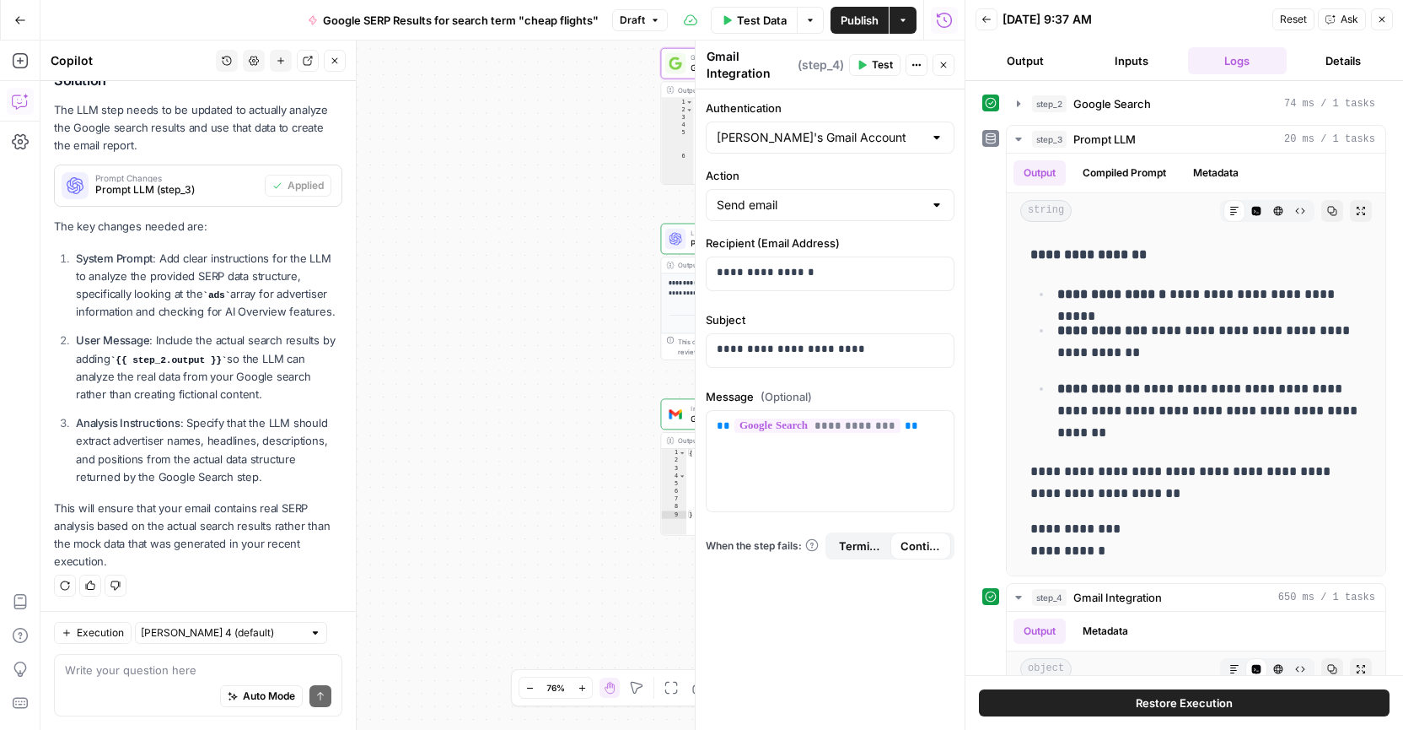
click at [1128, 62] on button "Inputs" at bounding box center [1132, 60] width 100 height 27
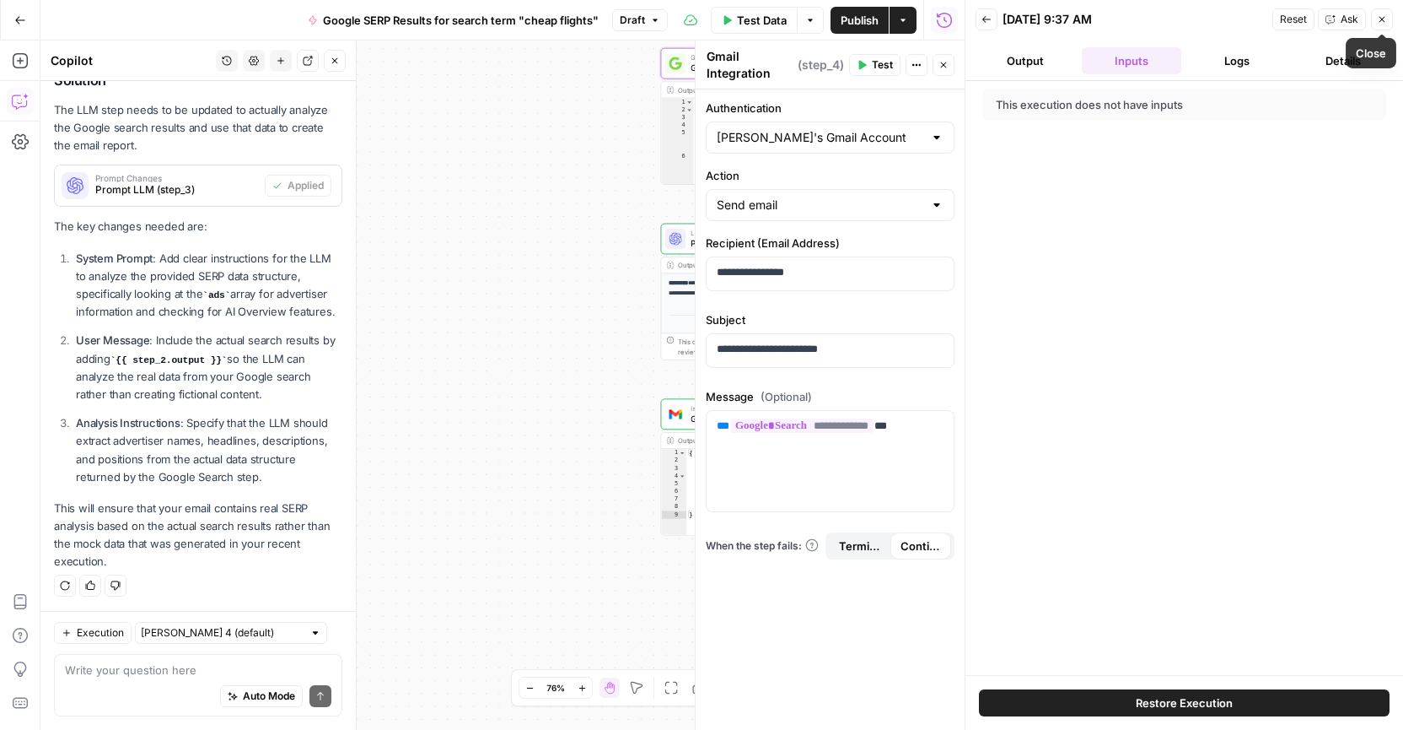
click at [1383, 18] on icon "button" at bounding box center [1383, 20] width 6 height 6
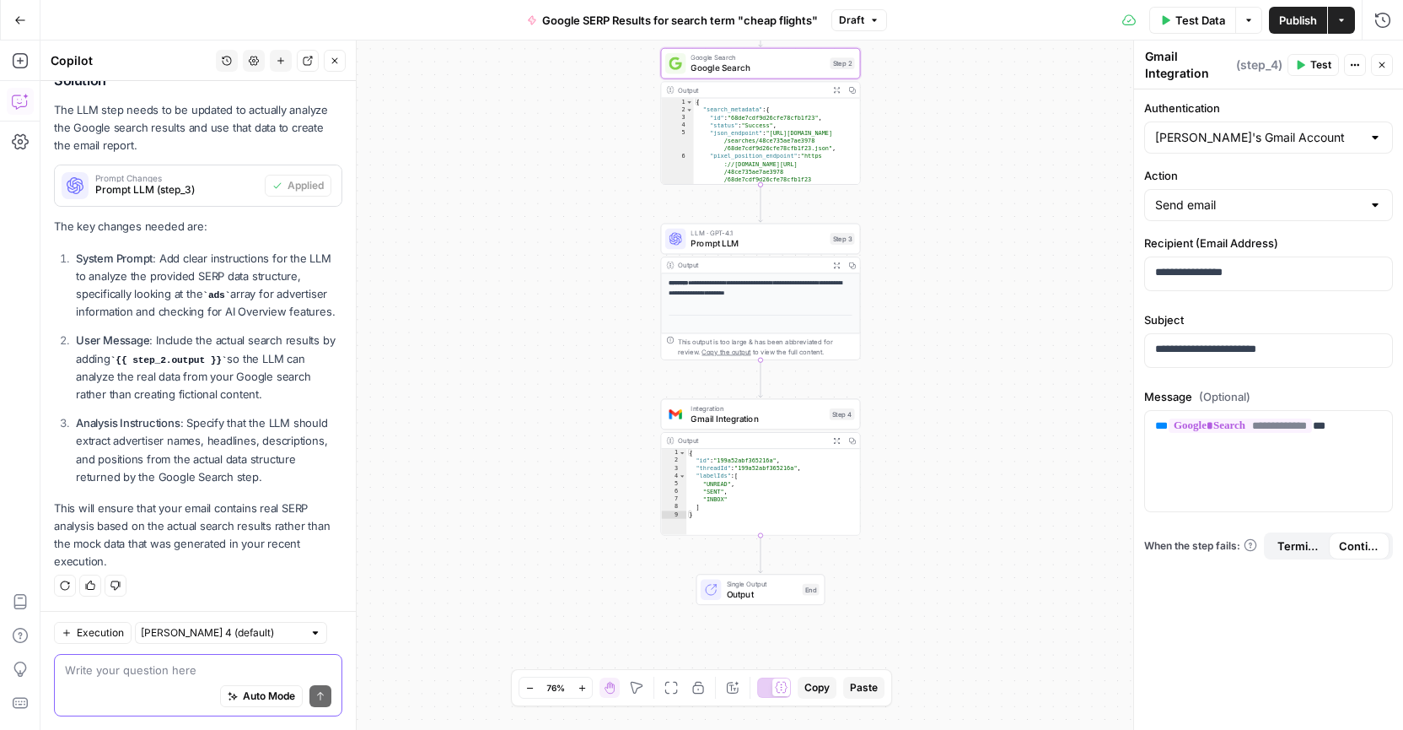
click at [85, 667] on textarea at bounding box center [198, 669] width 267 height 17
type textarea "c"
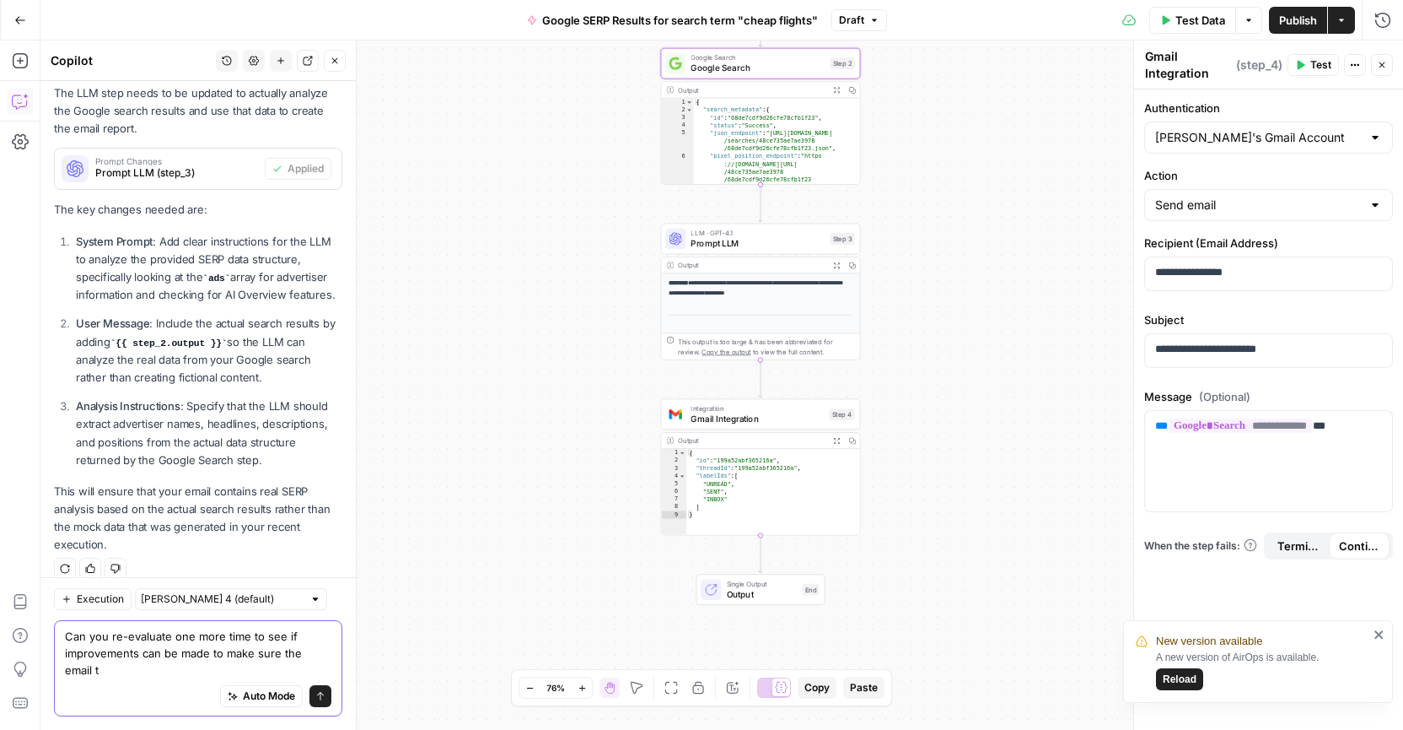
scroll to position [374, 0]
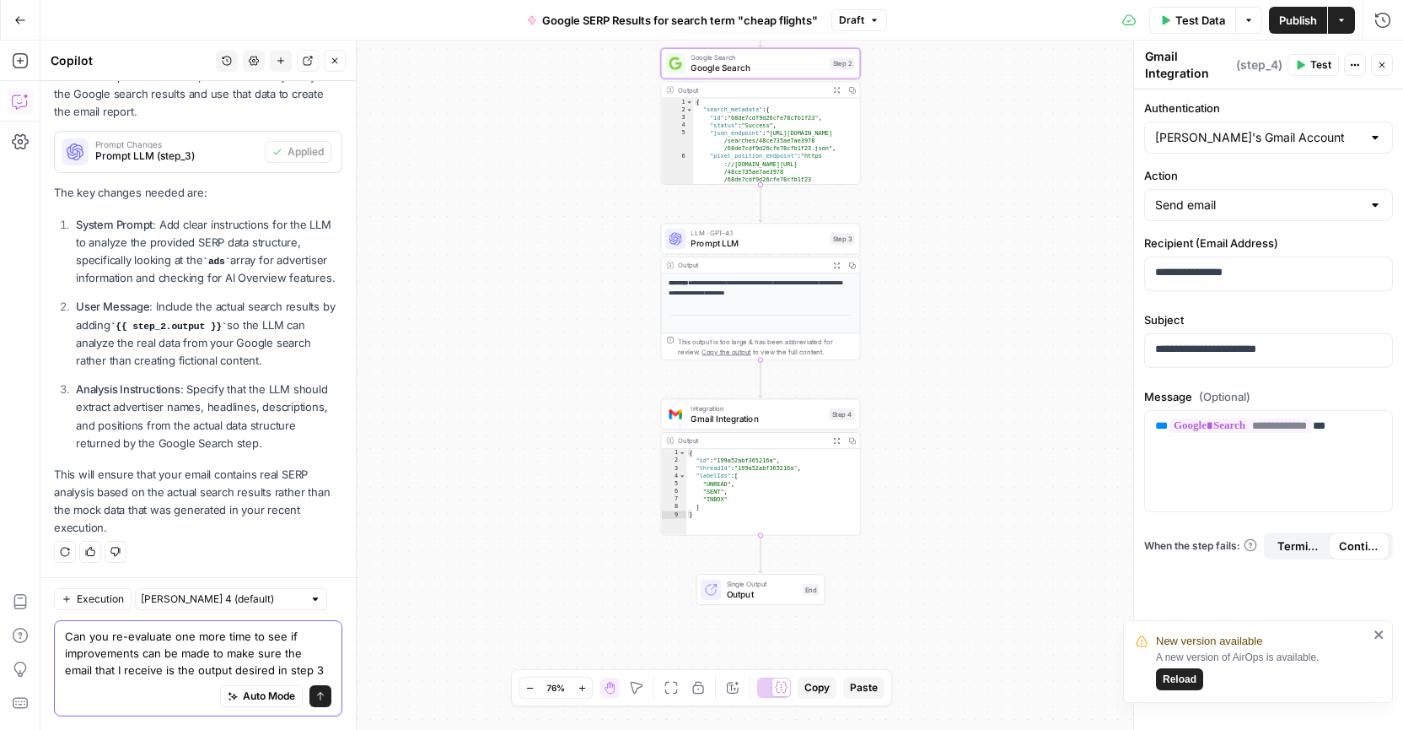
type textarea "Can you re-evaluate one more time to see if improvements can be made to make su…"
click at [318, 698] on icon "submit" at bounding box center [320, 696] width 10 height 10
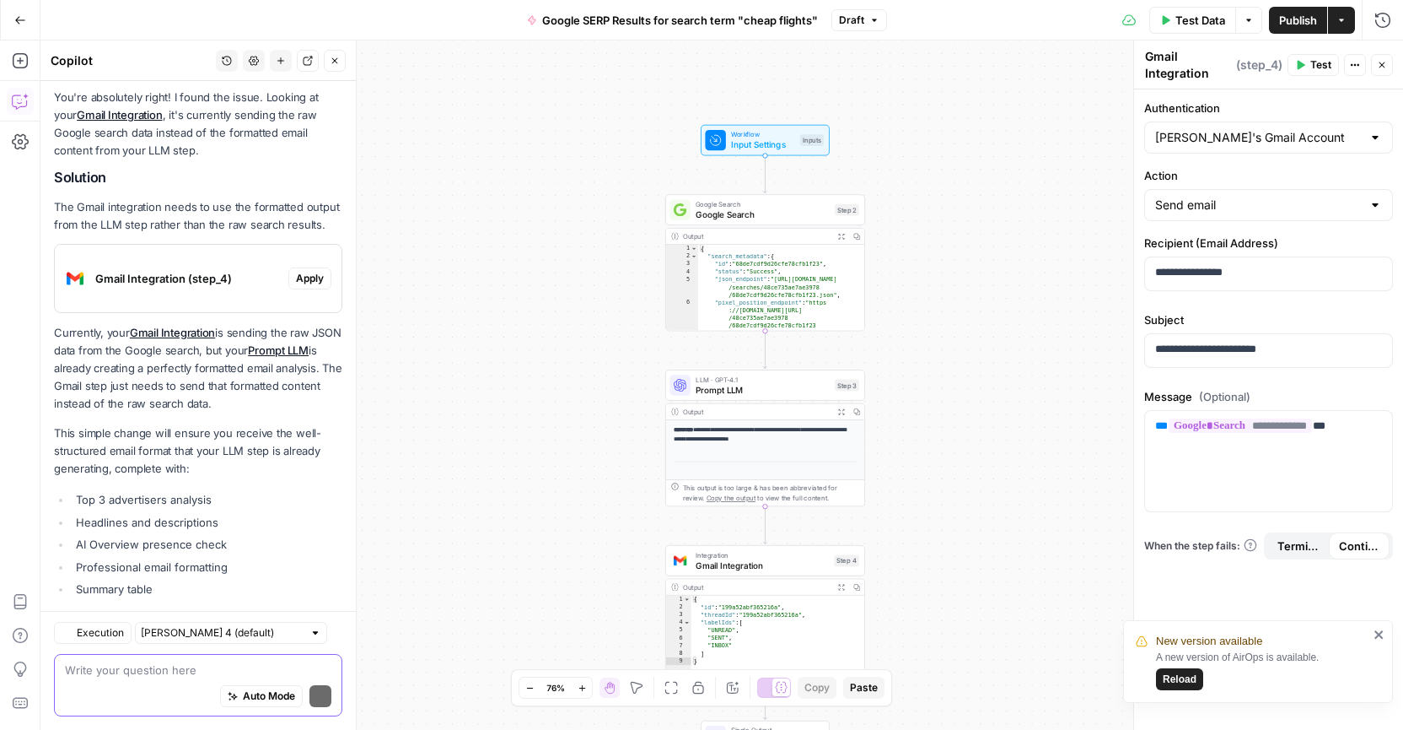
scroll to position [996, 0]
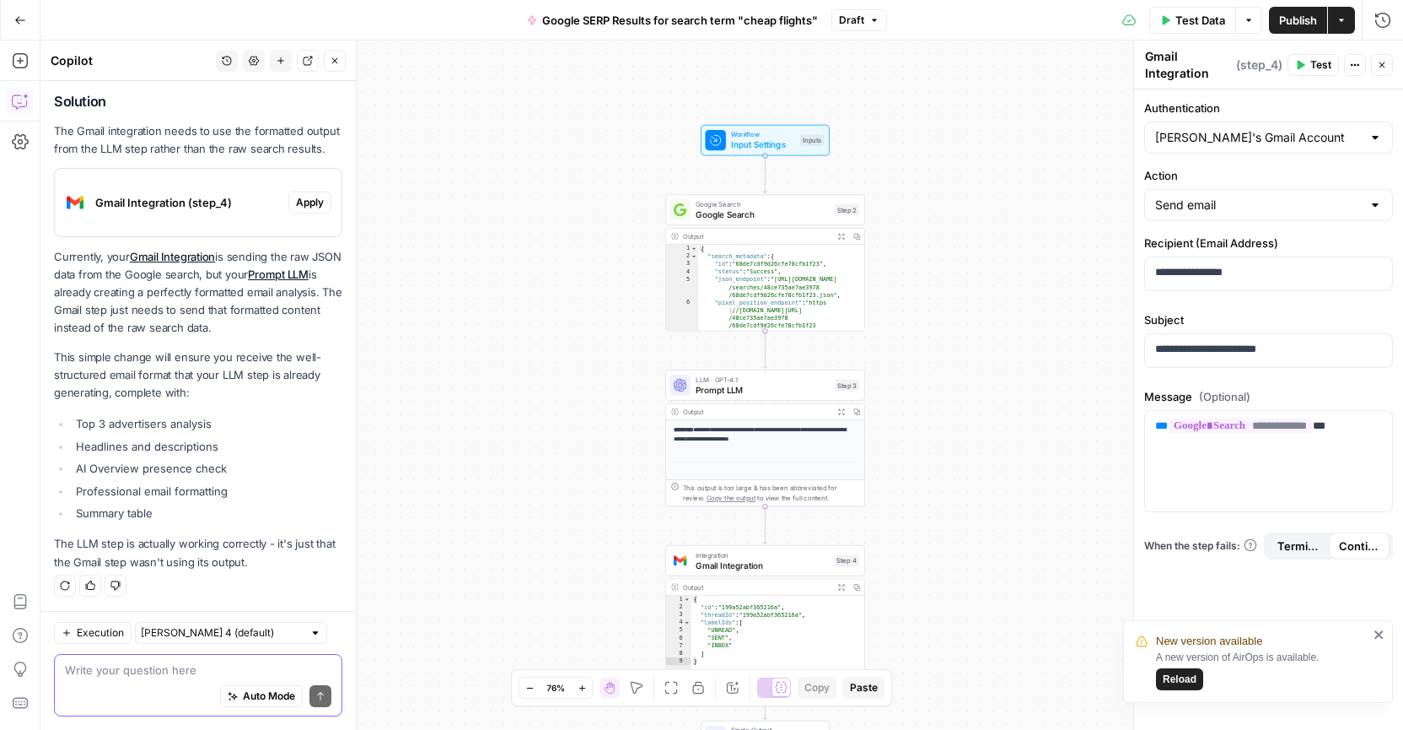
click at [100, 667] on textarea at bounding box center [198, 669] width 267 height 17
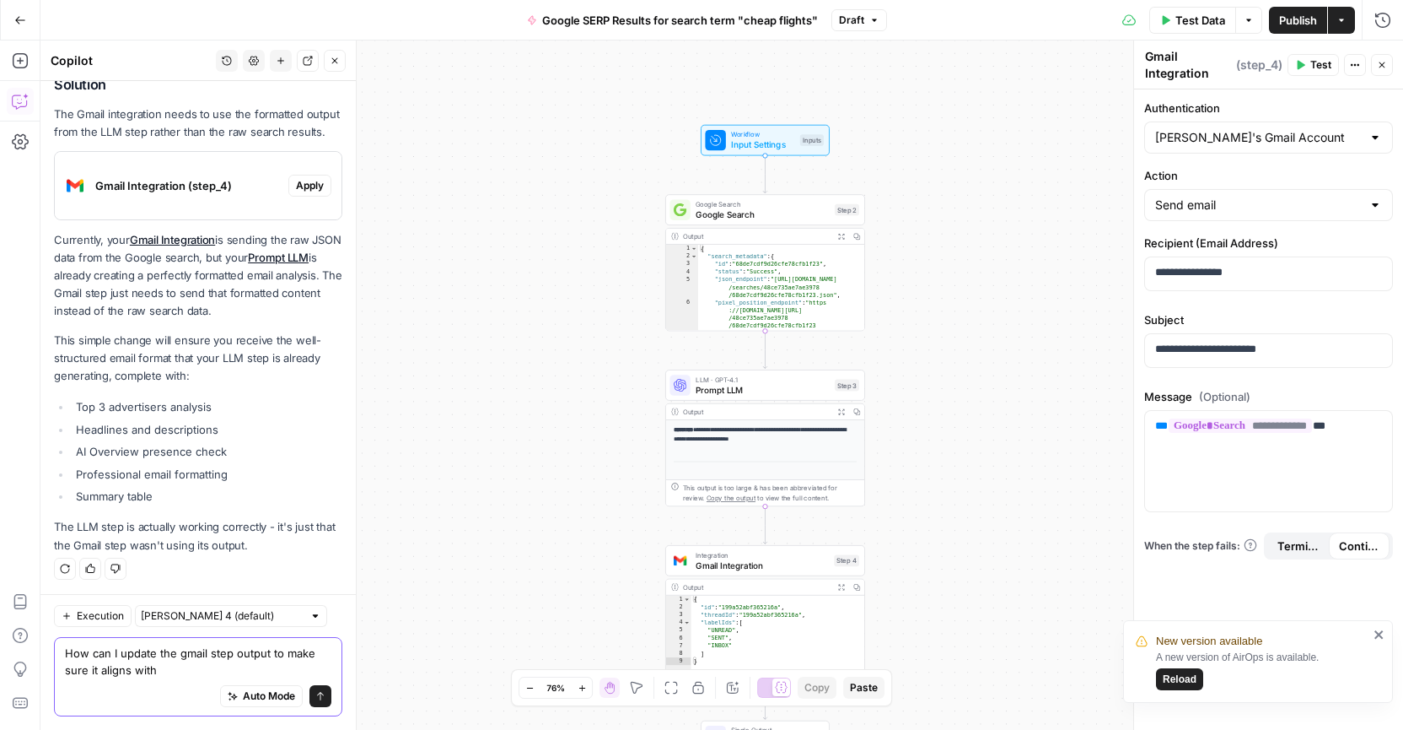
click at [207, 655] on textarea "How can I update the gmail step output to make sure it aligns with" at bounding box center [198, 661] width 267 height 34
click at [293, 655] on textarea "How can I update the gmail integration step output to make sure it aligns with" at bounding box center [198, 661] width 267 height 34
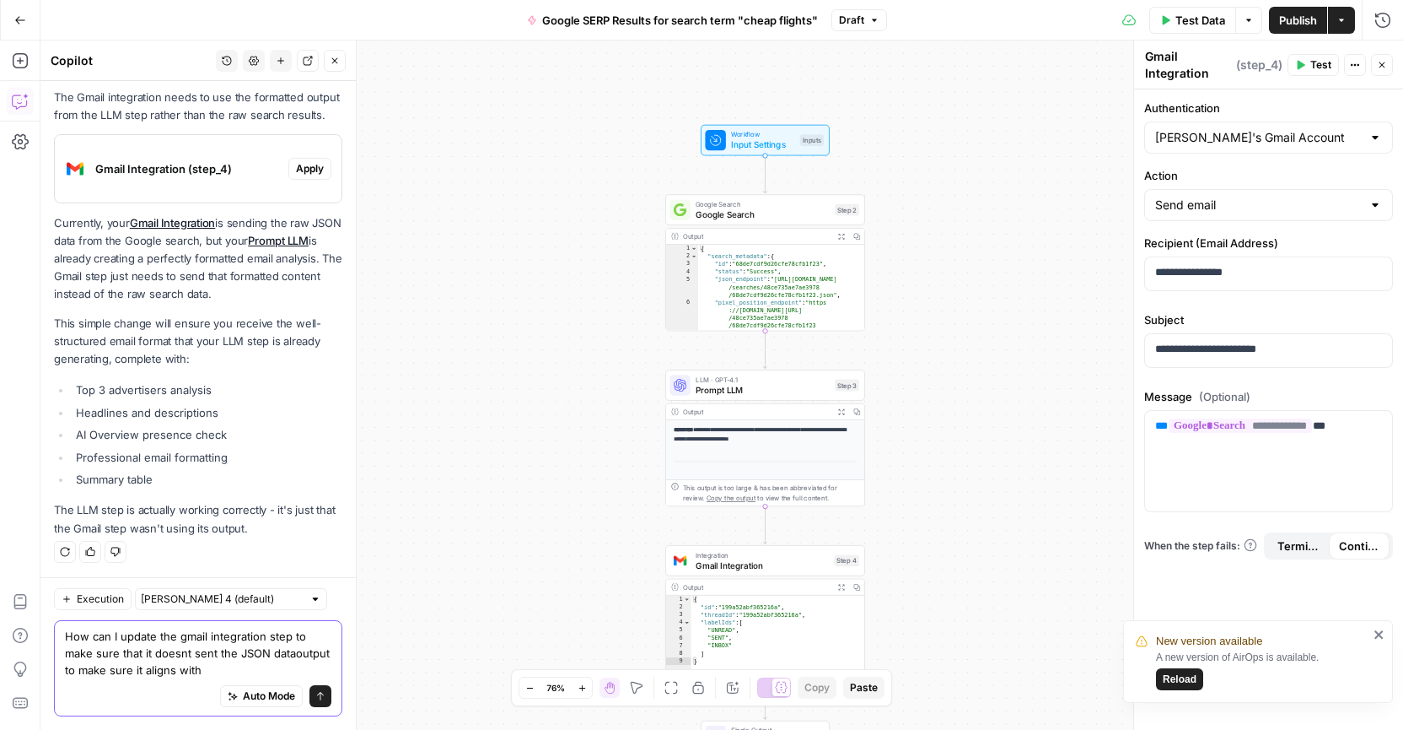
click at [186, 654] on textarea "How can I update the gmail integration step to make sure that it doesnt sent th…" at bounding box center [198, 653] width 267 height 51
click at [89, 671] on textarea "How can I update the gmail integration step to make sure that it does not sent …" at bounding box center [198, 653] width 267 height 51
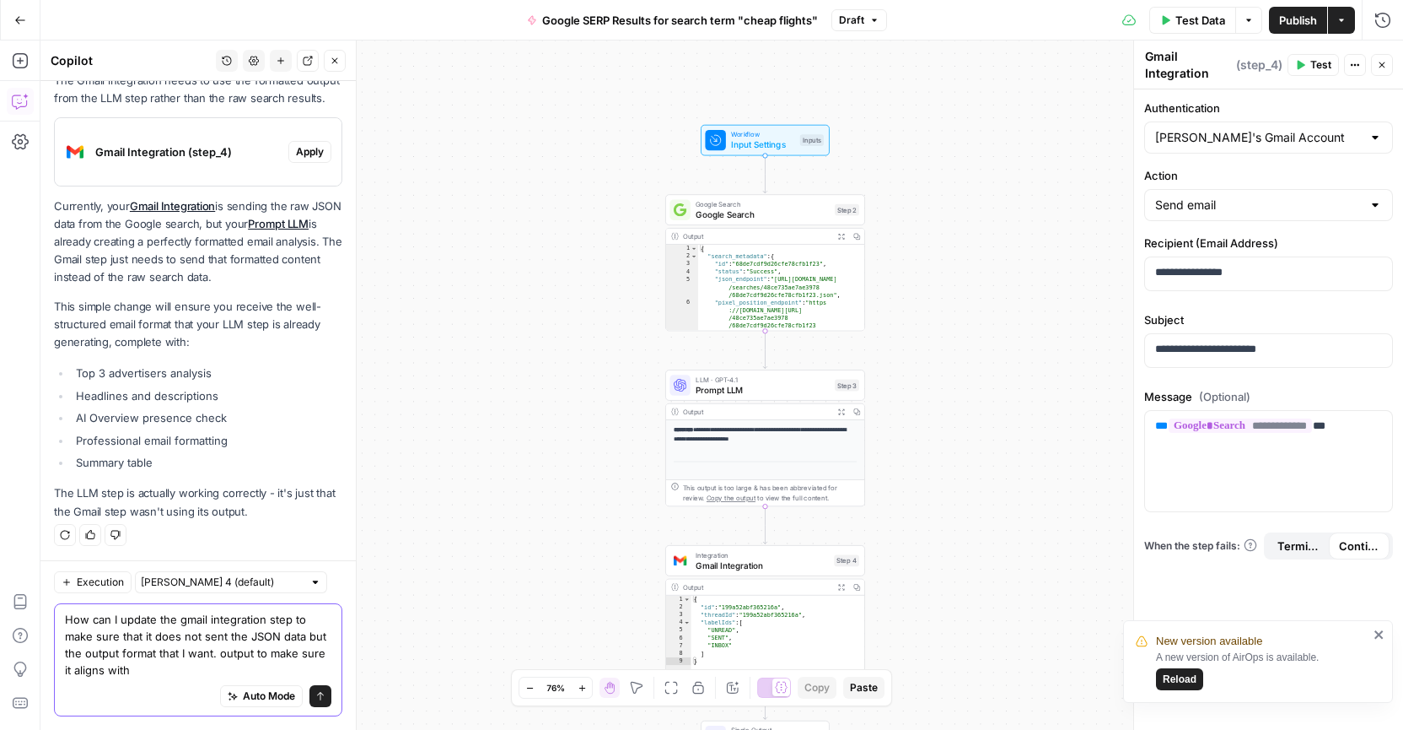
drag, startPoint x: 218, startPoint y: 654, endPoint x: 199, endPoint y: 669, distance: 24.0
click at [200, 671] on textarea "How can I update the gmail integration step to make sure that it does not sent …" at bounding box center [198, 644] width 267 height 67
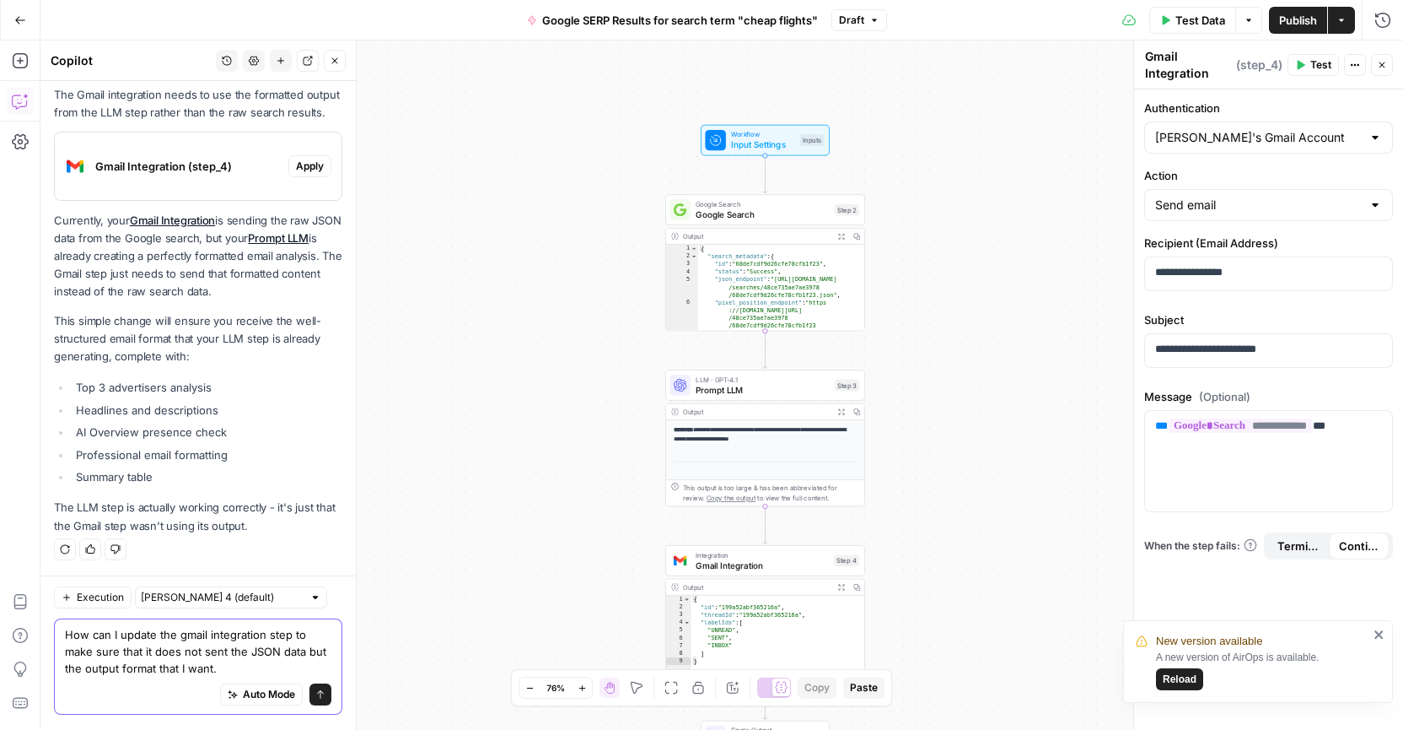
scroll to position [1030, 0]
type textarea "How can I update the gmail integration step to make sure that it does not sent …"
click at [324, 692] on icon "submit" at bounding box center [320, 696] width 10 height 10
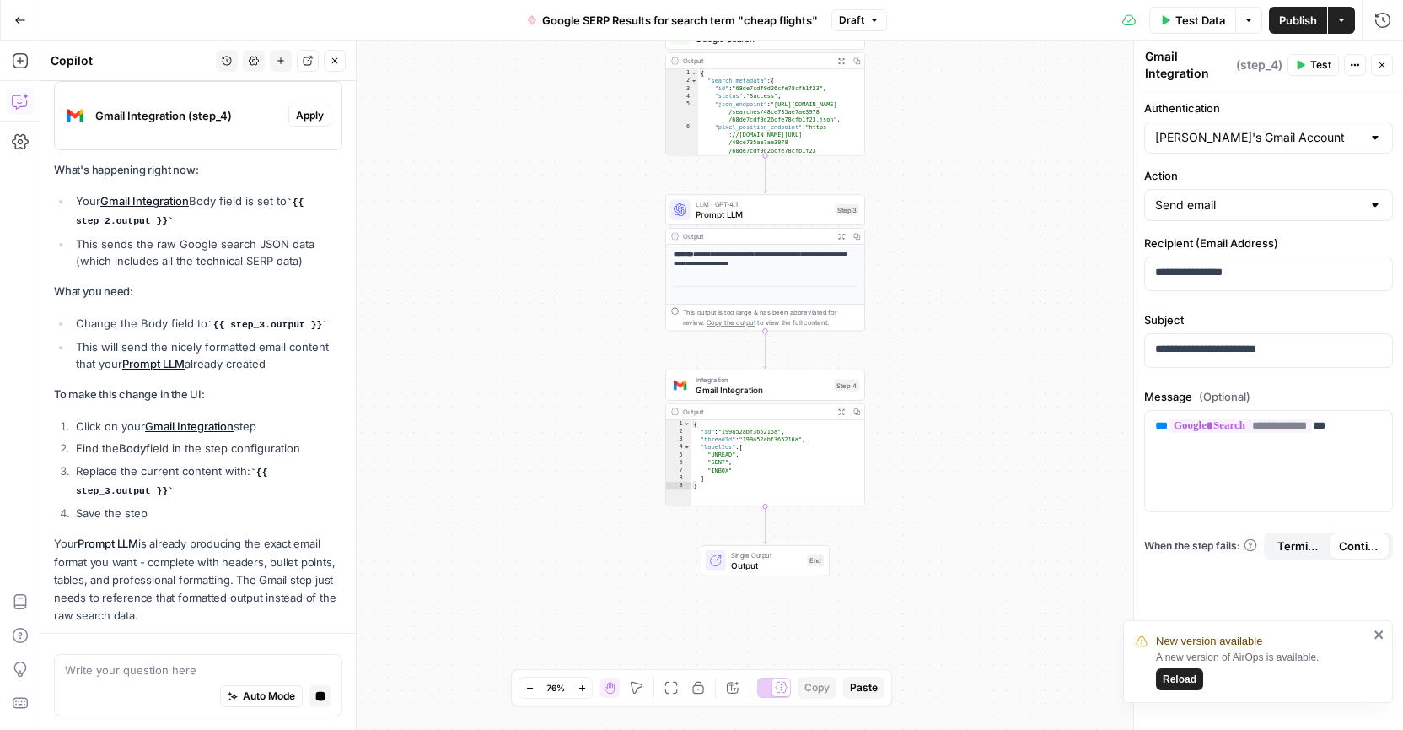
scroll to position [1788, 0]
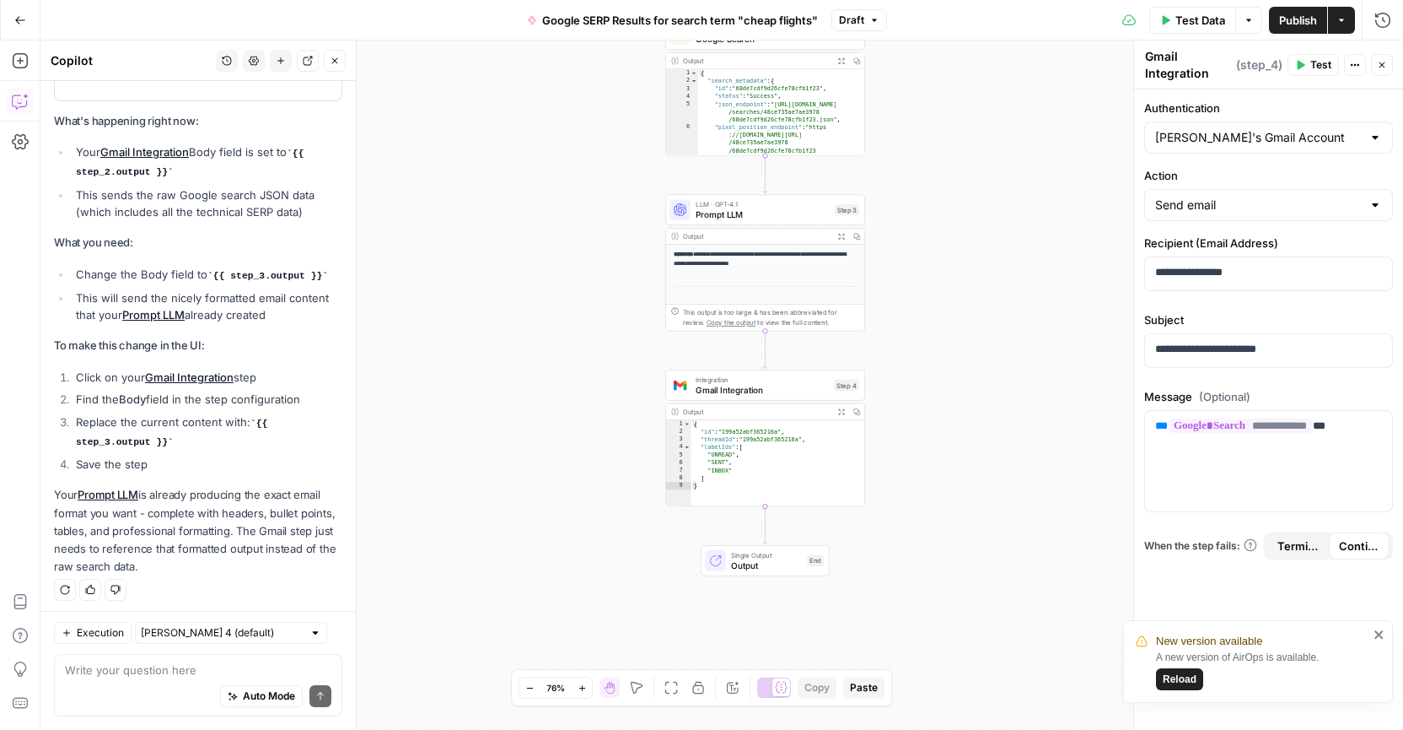
click at [329, 270] on li "Change the Body field to {{ step_3.output }}" at bounding box center [207, 275] width 271 height 19
drag, startPoint x: 330, startPoint y: 269, endPoint x: 211, endPoint y: 274, distance: 119.0
click at [211, 274] on li "Change the Body field to {{ step_3.output }}" at bounding box center [207, 275] width 271 height 19
copy code "{{ step_3.output }}"
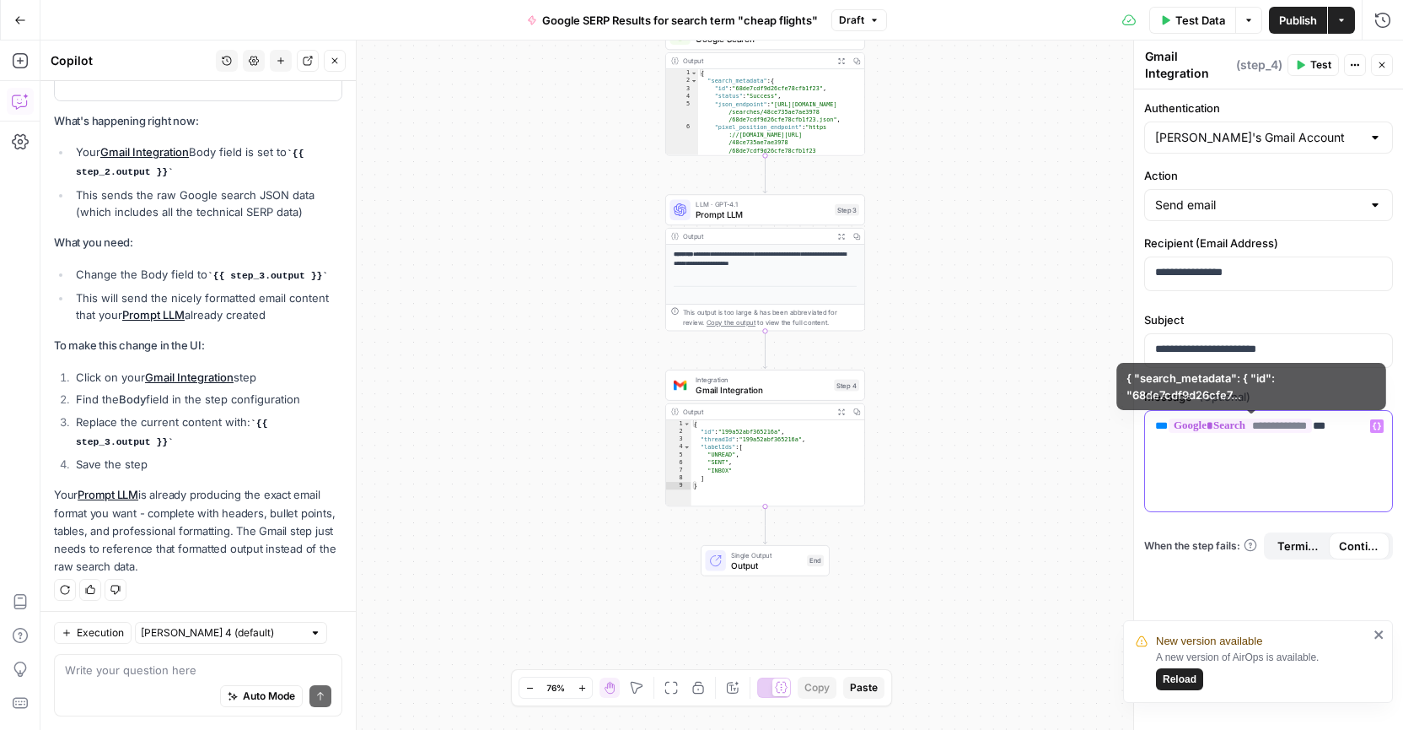
drag, startPoint x: 1349, startPoint y: 425, endPoint x: 1121, endPoint y: 424, distance: 227.7
click at [1121, 424] on body "New version available A new version of AirOps is available. Reload Kayak New Ho…" at bounding box center [701, 365] width 1403 height 730
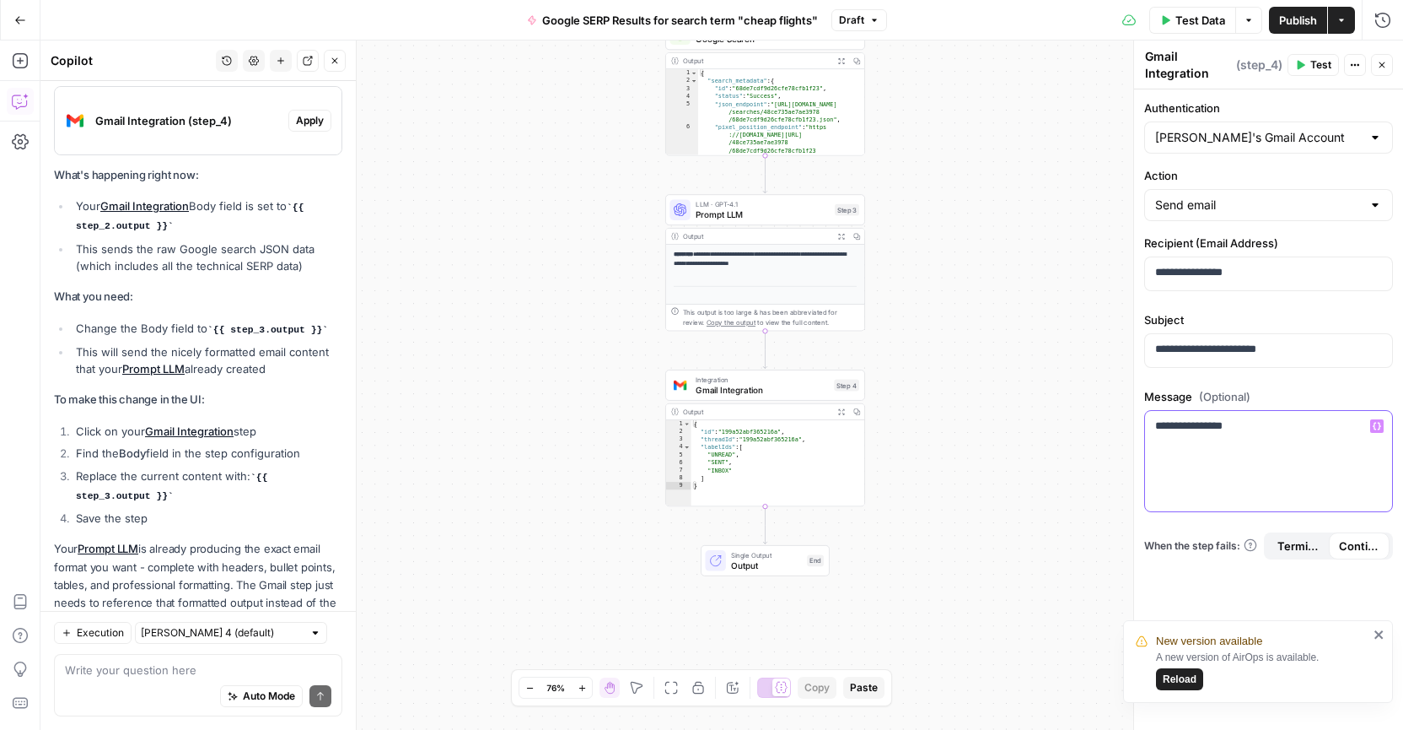
scroll to position [1842, 0]
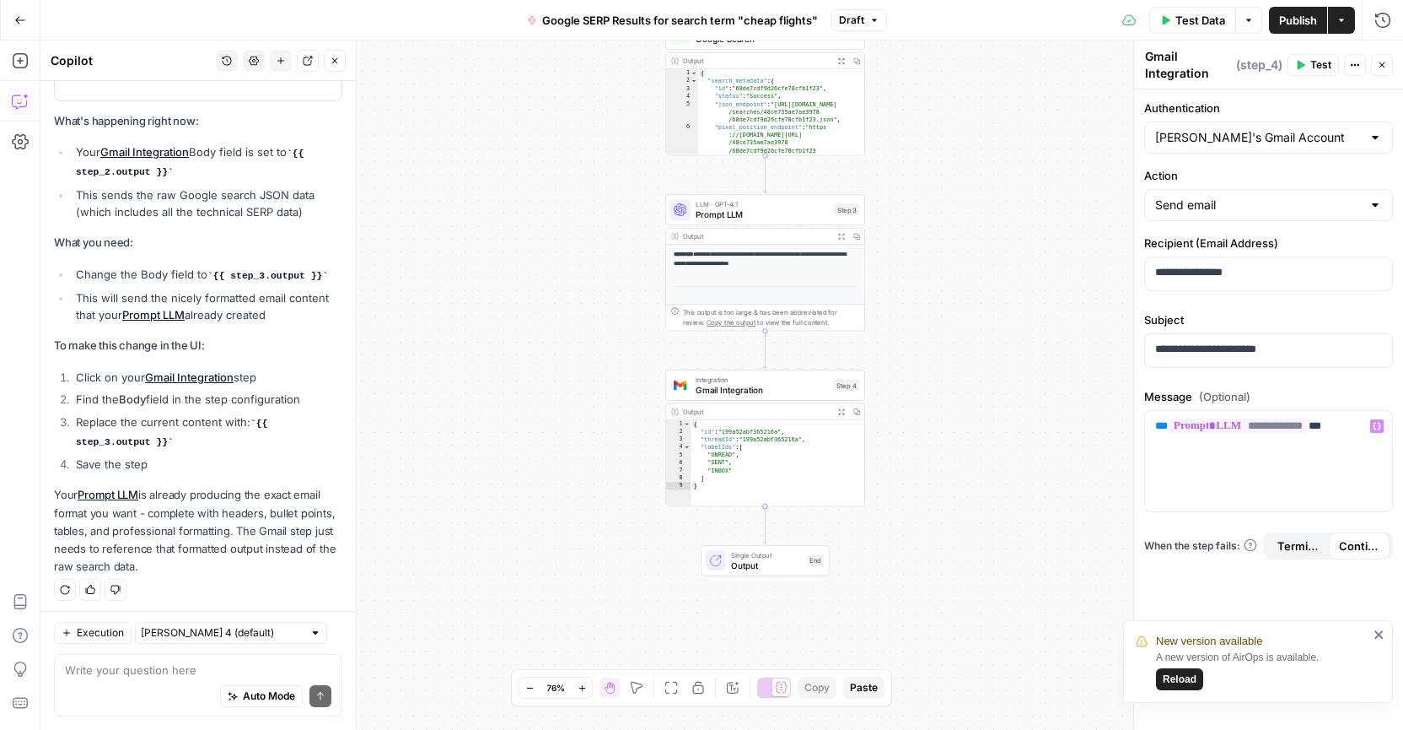
click at [1318, 62] on span "Test" at bounding box center [1321, 64] width 21 height 15
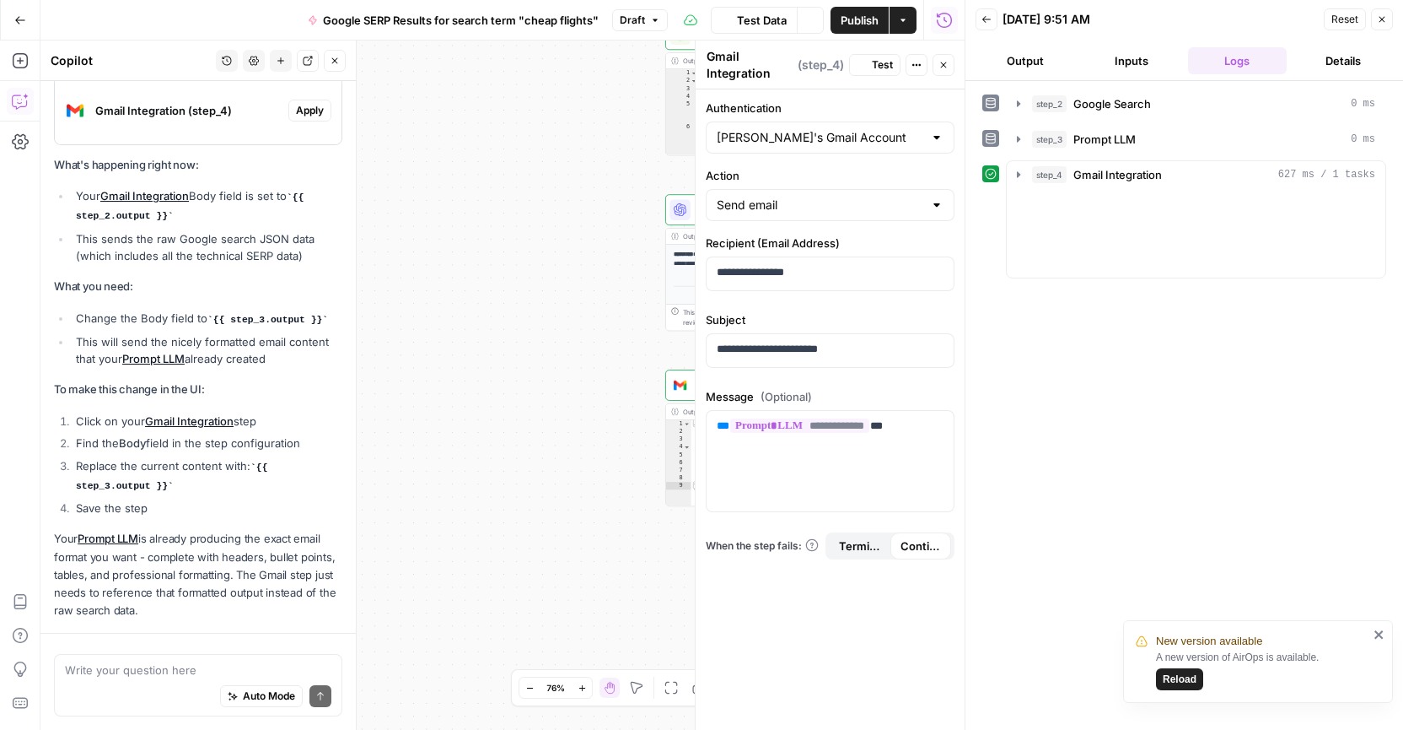
scroll to position [1842, 0]
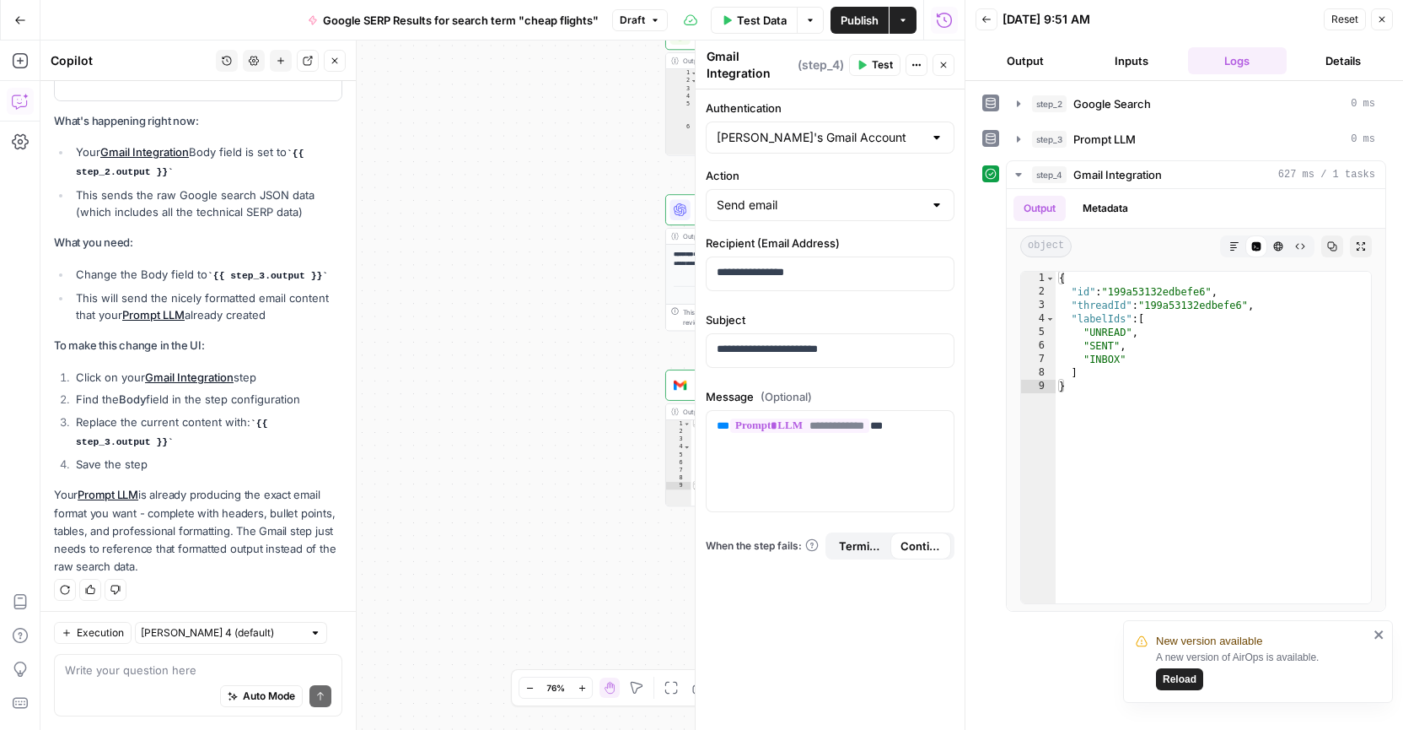
click at [1182, 682] on span "Reload" at bounding box center [1180, 678] width 34 height 15
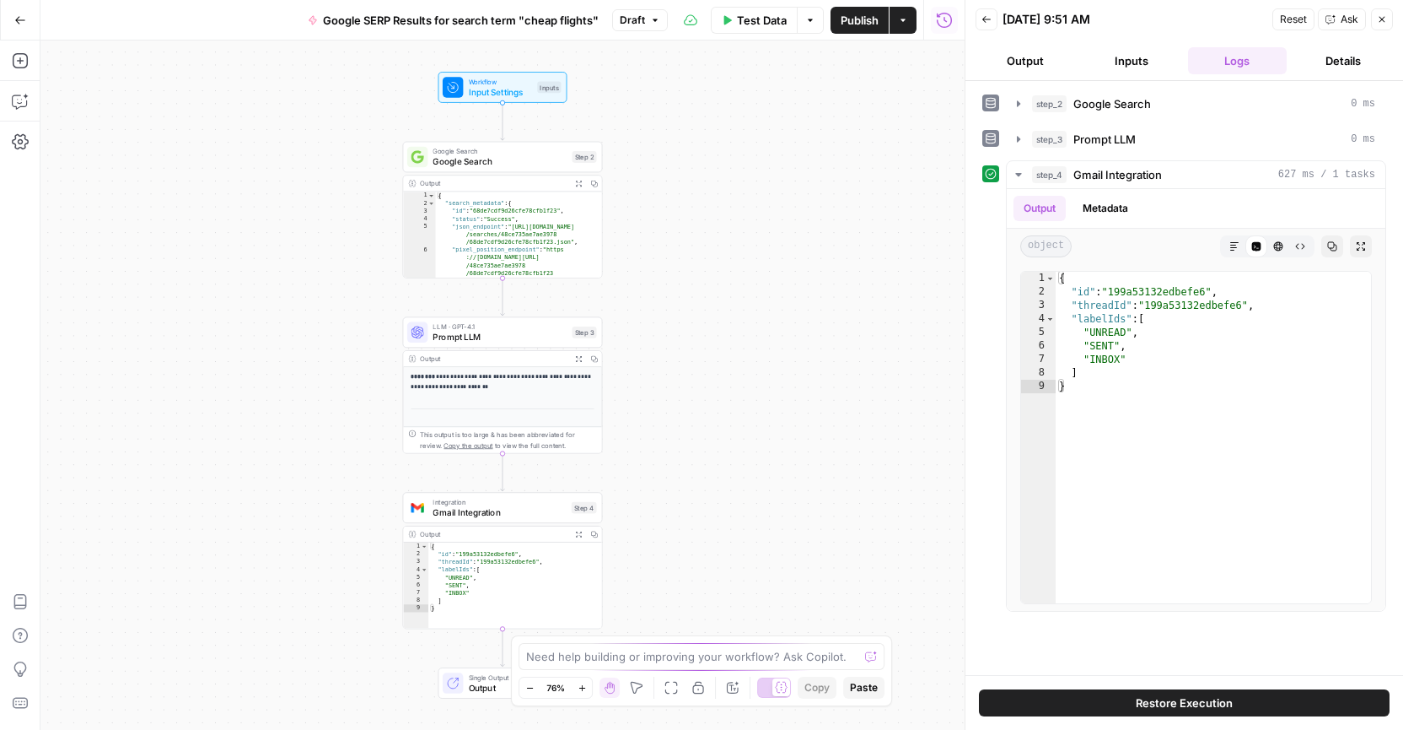
click at [535, 515] on span "Gmail Integration" at bounding box center [499, 511] width 133 height 13
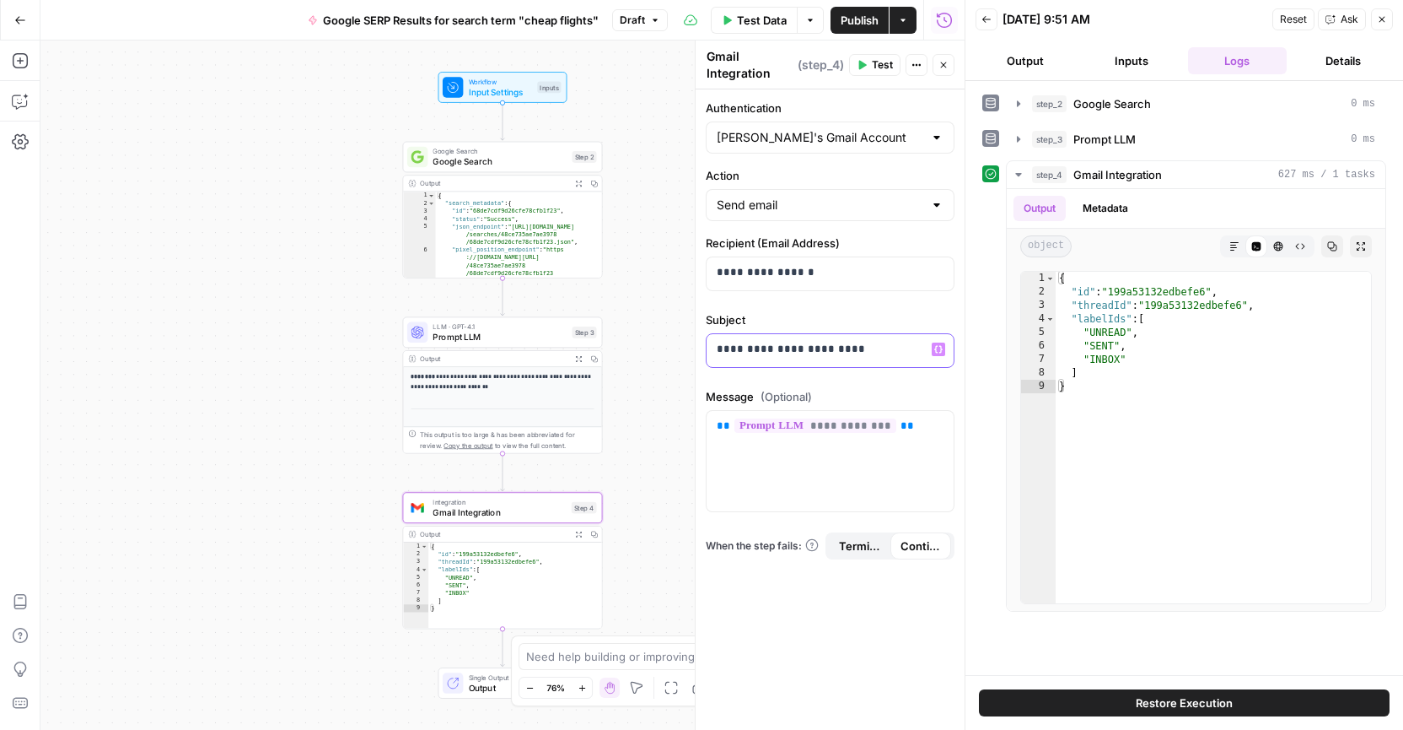
click at [865, 361] on div "**********" at bounding box center [830, 350] width 247 height 33
drag, startPoint x: 872, startPoint y: 351, endPoint x: 673, endPoint y: 348, distance: 199.1
click at [673, 348] on body "Kayak New Home Browse Insights Opportunities Your Data Recent Grids Create Meta…" at bounding box center [701, 365] width 1403 height 730
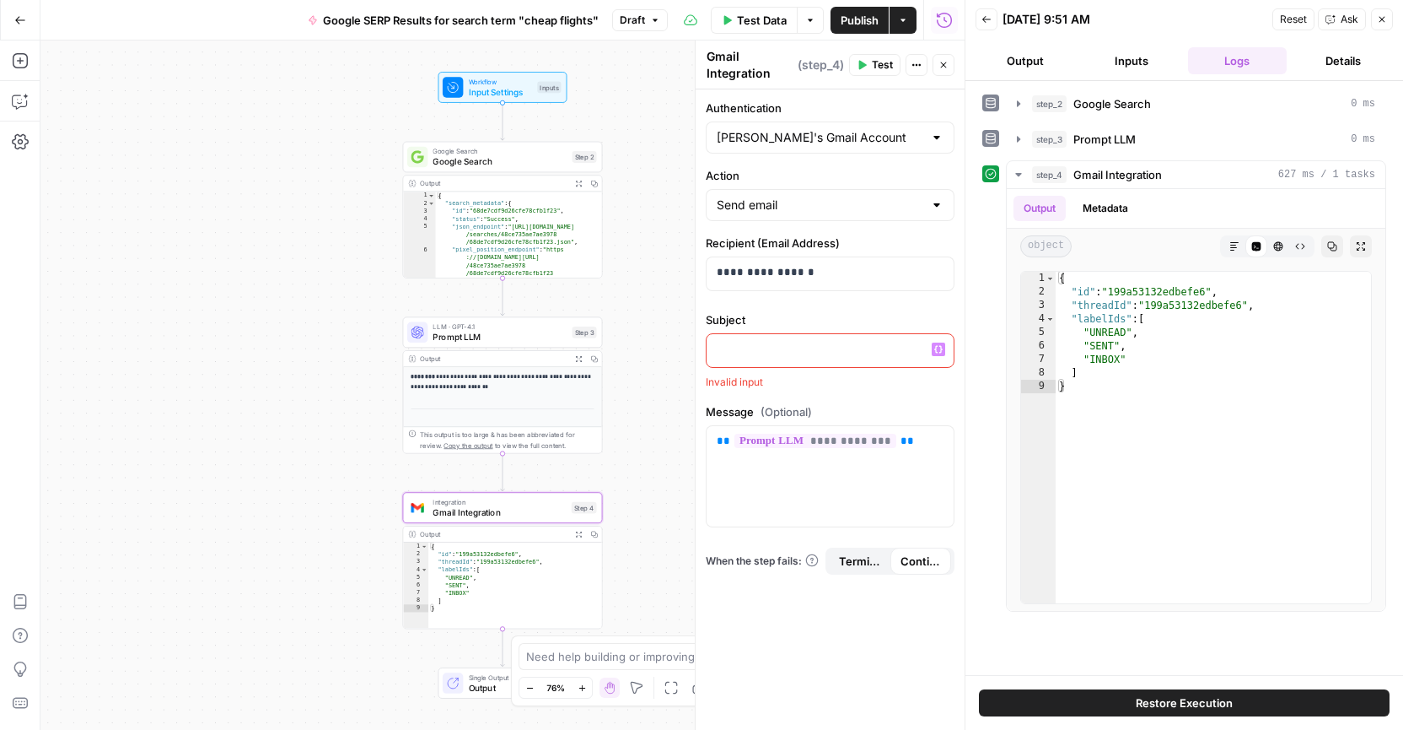
click at [936, 348] on icon "button" at bounding box center [939, 349] width 8 height 8
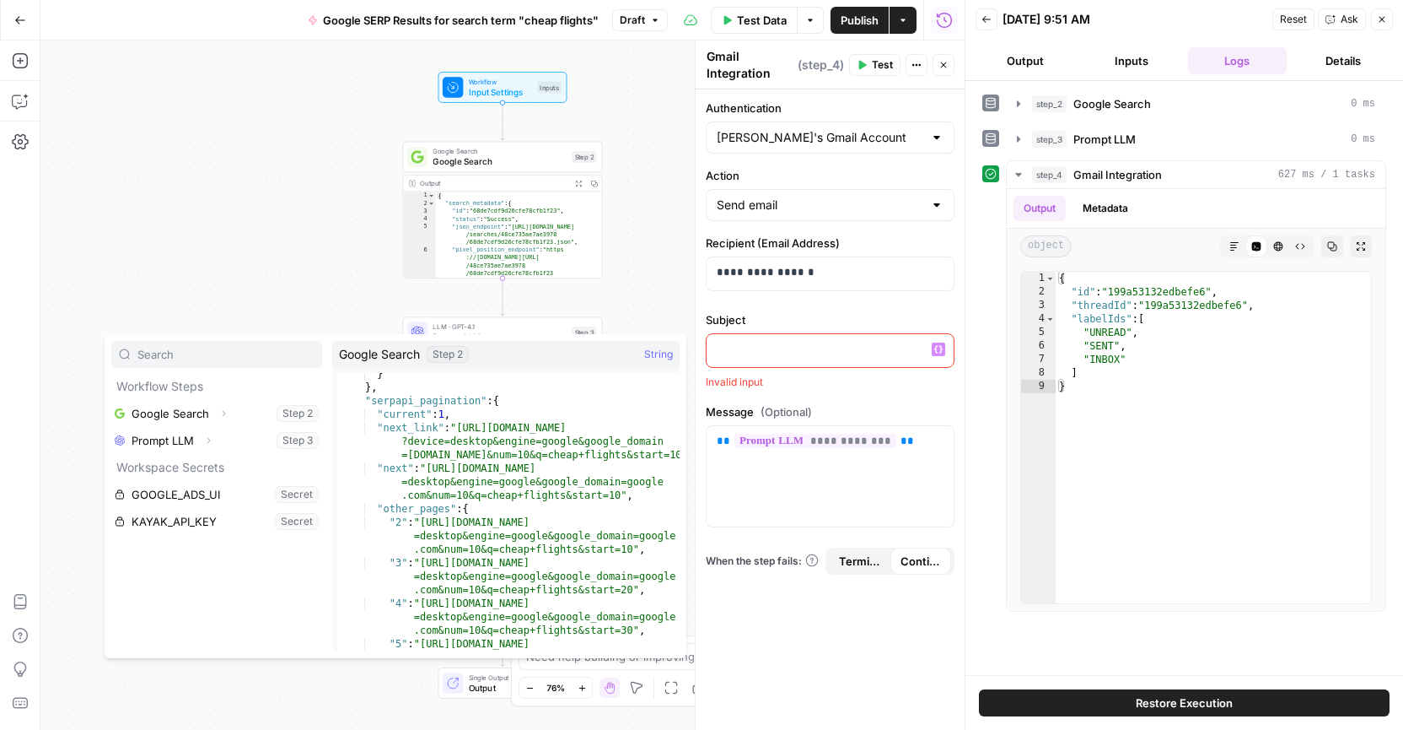
scroll to position [19344, 0]
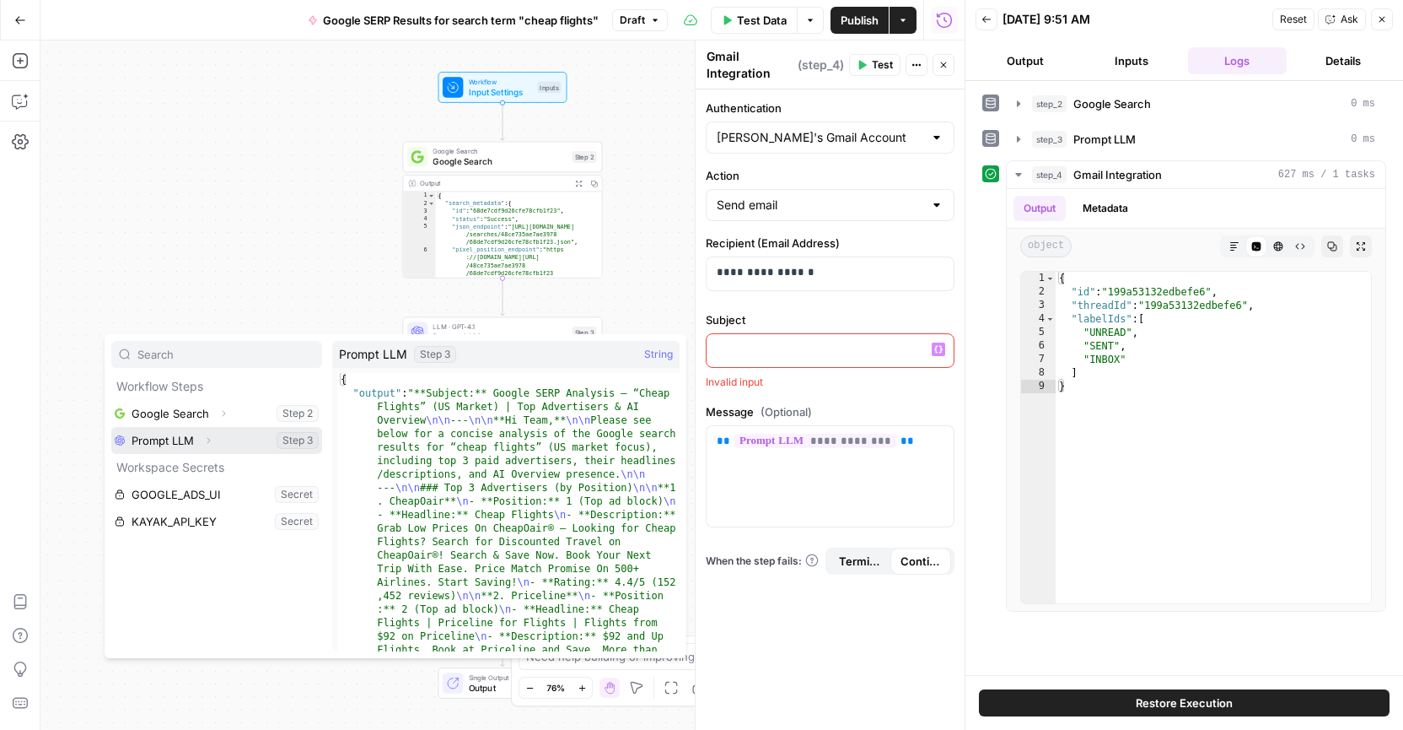
click at [207, 442] on icon "button" at bounding box center [208, 440] width 10 height 10
type textarea "**********"
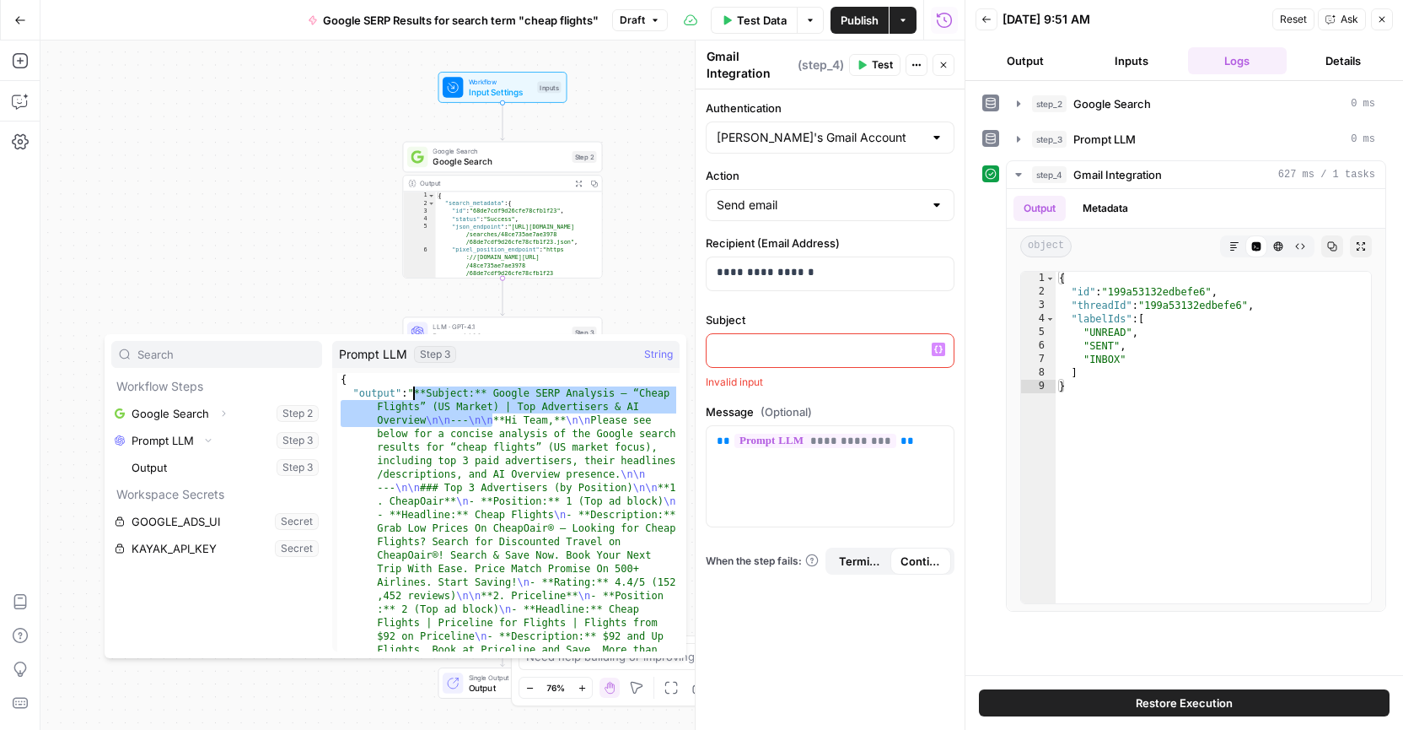
drag, startPoint x: 493, startPoint y: 420, endPoint x: 412, endPoint y: 392, distance: 86.4
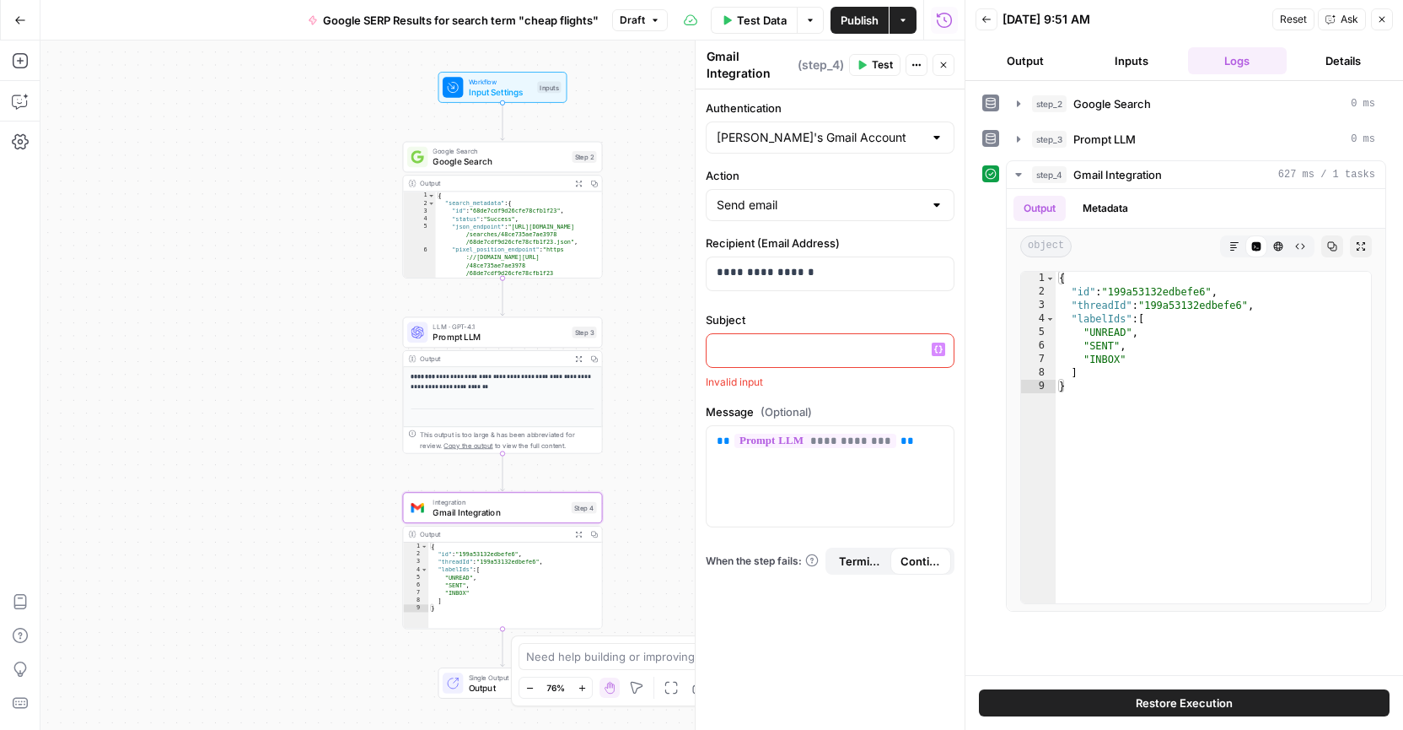
click at [753, 350] on p at bounding box center [830, 349] width 227 height 17
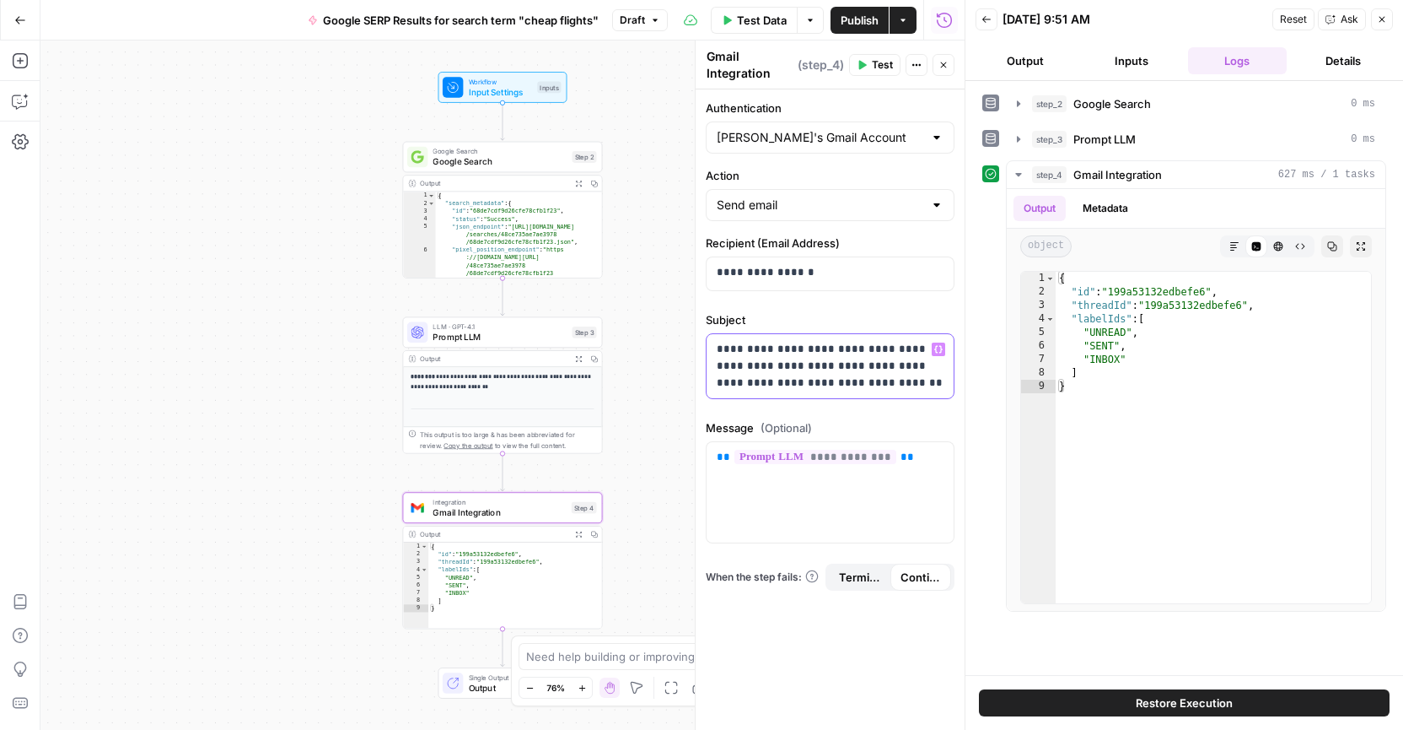
click at [732, 347] on p "**********" at bounding box center [830, 366] width 227 height 51
click at [784, 351] on p "**********" at bounding box center [830, 366] width 227 height 51
click at [790, 353] on p "**********" at bounding box center [830, 366] width 227 height 51
click at [832, 382] on p "**********" at bounding box center [830, 366] width 227 height 51
click at [715, 348] on div "**********" at bounding box center [830, 366] width 247 height 64
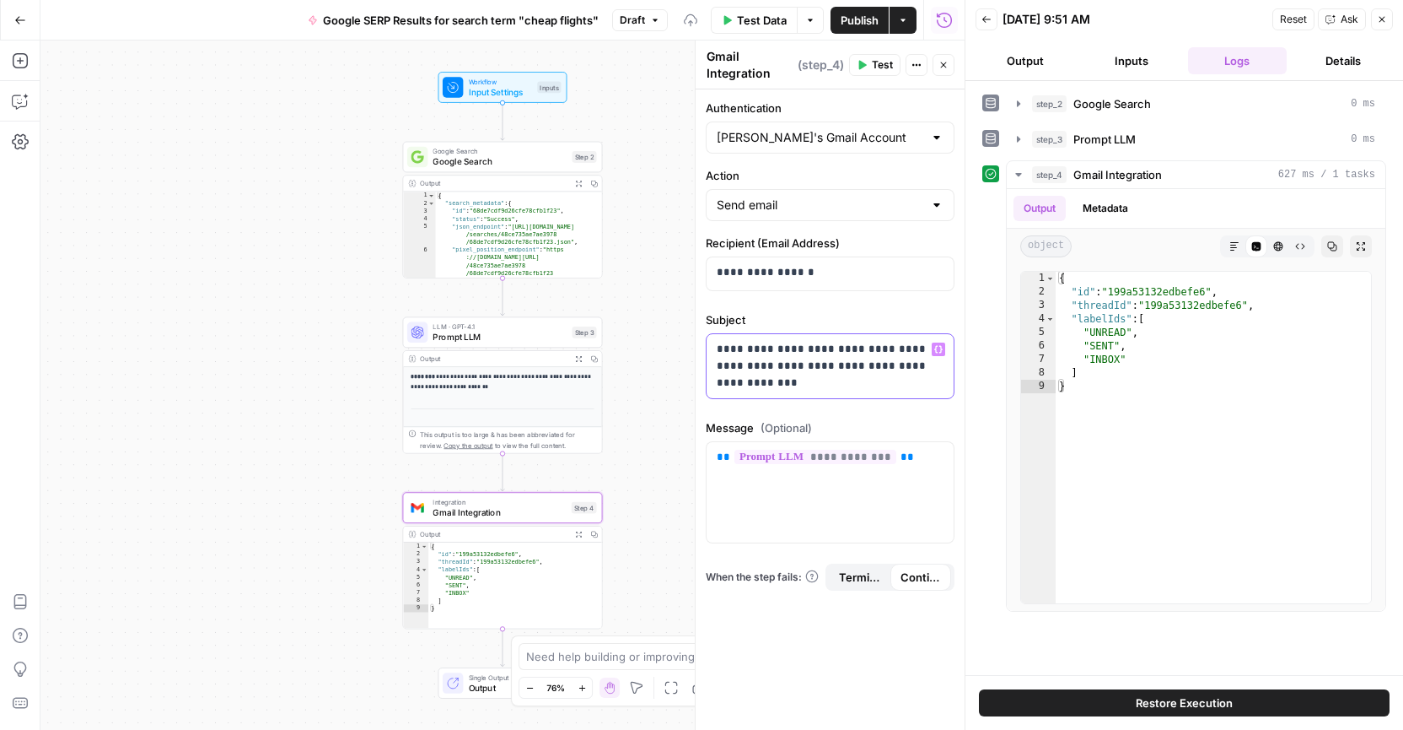
click at [789, 386] on p "**********" at bounding box center [830, 366] width 227 height 51
click at [874, 66] on span "Test" at bounding box center [882, 64] width 21 height 15
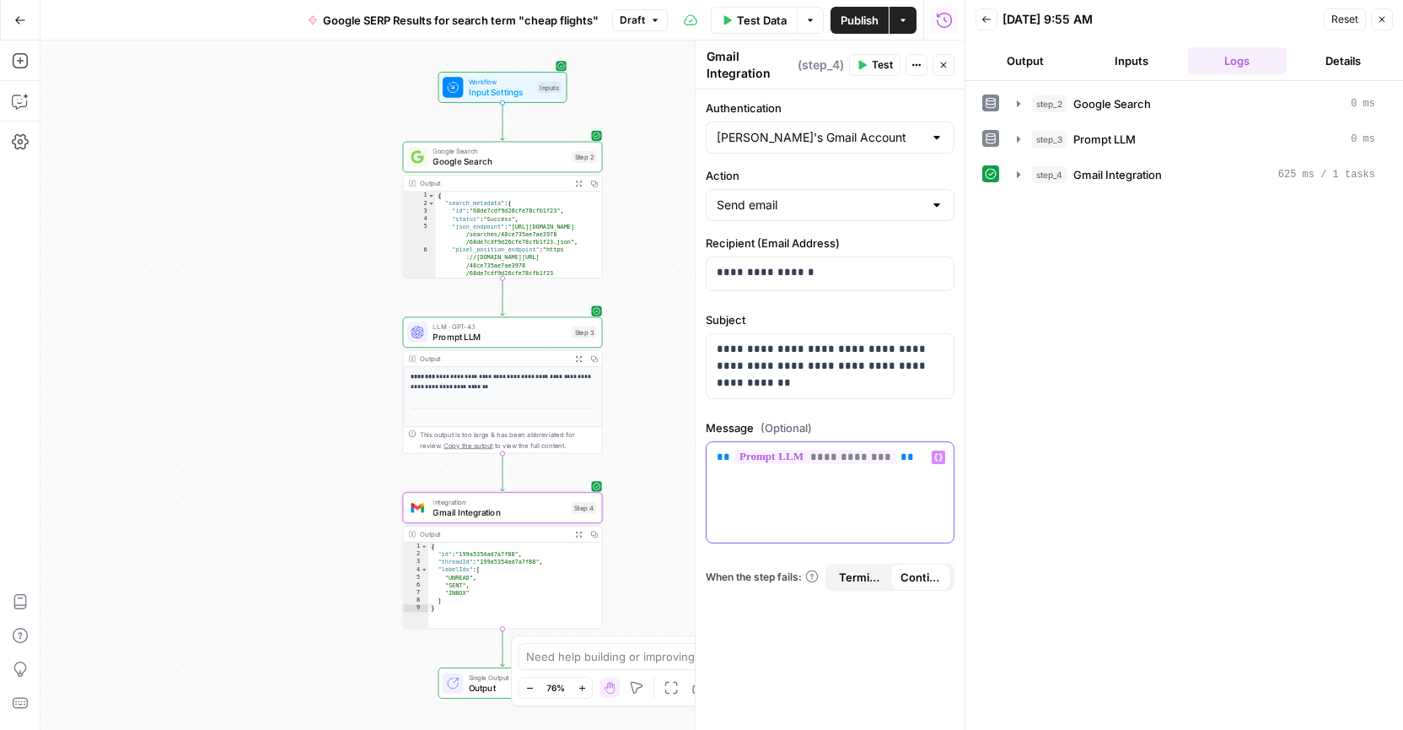
click at [911, 458] on p "**********" at bounding box center [830, 457] width 227 height 17
click at [526, 378] on p "**********" at bounding box center [502, 381] width 183 height 19
click at [516, 334] on span "Prompt LLM" at bounding box center [500, 337] width 134 height 13
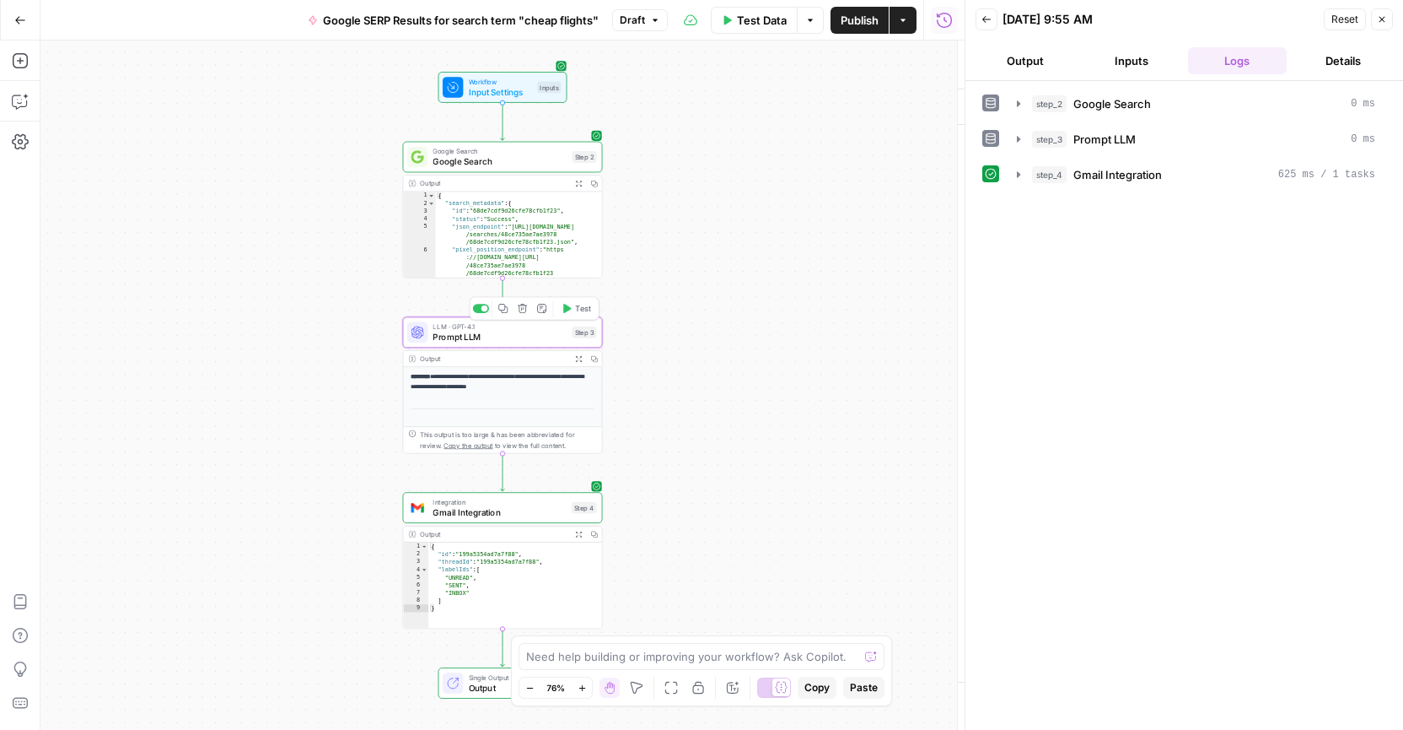
type textarea "Prompt LLM"
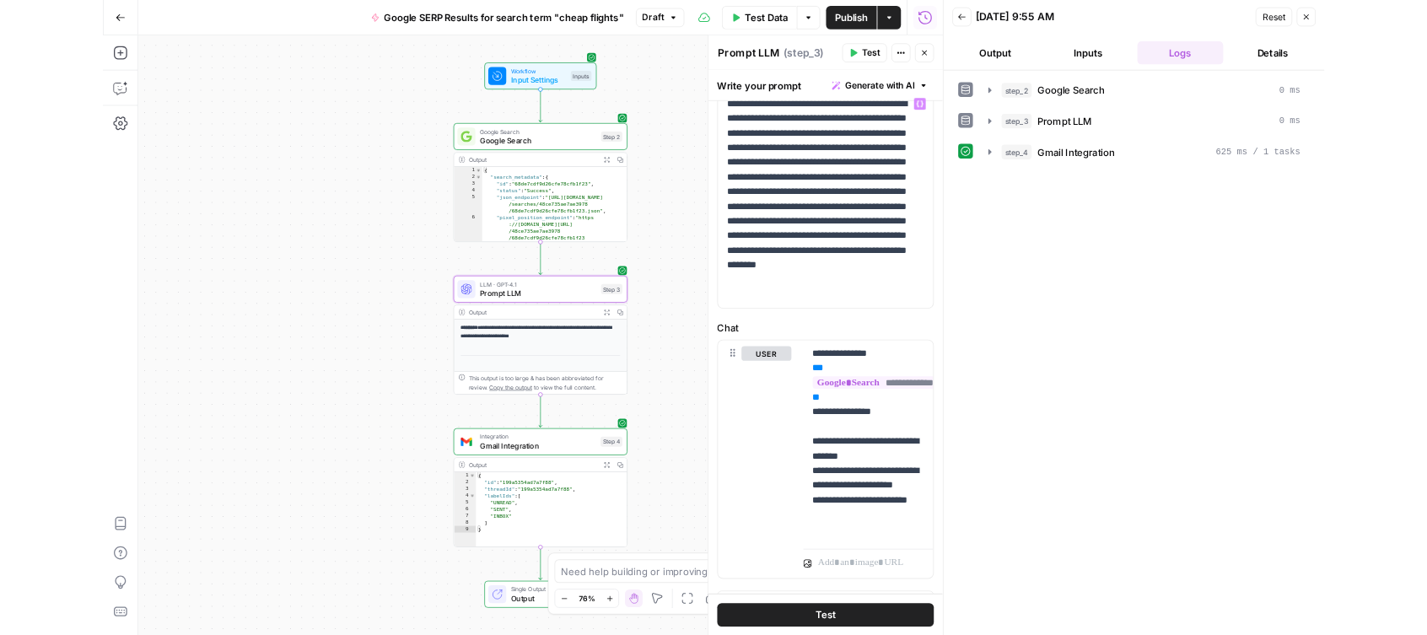
scroll to position [123, 0]
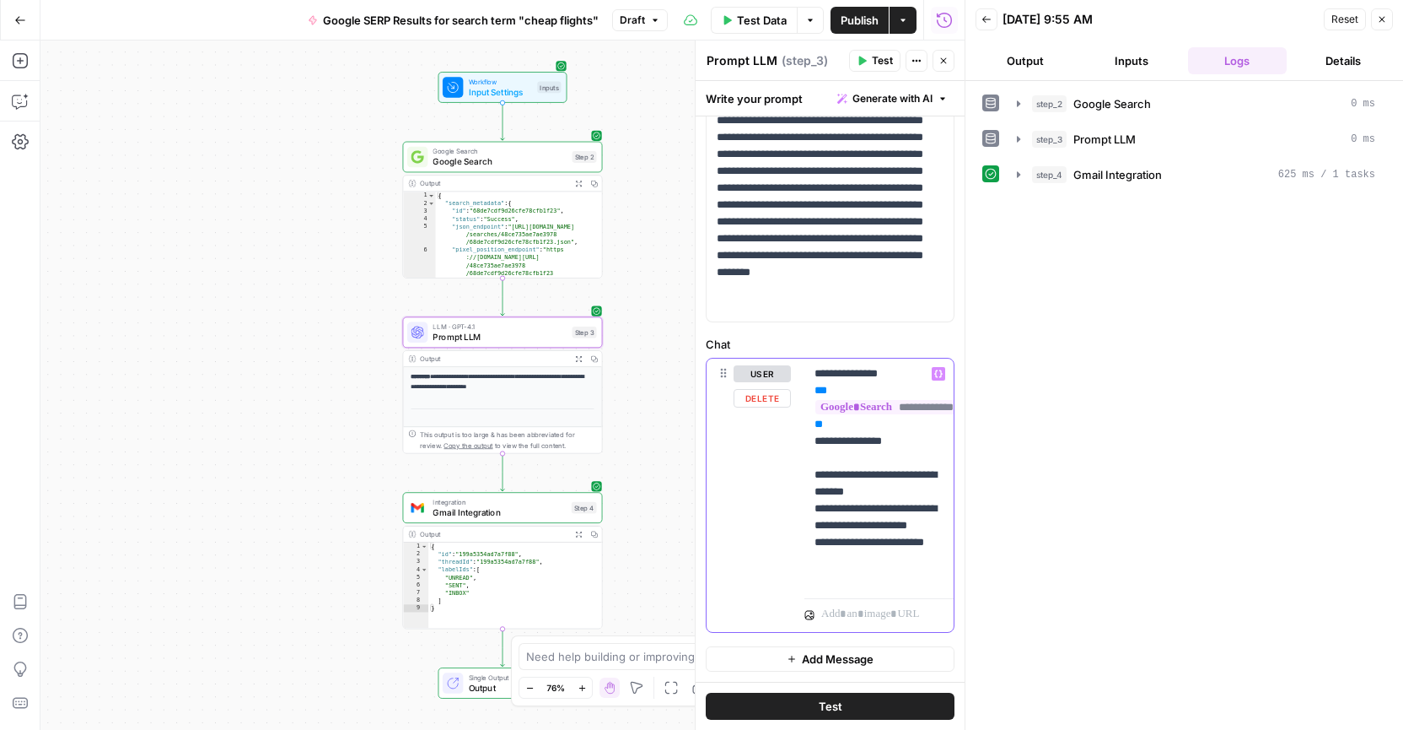
click at [875, 579] on p "**********" at bounding box center [879, 474] width 129 height 219
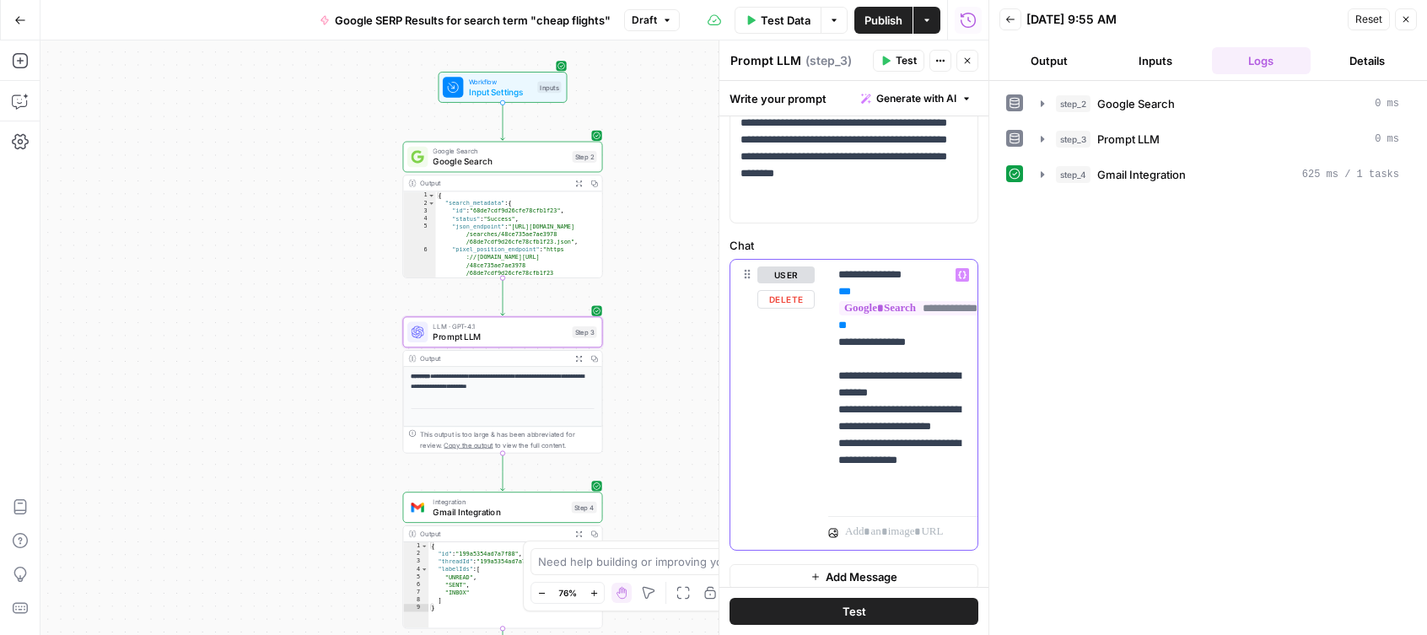
scroll to position [234, 0]
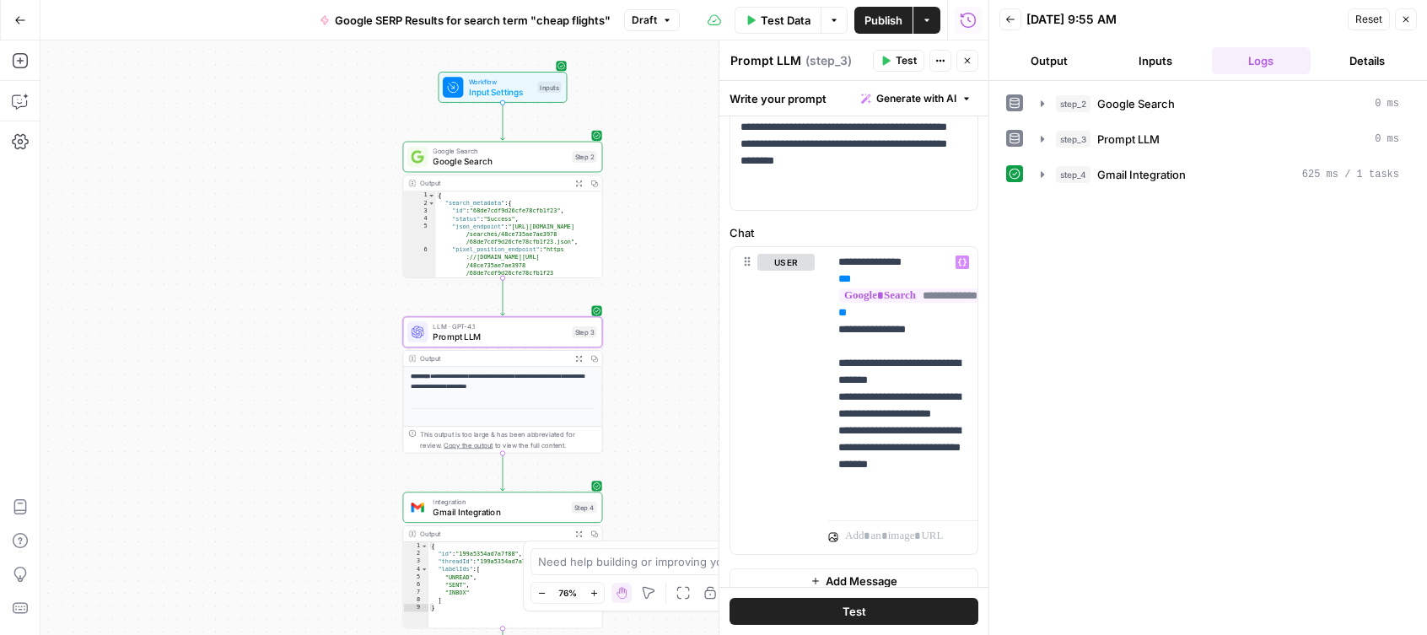
click at [896, 614] on button "Test" at bounding box center [854, 611] width 249 height 27
